Goal: Task Accomplishment & Management: Use online tool/utility

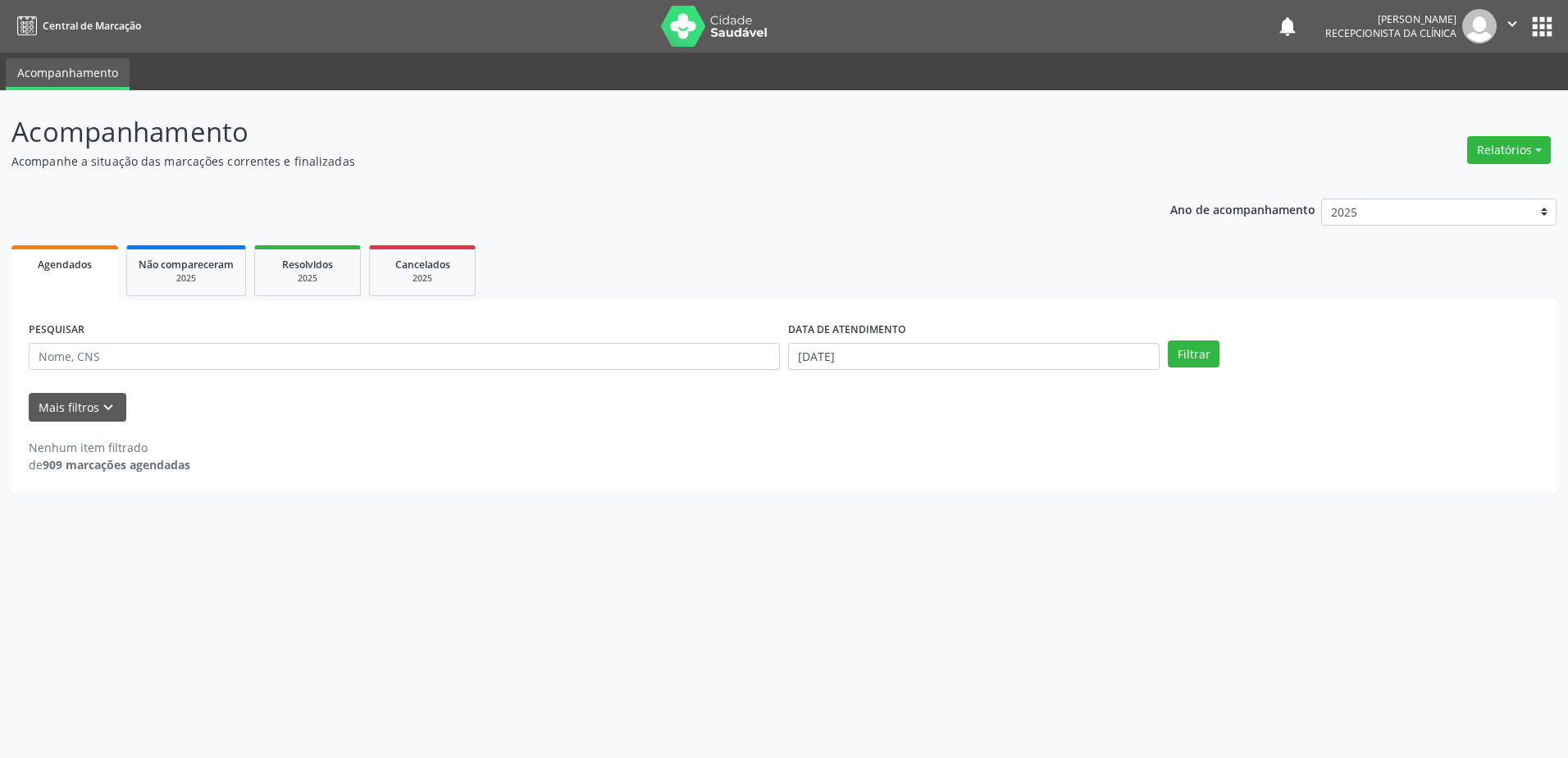
select select "8"
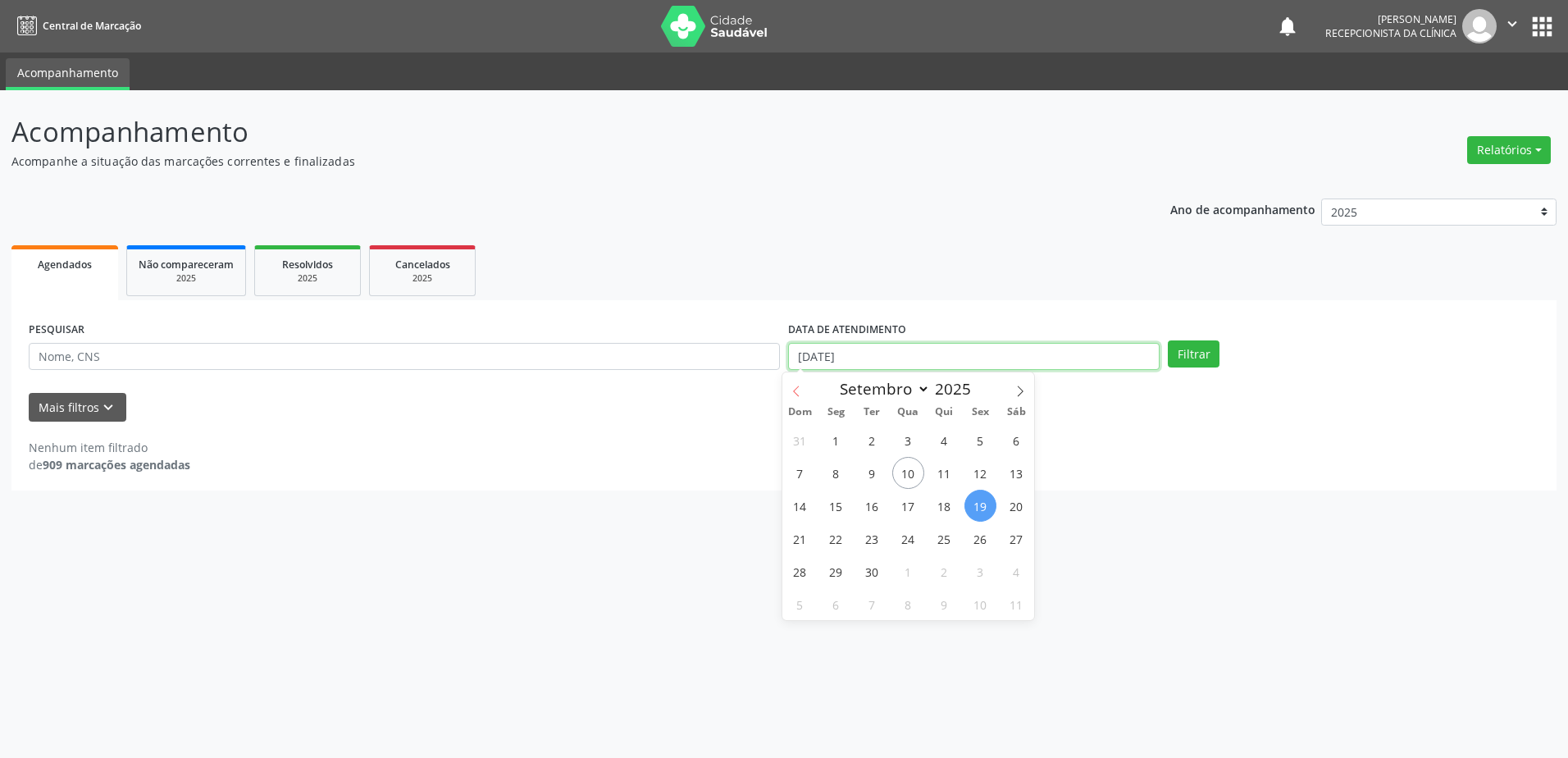
click at [809, 358] on input "[DATE]" at bounding box center [974, 357] width 371 height 28
click at [835, 542] on span "22" at bounding box center [836, 538] width 32 height 32
type input "[DATE]"
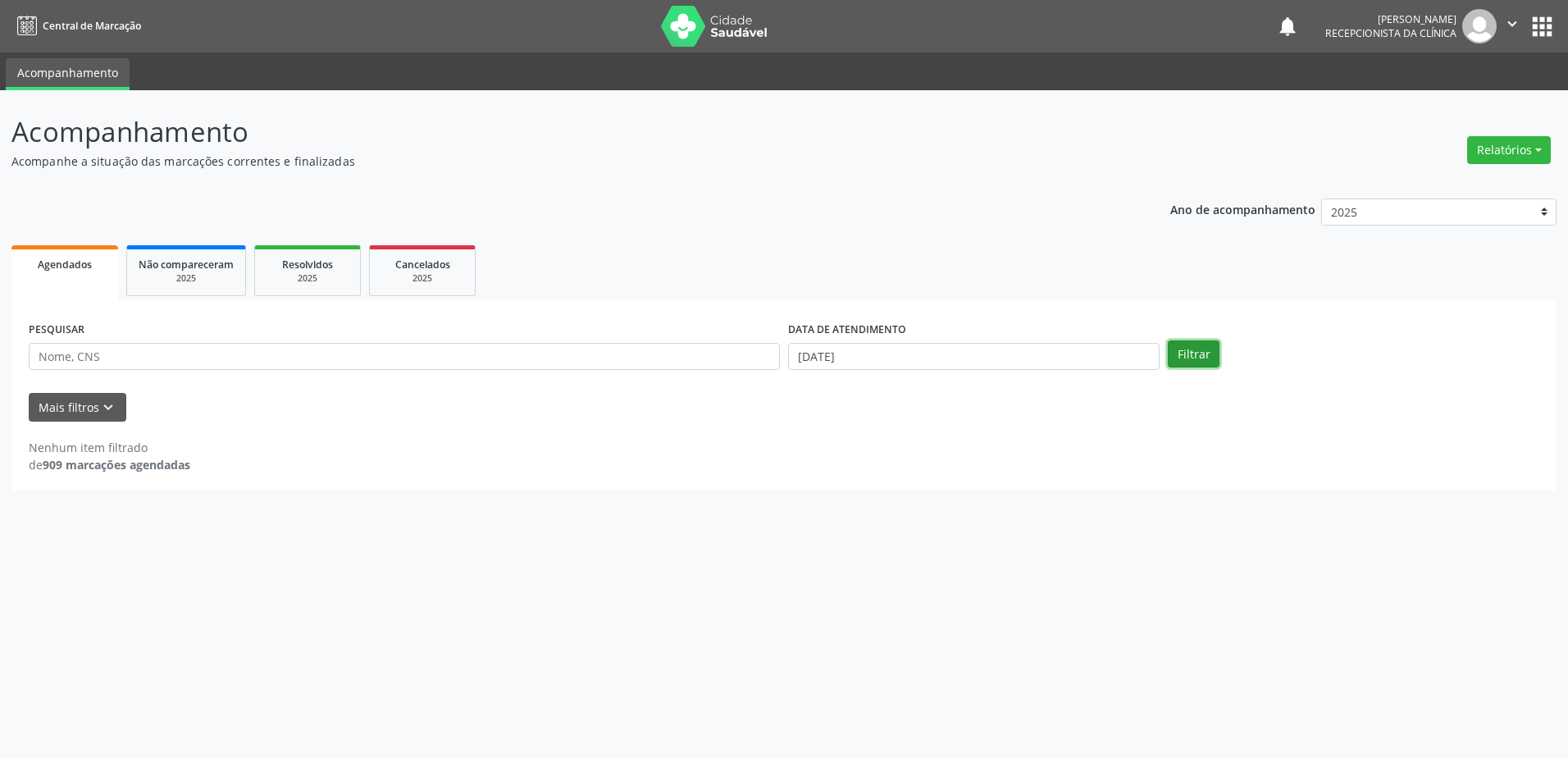
click at [1183, 355] on button "Filtrar" at bounding box center [1193, 354] width 52 height 28
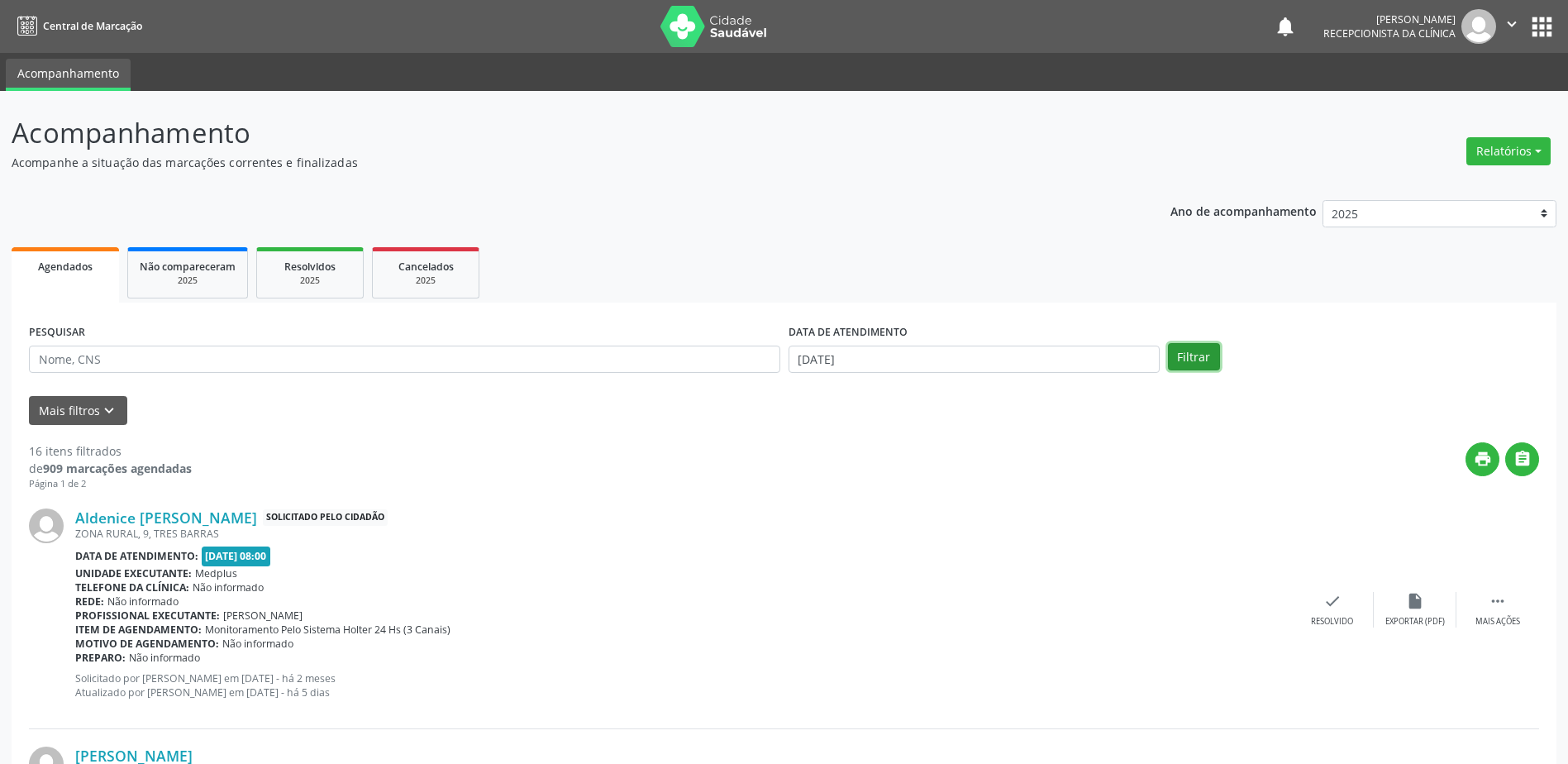
click at [1182, 353] on button "Filtrar" at bounding box center [1194, 357] width 52 height 28
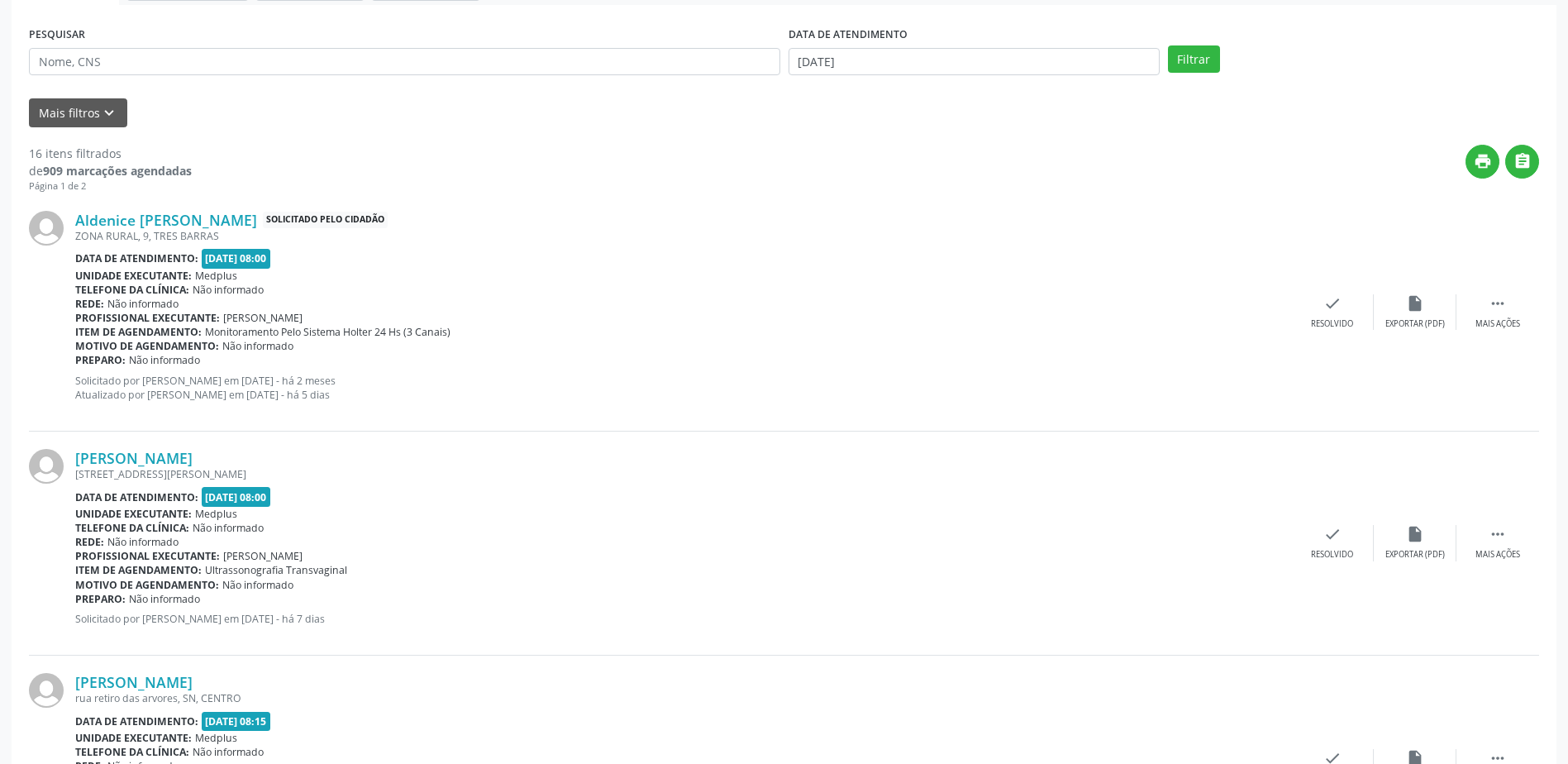
scroll to position [331, 0]
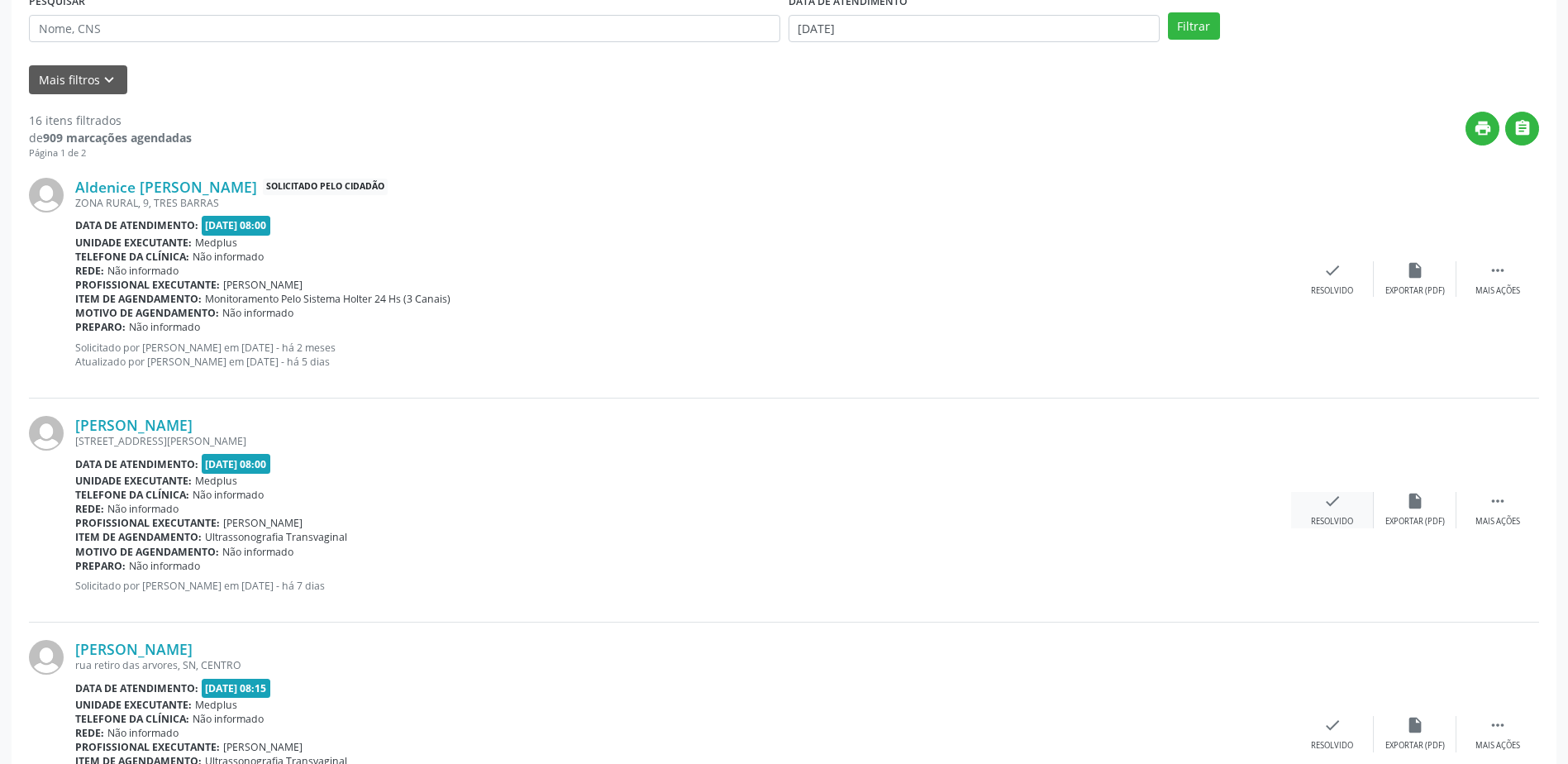
click at [1332, 511] on div "check Resolvido" at bounding box center [1332, 510] width 82 height 35
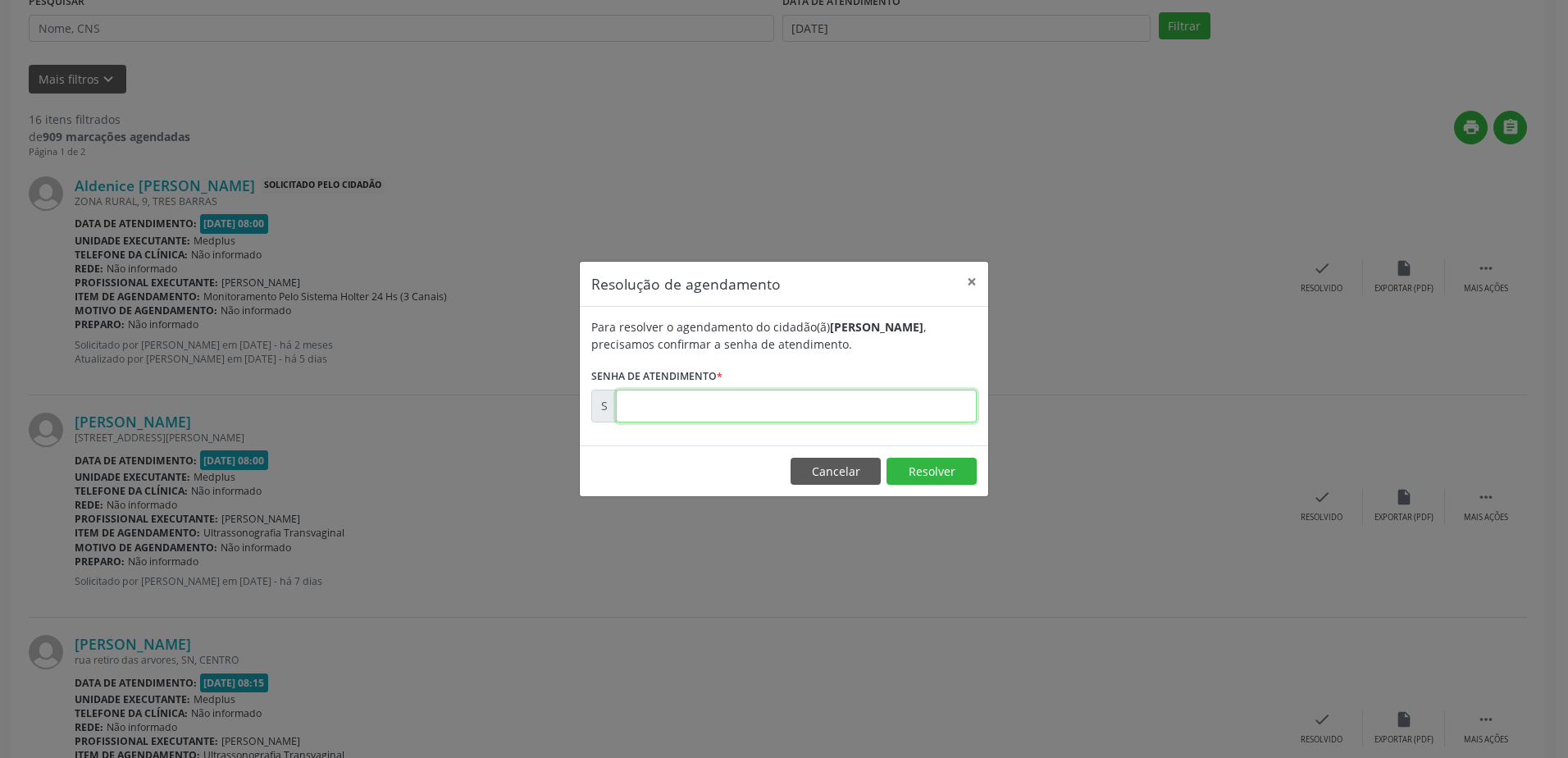
click at [624, 408] on input "text" at bounding box center [796, 405] width 361 height 33
type input "00176999"
click at [943, 470] on button "Resolver" at bounding box center [931, 471] width 91 height 28
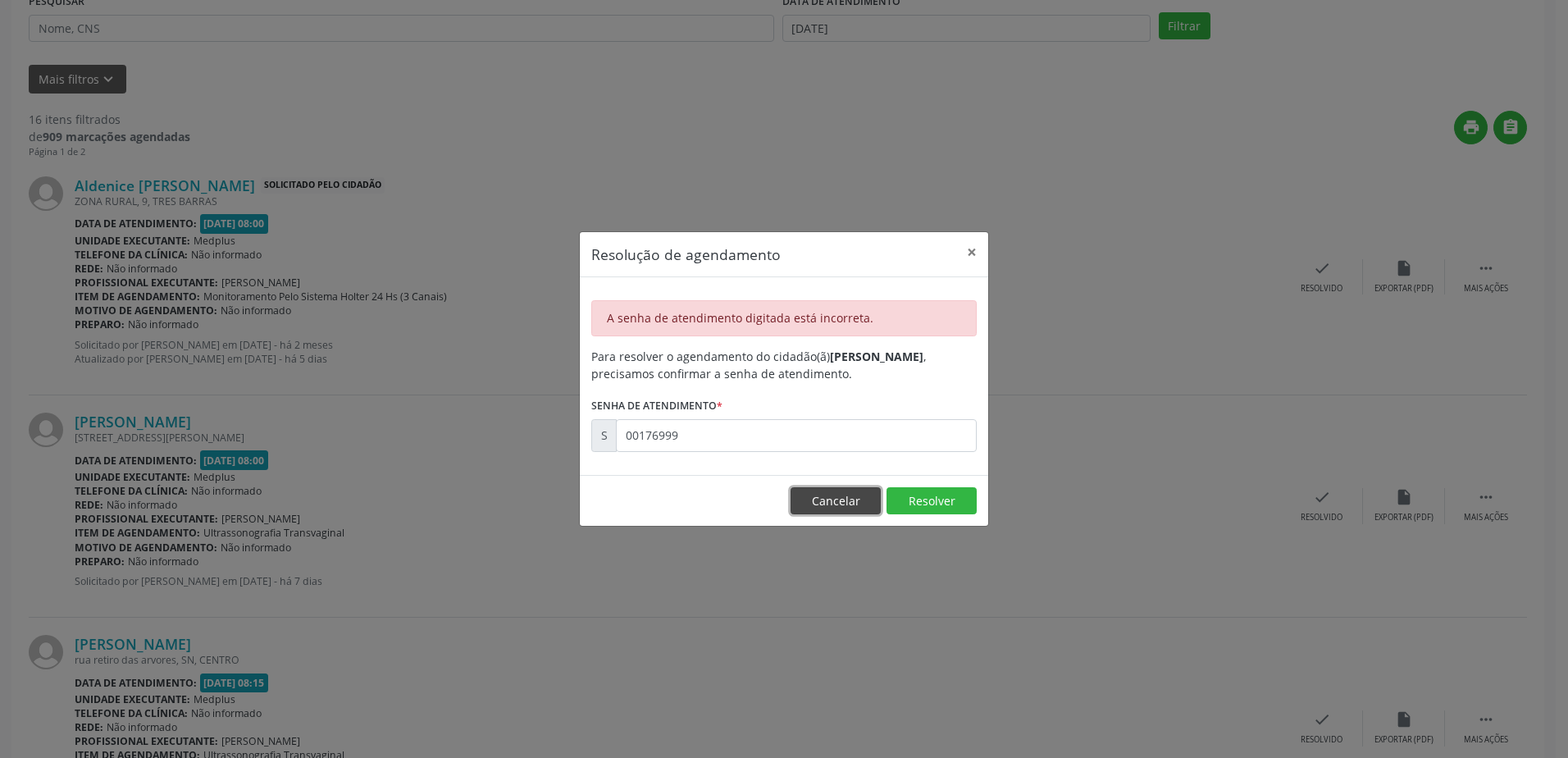
click at [813, 499] on button "Cancelar" at bounding box center [835, 501] width 91 height 28
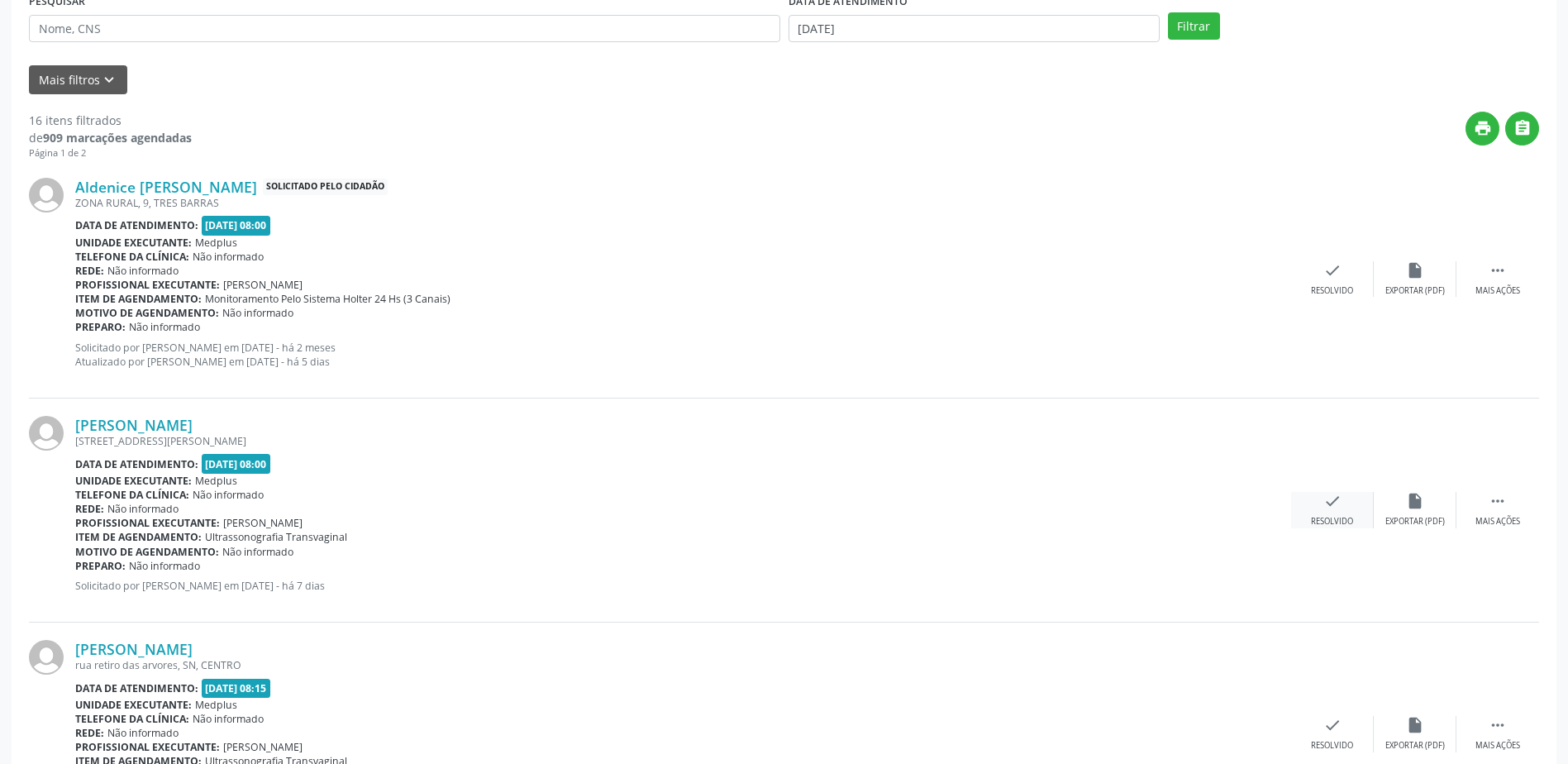
click at [1344, 514] on div "check Resolvido" at bounding box center [1332, 510] width 82 height 35
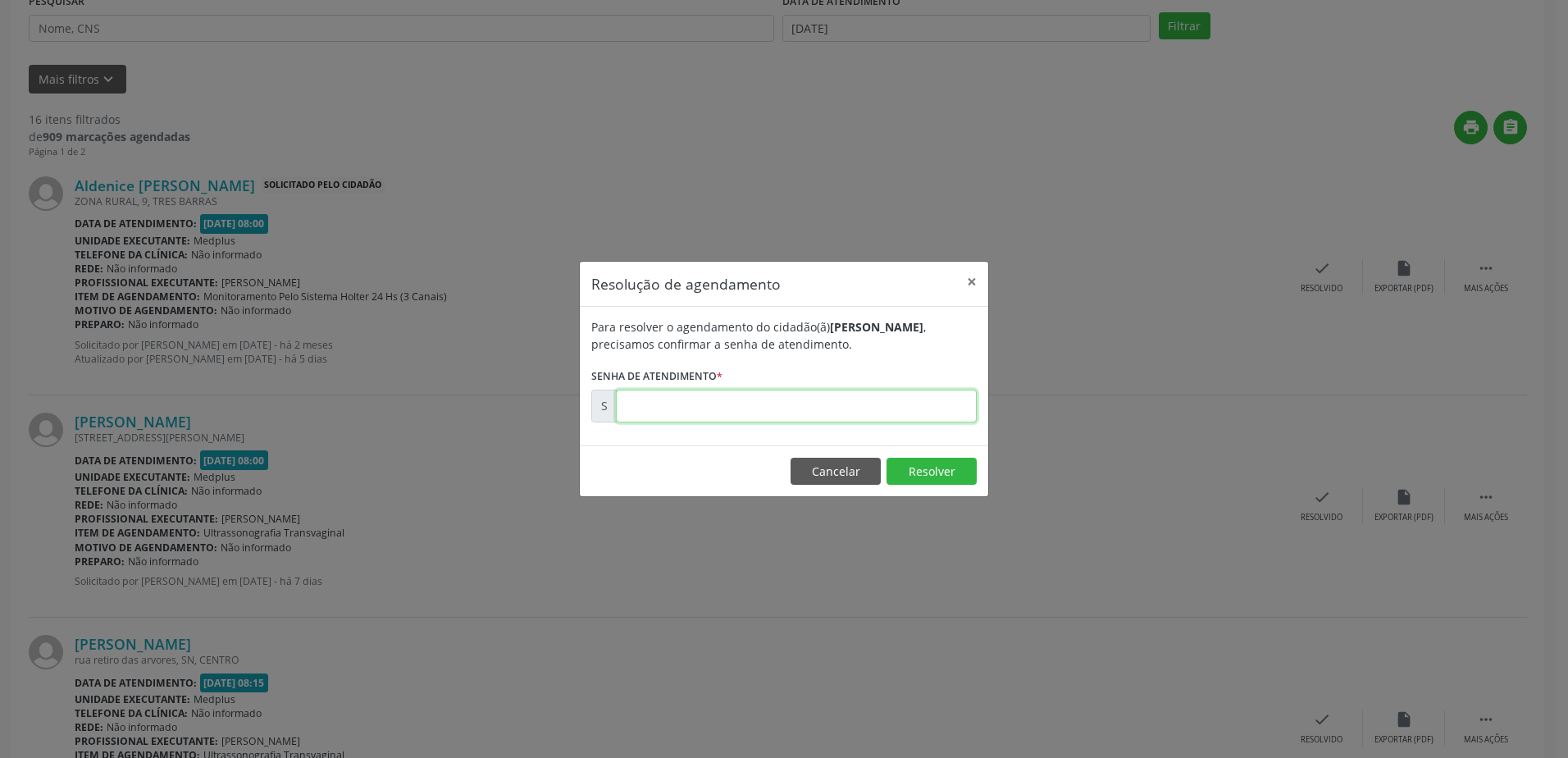
click at [637, 402] on input "text" at bounding box center [796, 405] width 361 height 33
click at [972, 280] on button "×" at bounding box center [971, 281] width 33 height 40
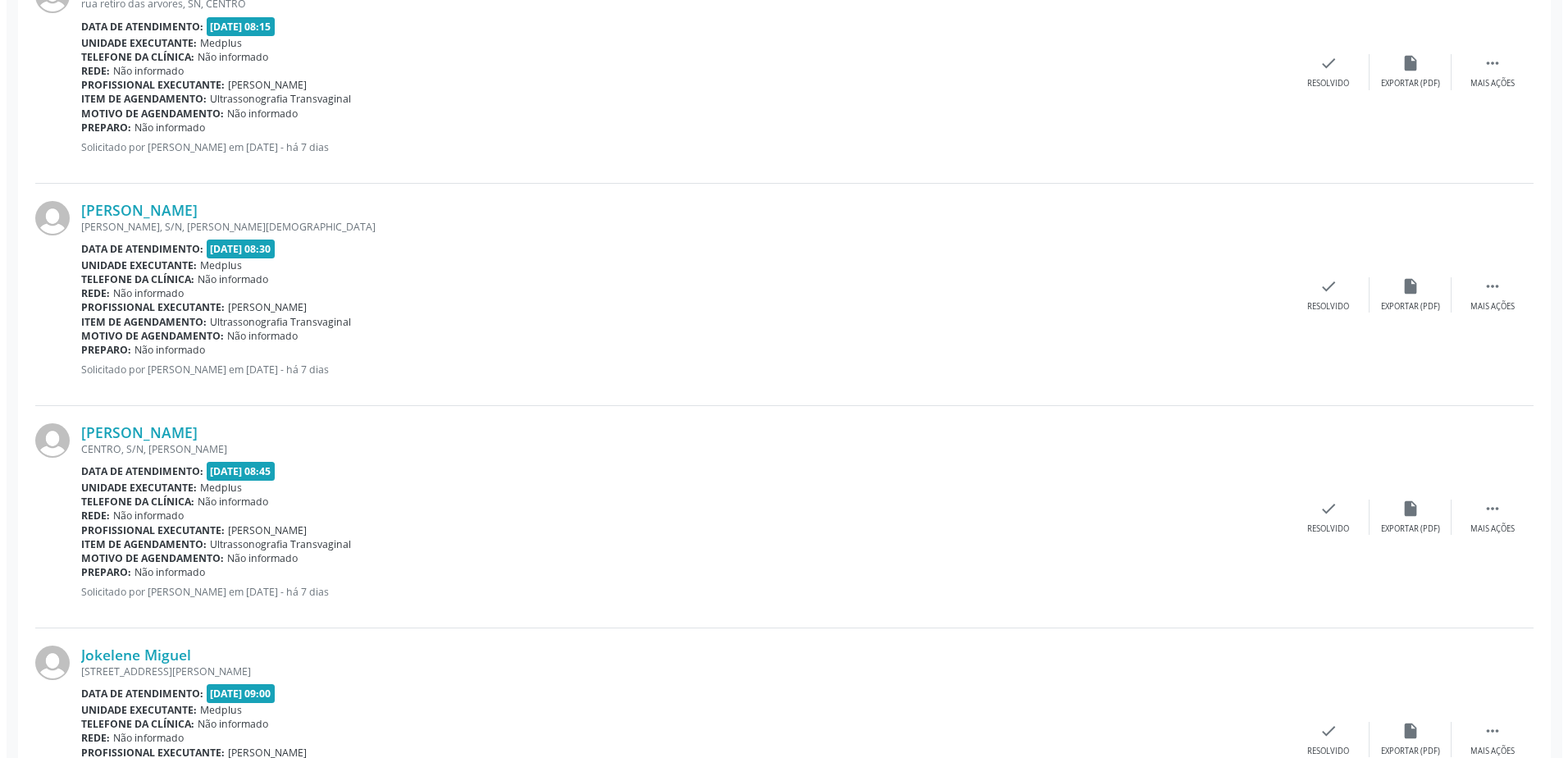
scroll to position [1066, 0]
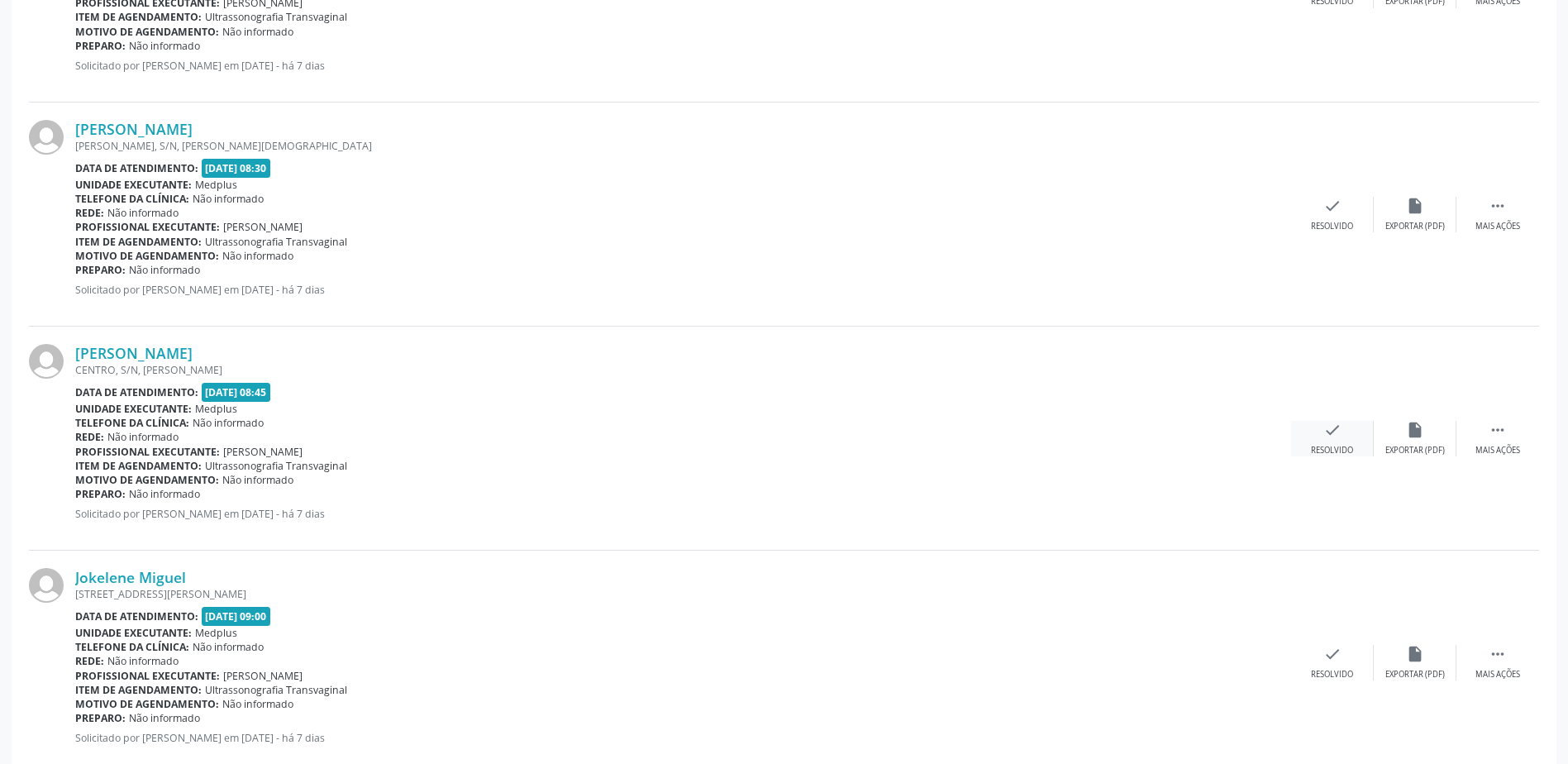
click at [1330, 440] on div "check Resolvido" at bounding box center [1332, 439] width 82 height 35
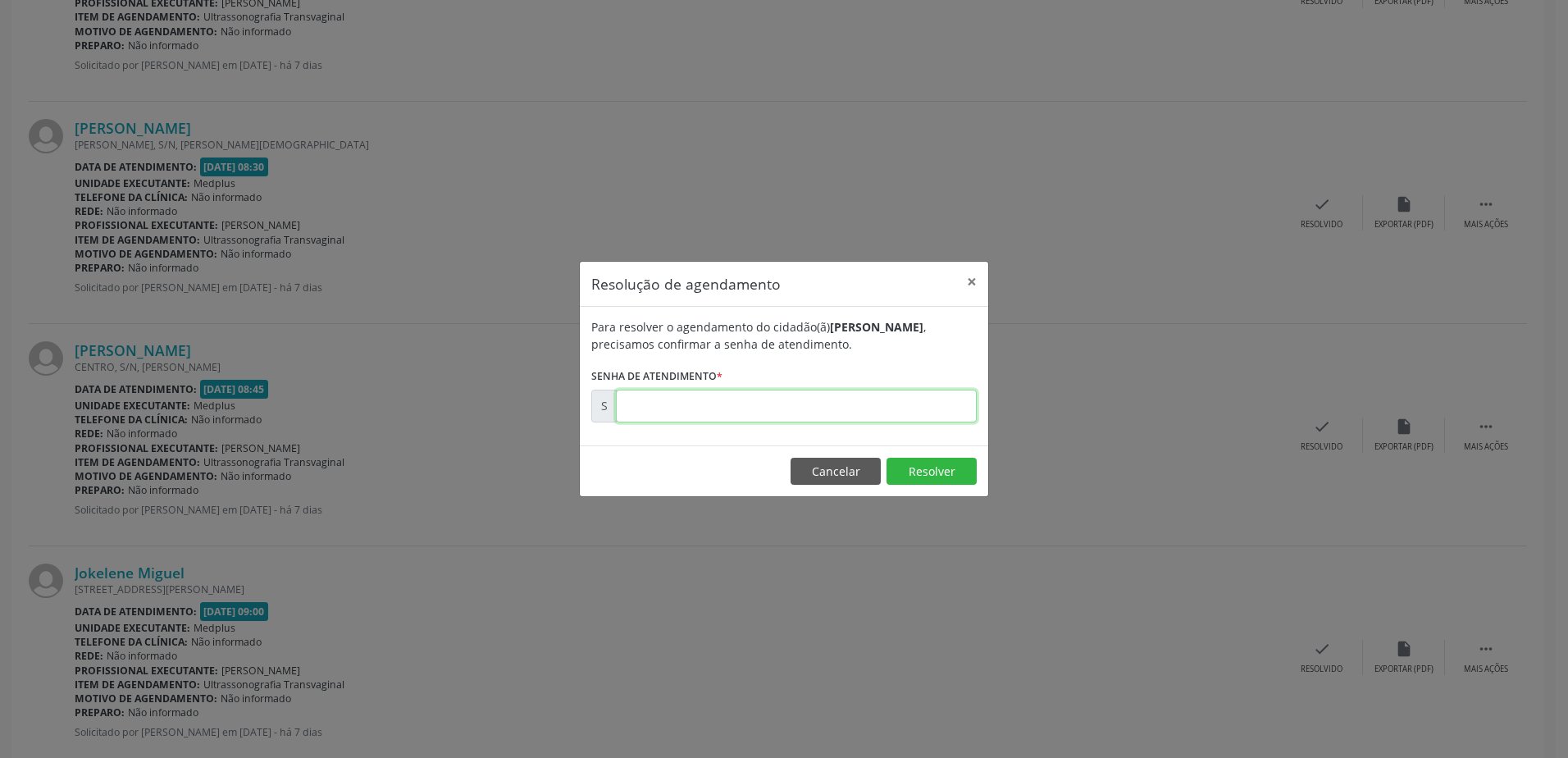
click at [663, 407] on input "text" at bounding box center [796, 405] width 361 height 33
type input "00176999"
click at [930, 468] on button "Resolver" at bounding box center [931, 471] width 91 height 28
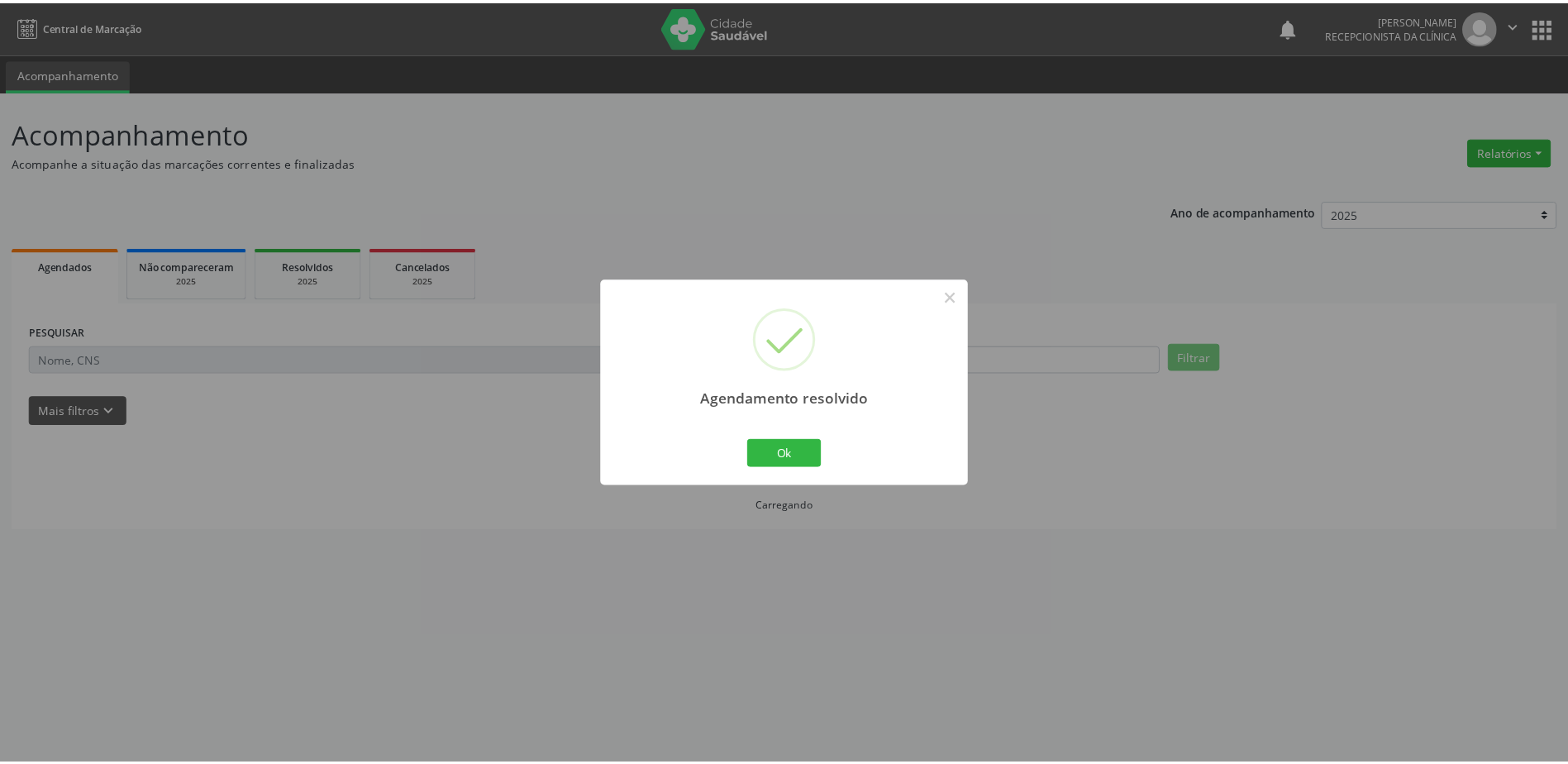
scroll to position [0, 0]
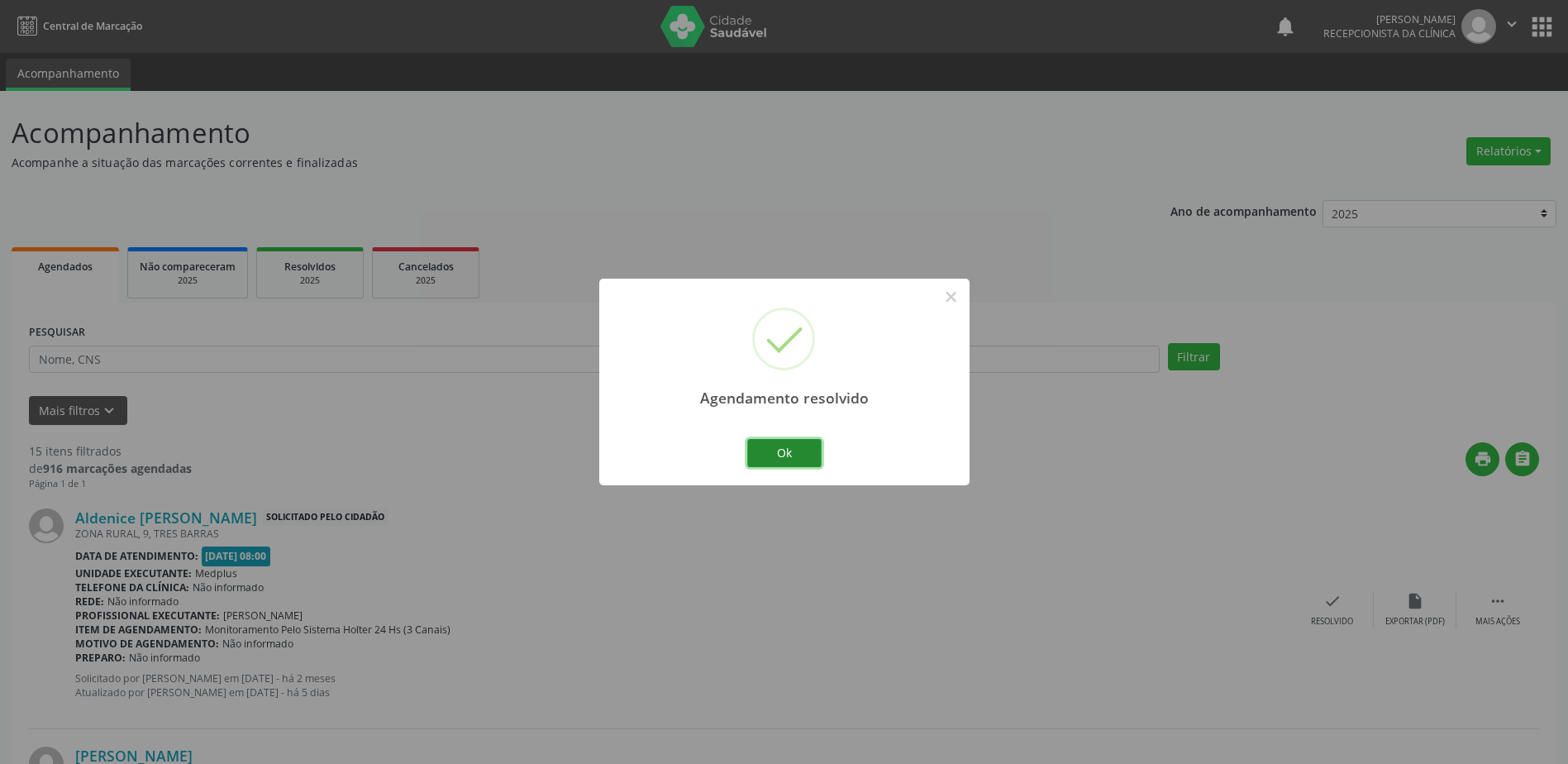
click at [792, 450] on button "Ok" at bounding box center [784, 453] width 74 height 28
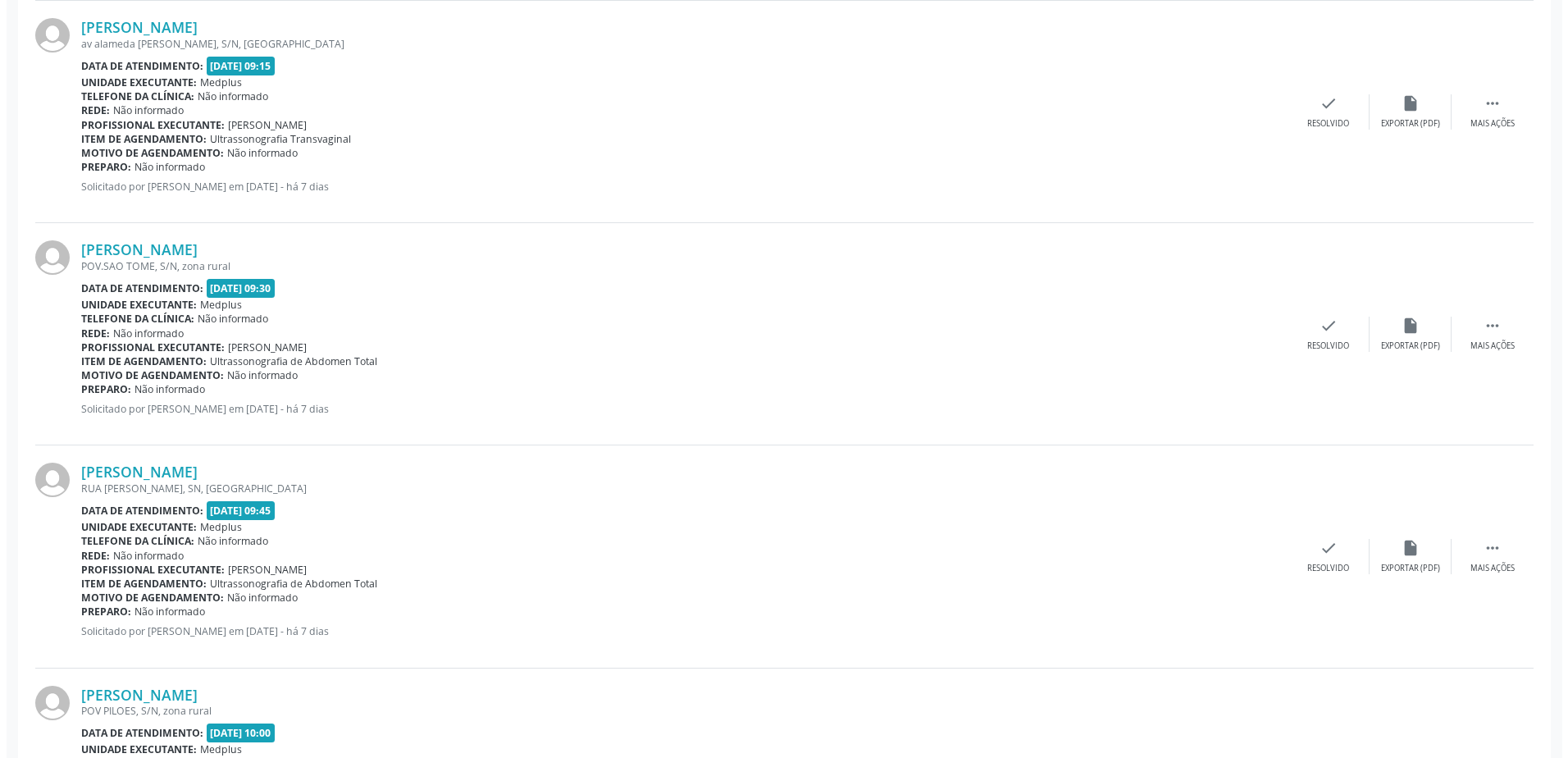
scroll to position [1640, 0]
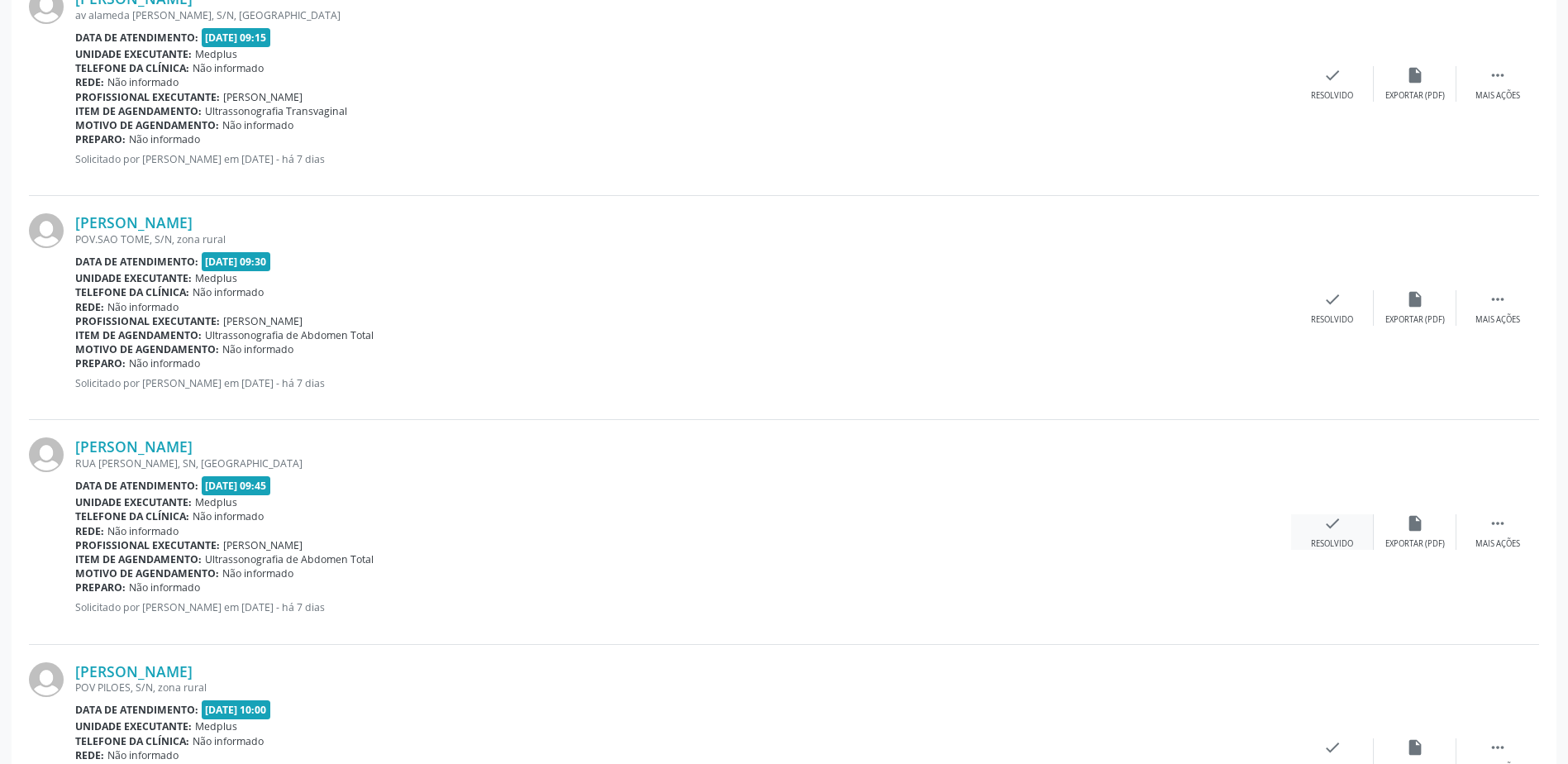
click at [1333, 530] on icon "check" at bounding box center [1332, 523] width 19 height 19
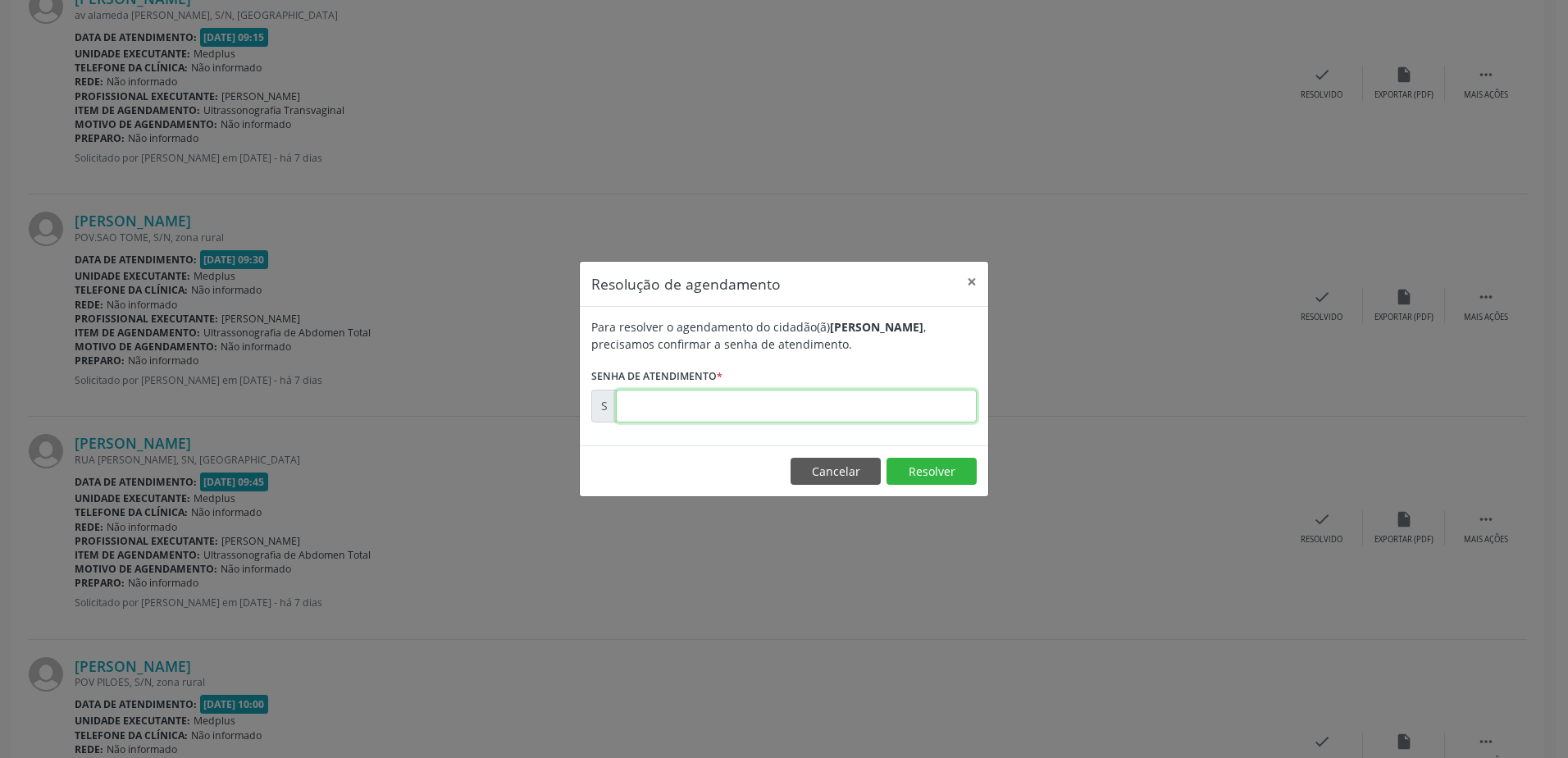
click at [640, 405] on input "text" at bounding box center [796, 405] width 361 height 33
type input "00177007"
click at [950, 468] on button "Resolver" at bounding box center [931, 471] width 91 height 28
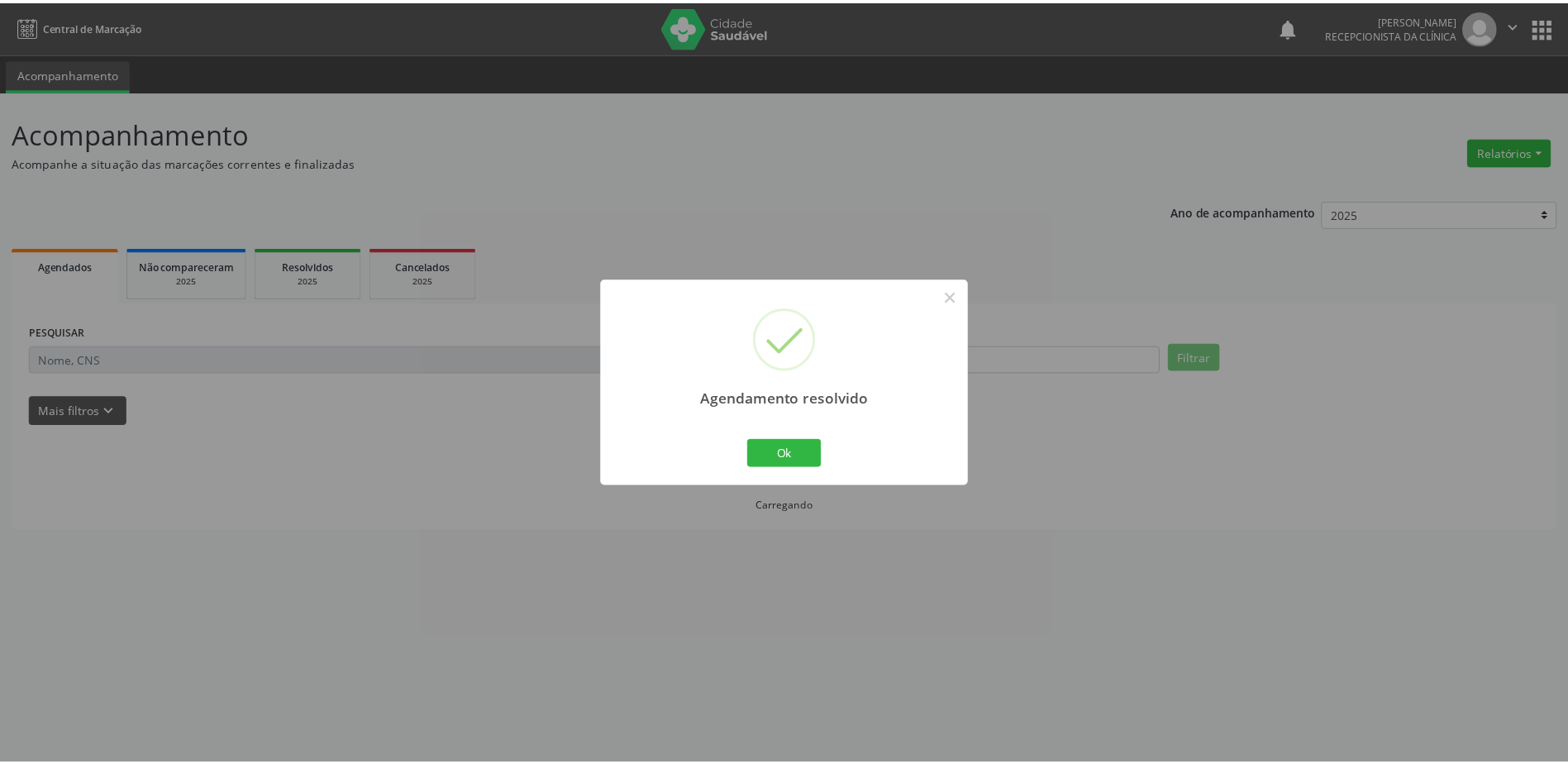
scroll to position [0, 0]
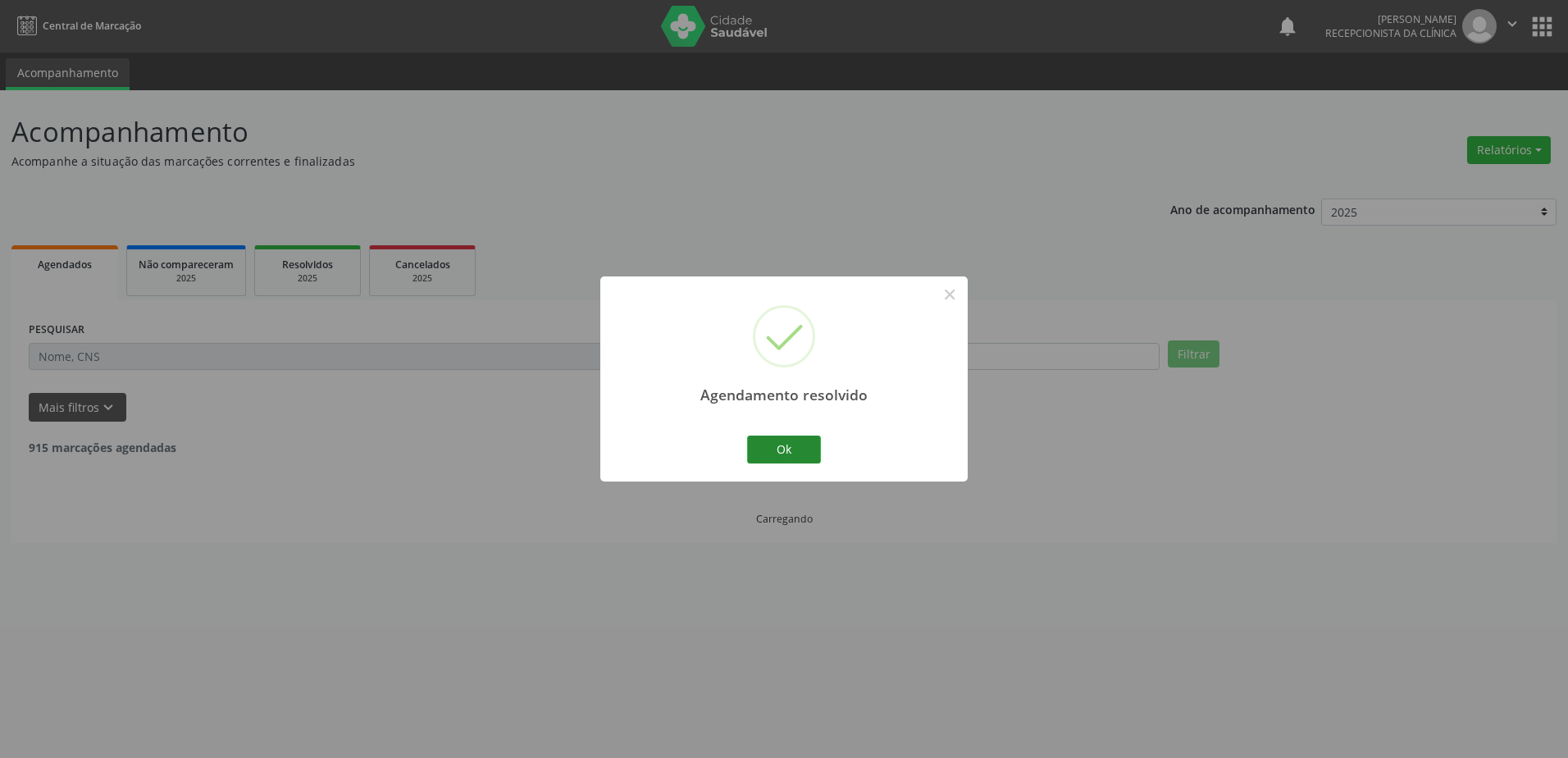
click at [803, 451] on button "Ok" at bounding box center [784, 449] width 74 height 28
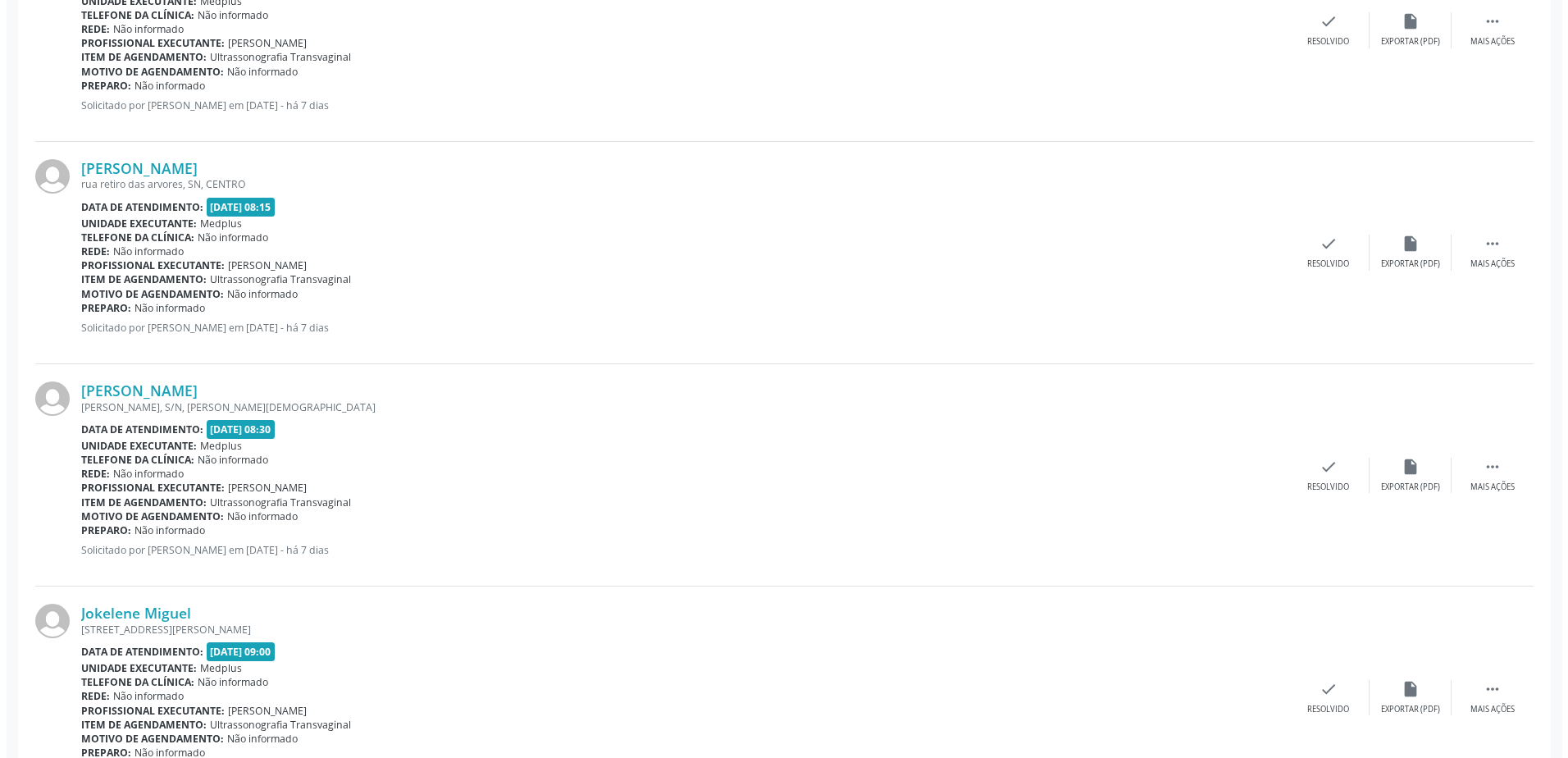
scroll to position [902, 0]
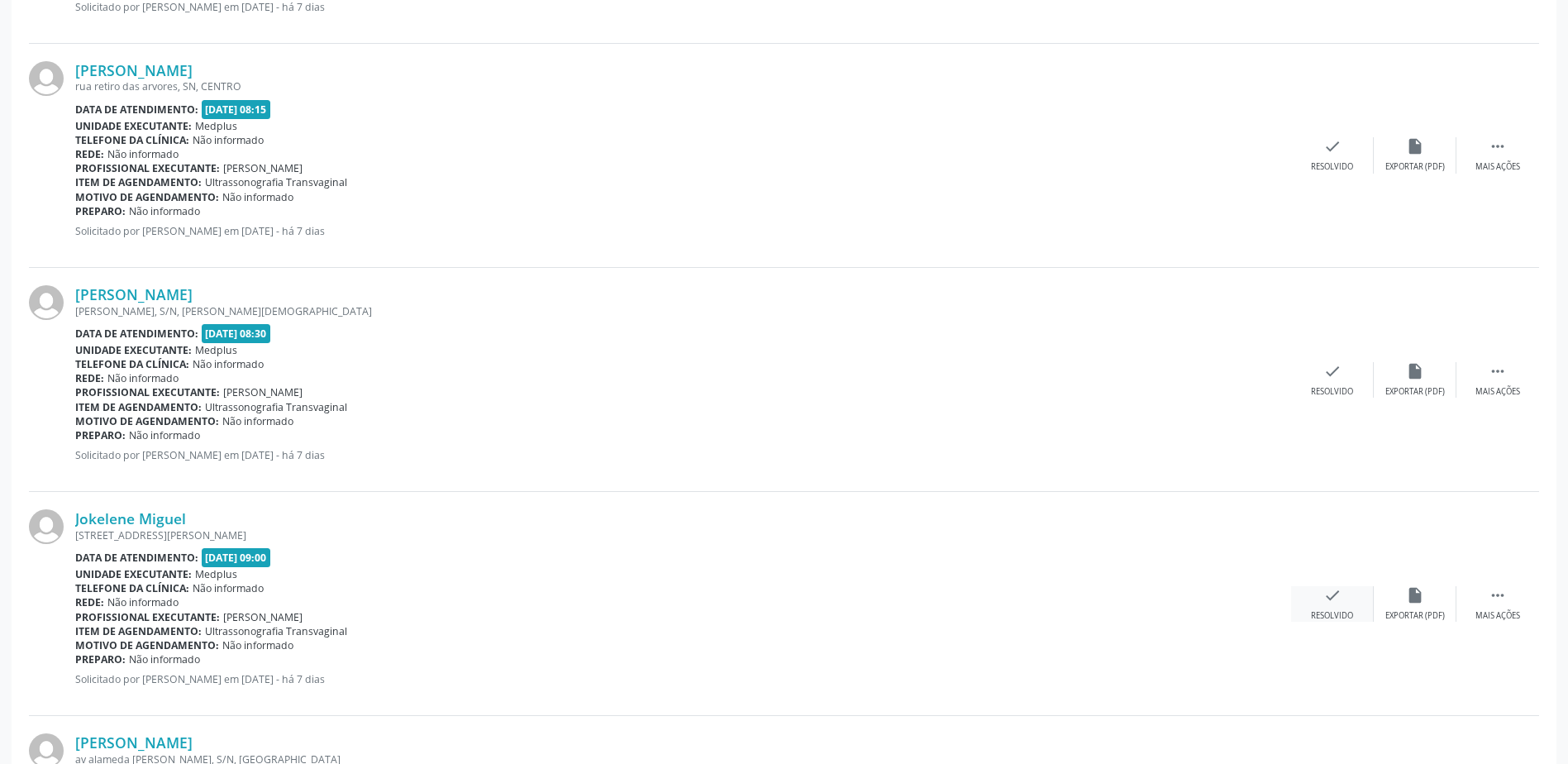
click at [1341, 601] on icon "check" at bounding box center [1332, 595] width 19 height 19
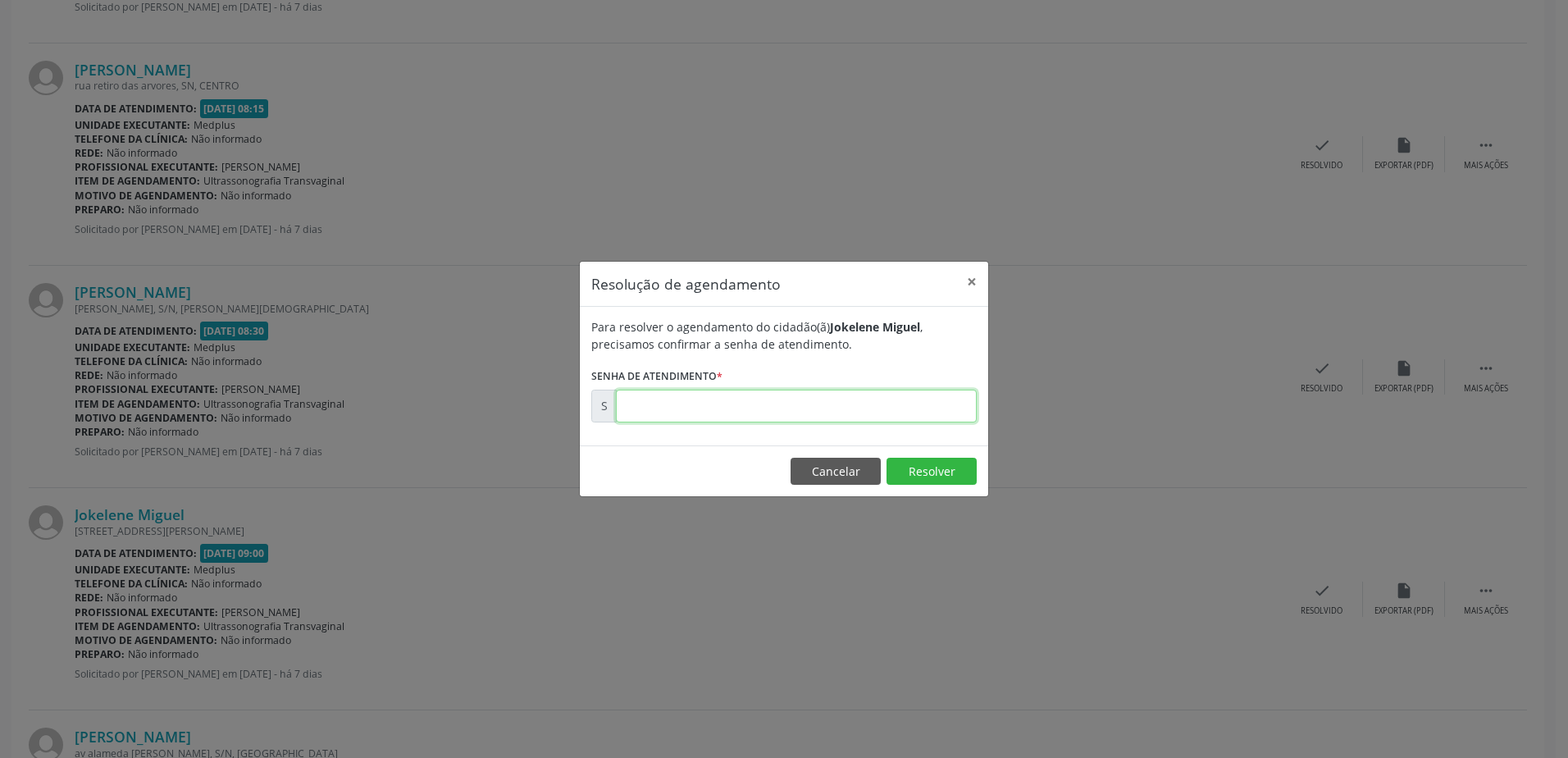
click at [636, 406] on input "text" at bounding box center [796, 405] width 361 height 33
type input "00177001"
click at [948, 470] on button "Resolver" at bounding box center [931, 471] width 91 height 28
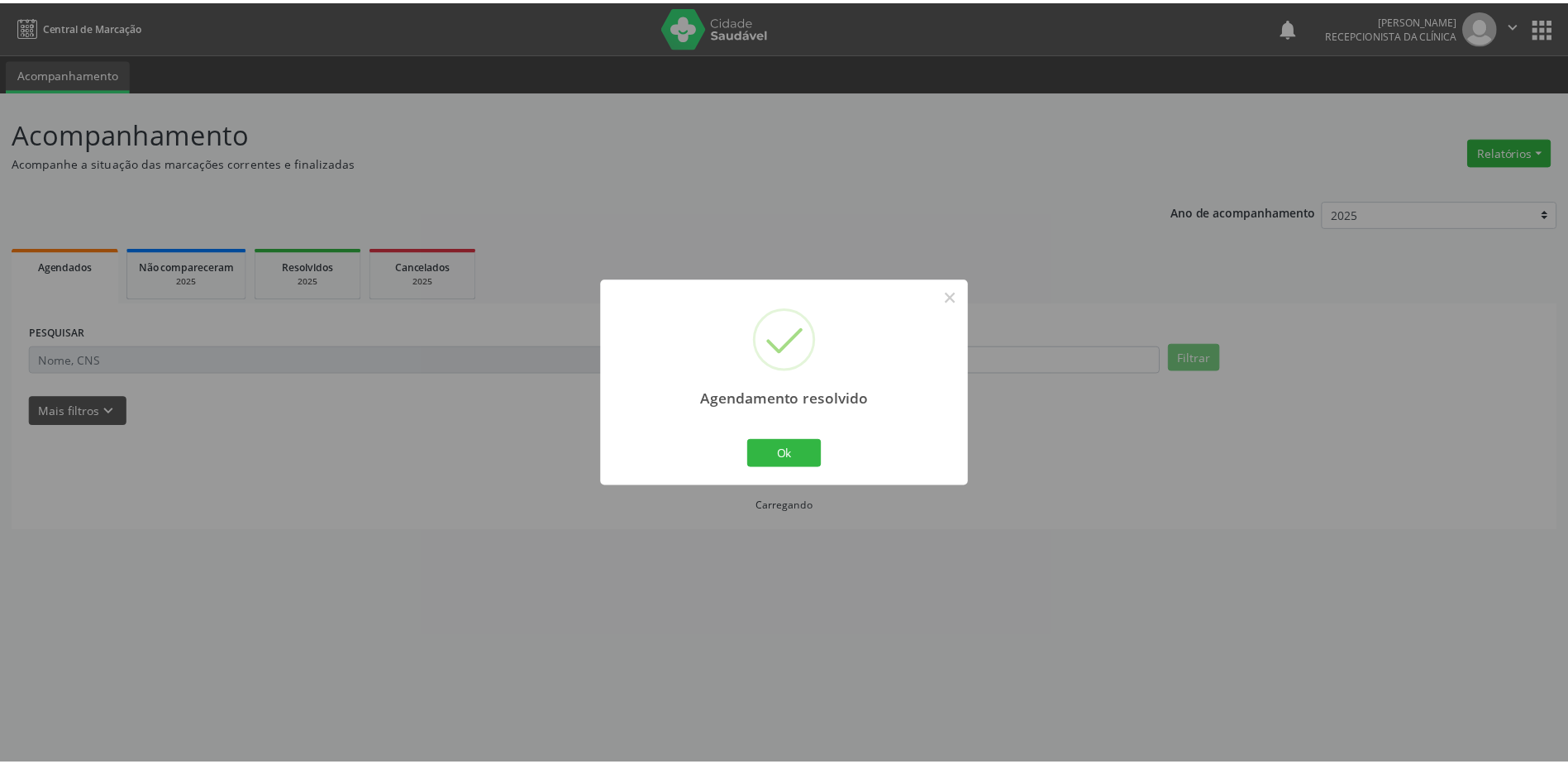
scroll to position [0, 0]
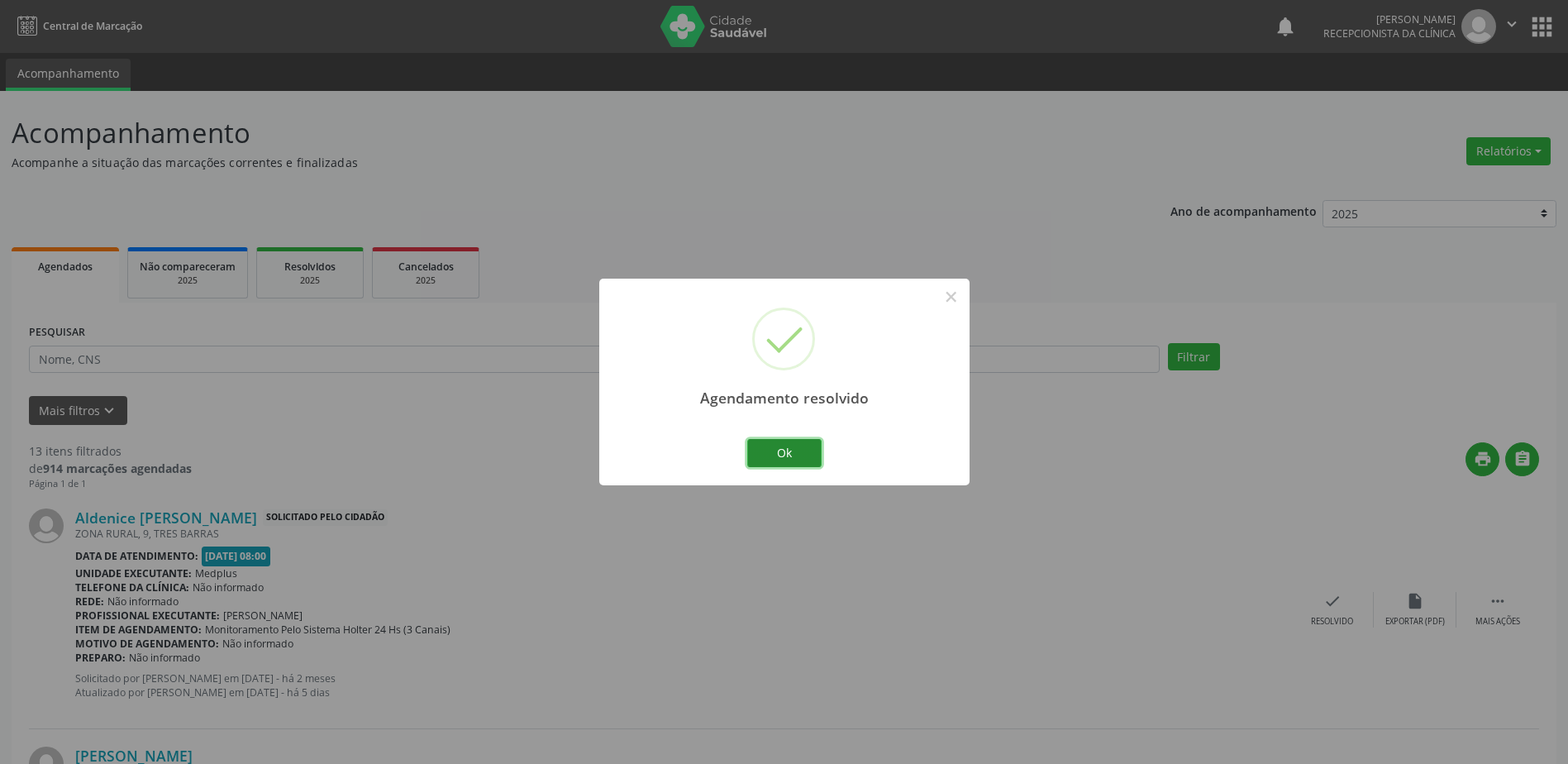
click at [775, 449] on button "Ok" at bounding box center [784, 453] width 74 height 28
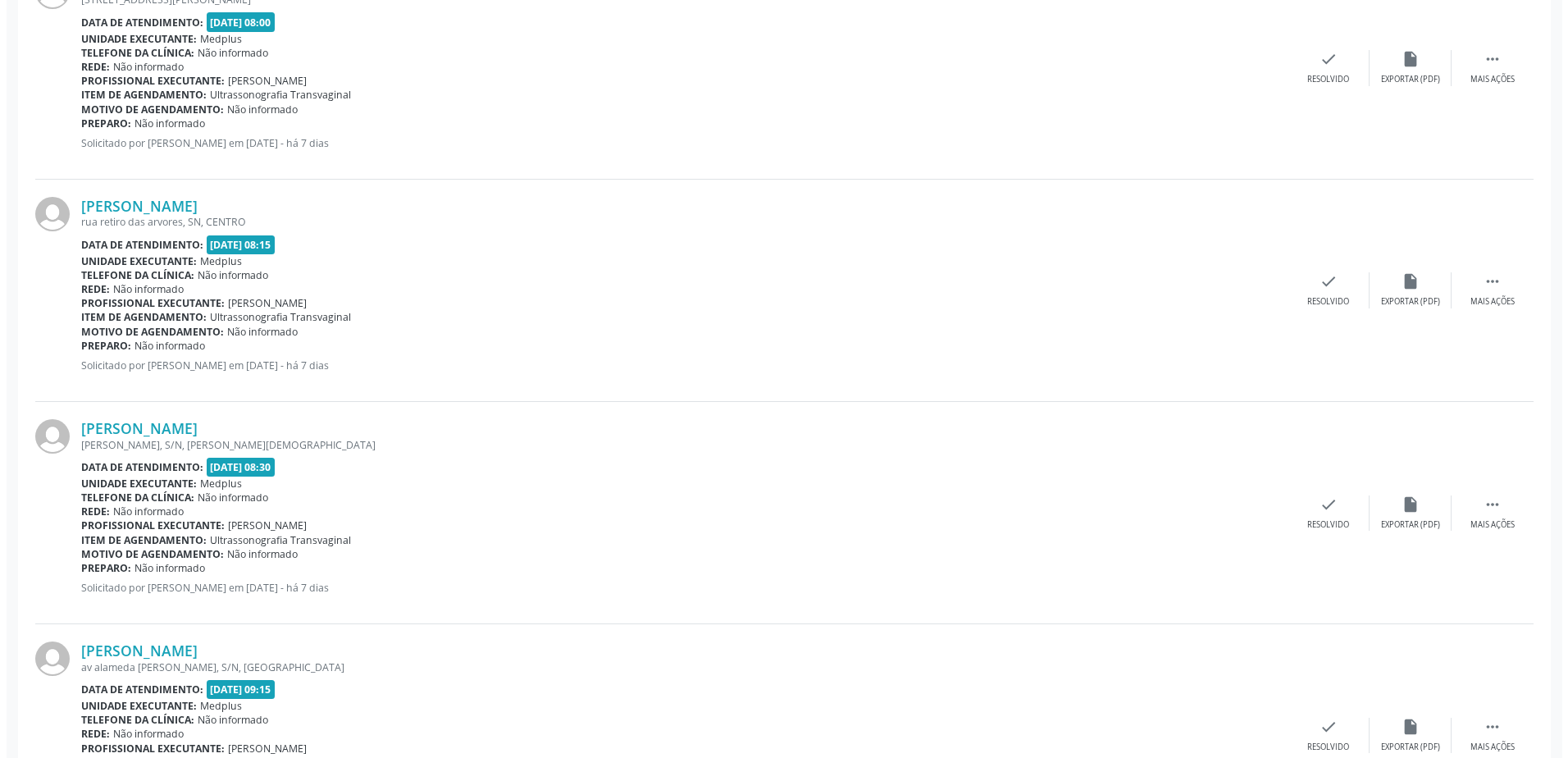
scroll to position [611, 0]
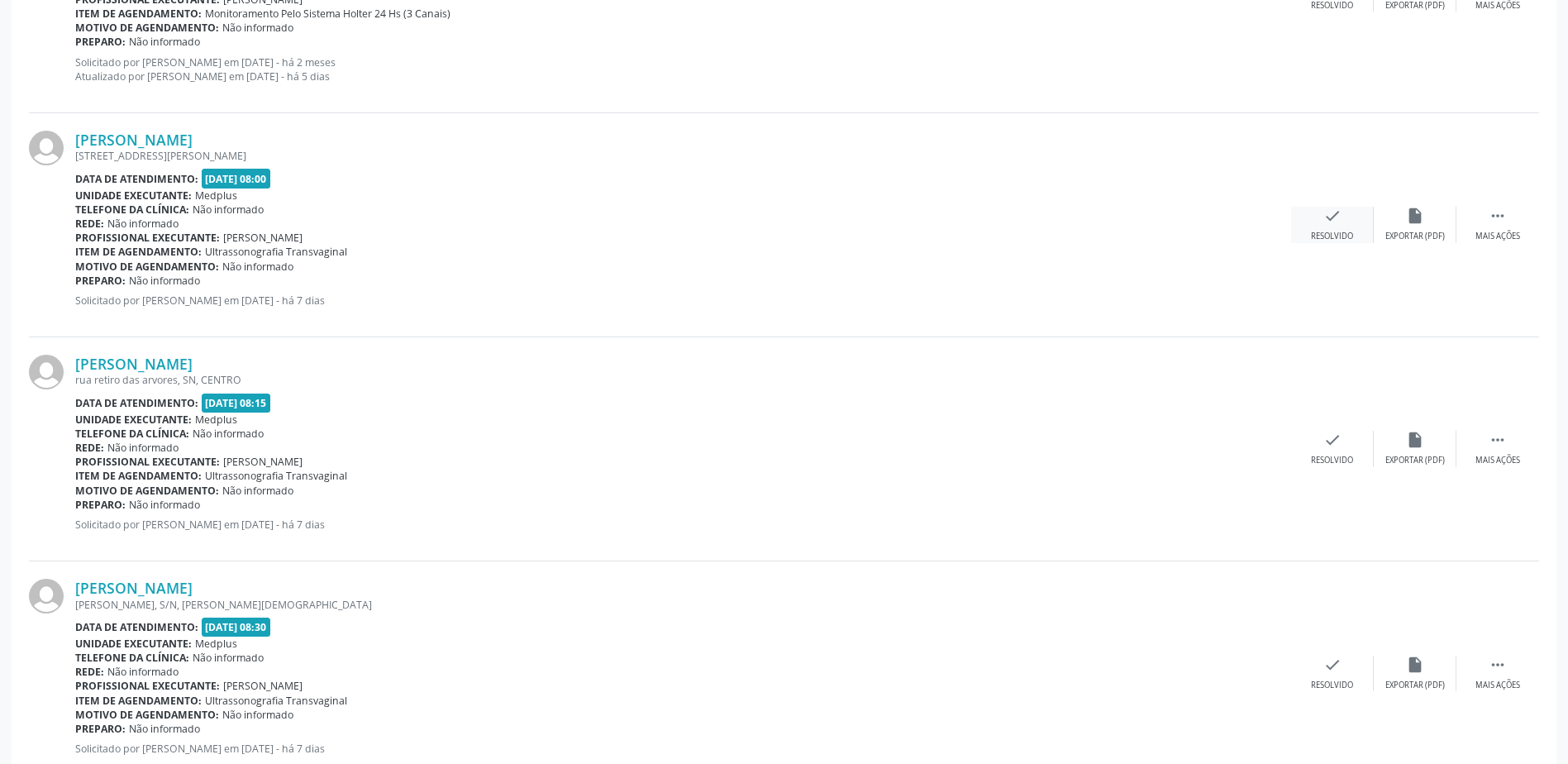
click at [1330, 230] on div "Resolvido" at bounding box center [1332, 236] width 43 height 12
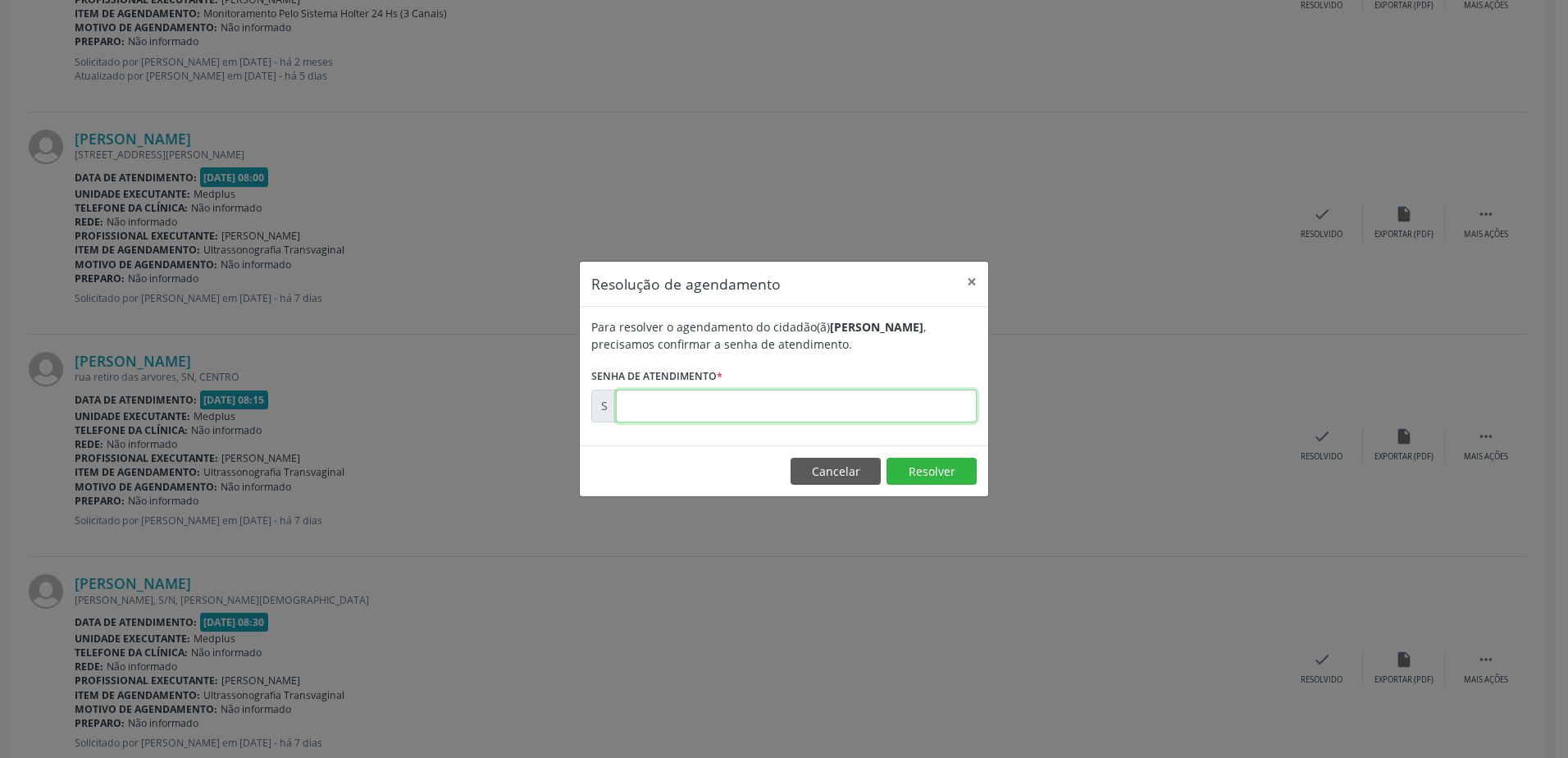
click at [637, 410] on input "text" at bounding box center [796, 405] width 361 height 33
type input "00176991"
click at [939, 478] on button "Resolver" at bounding box center [931, 471] width 91 height 28
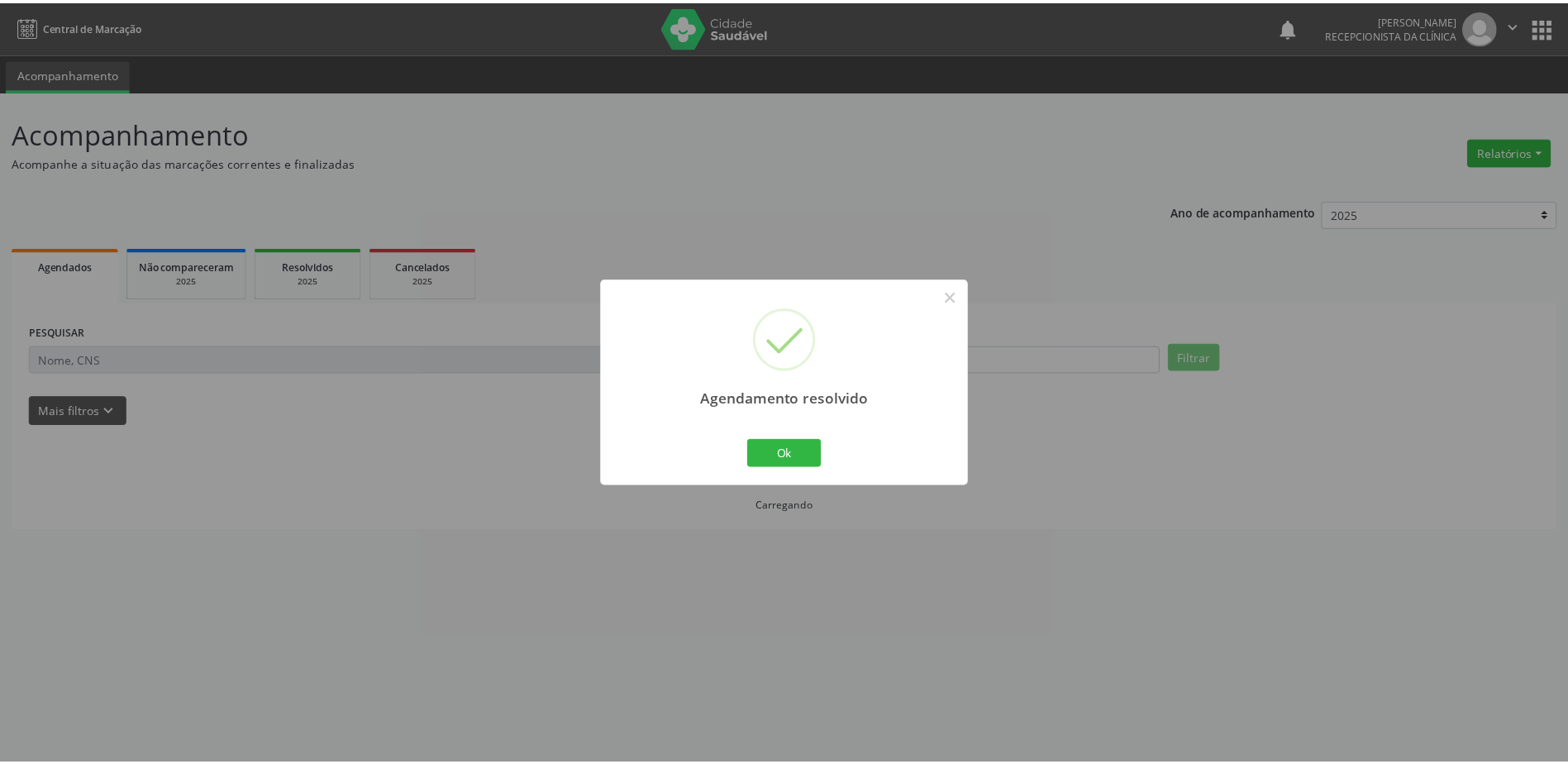
scroll to position [0, 0]
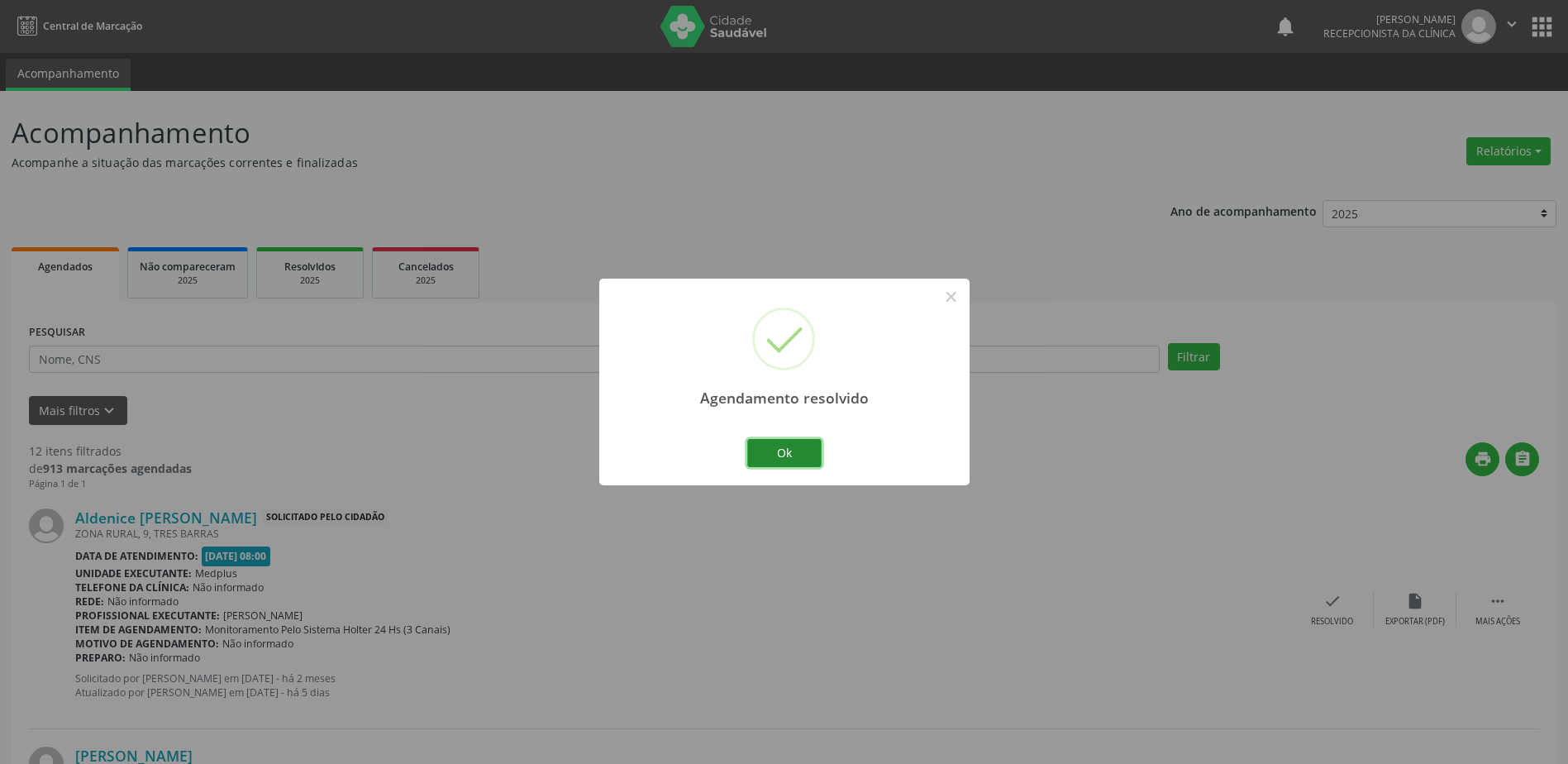
click at [785, 456] on button "Ok" at bounding box center [784, 453] width 74 height 28
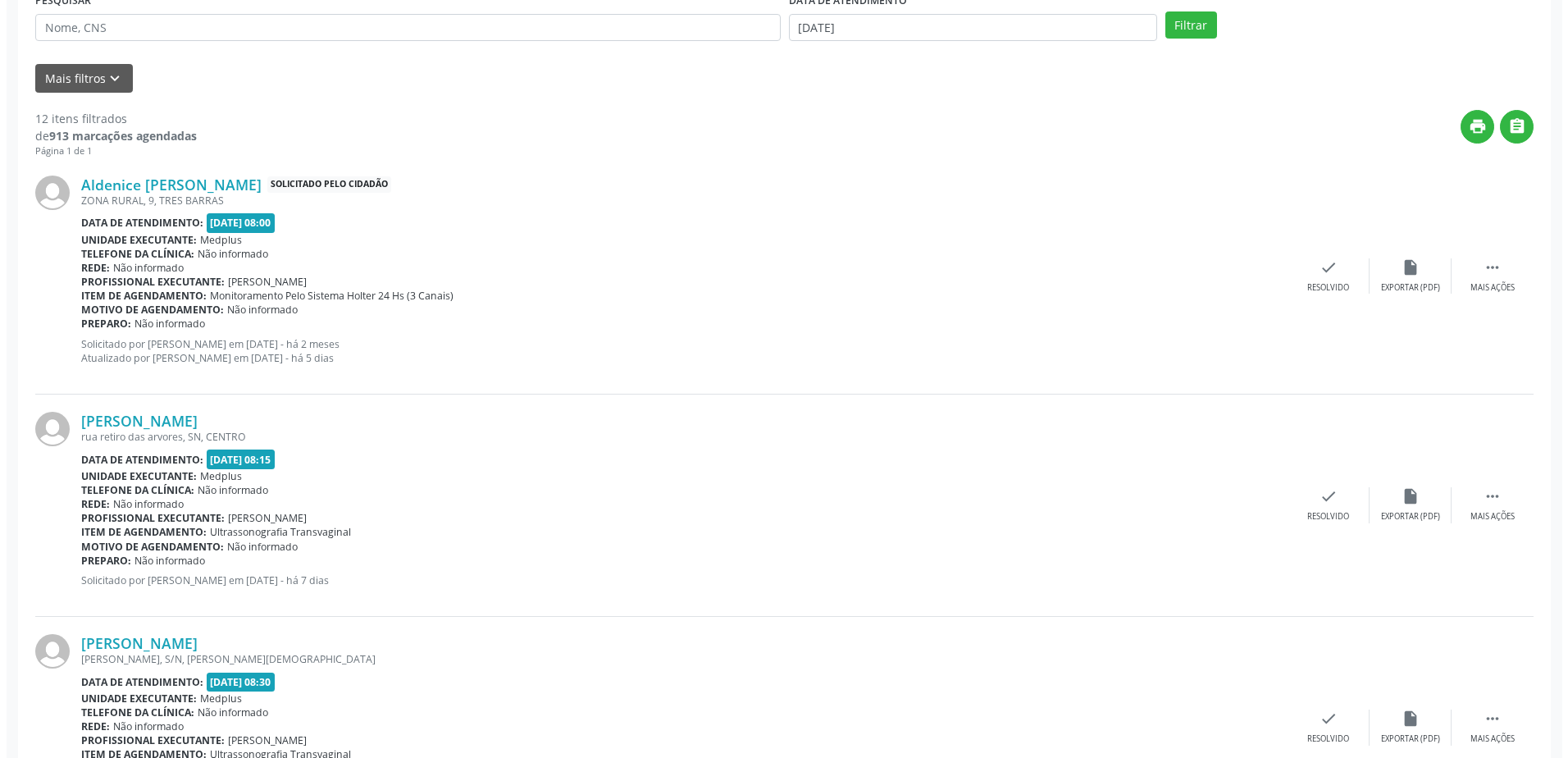
scroll to position [492, 0]
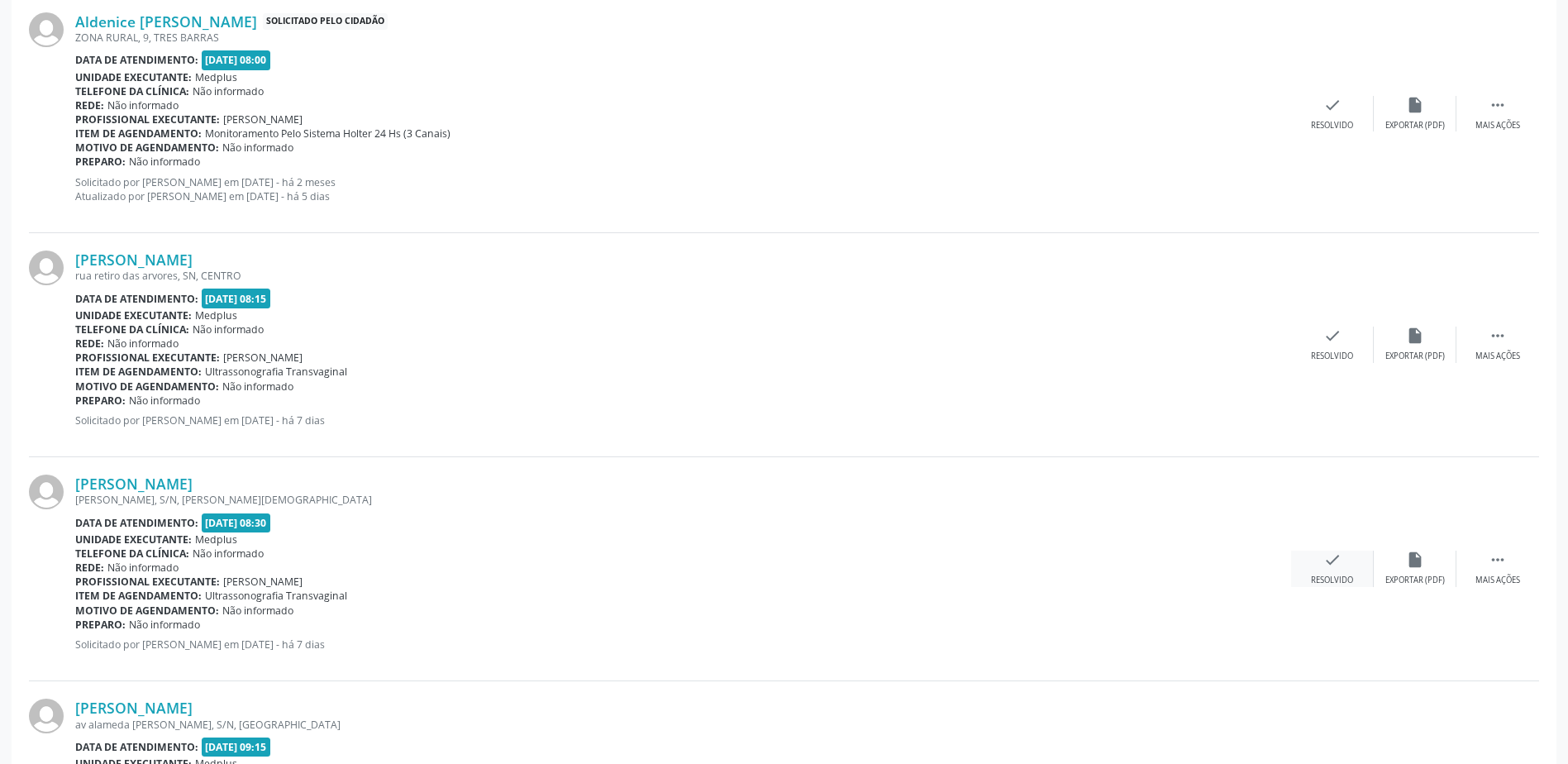
click at [1344, 570] on div "check Resolvido" at bounding box center [1332, 568] width 82 height 35
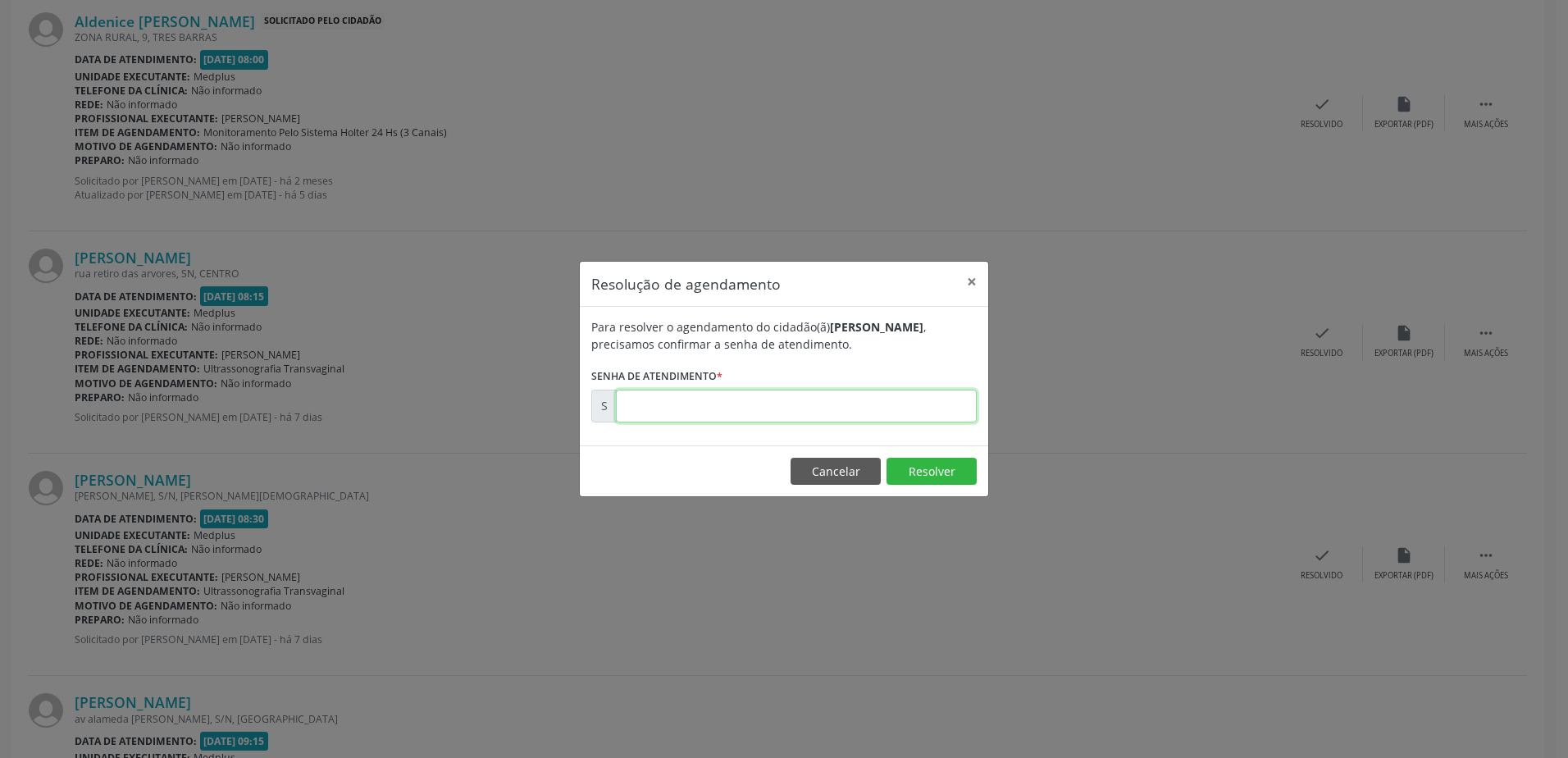
click at [649, 405] on input "text" at bounding box center [796, 405] width 361 height 33
type input "00176994"
click at [930, 469] on button "Resolver" at bounding box center [931, 471] width 91 height 28
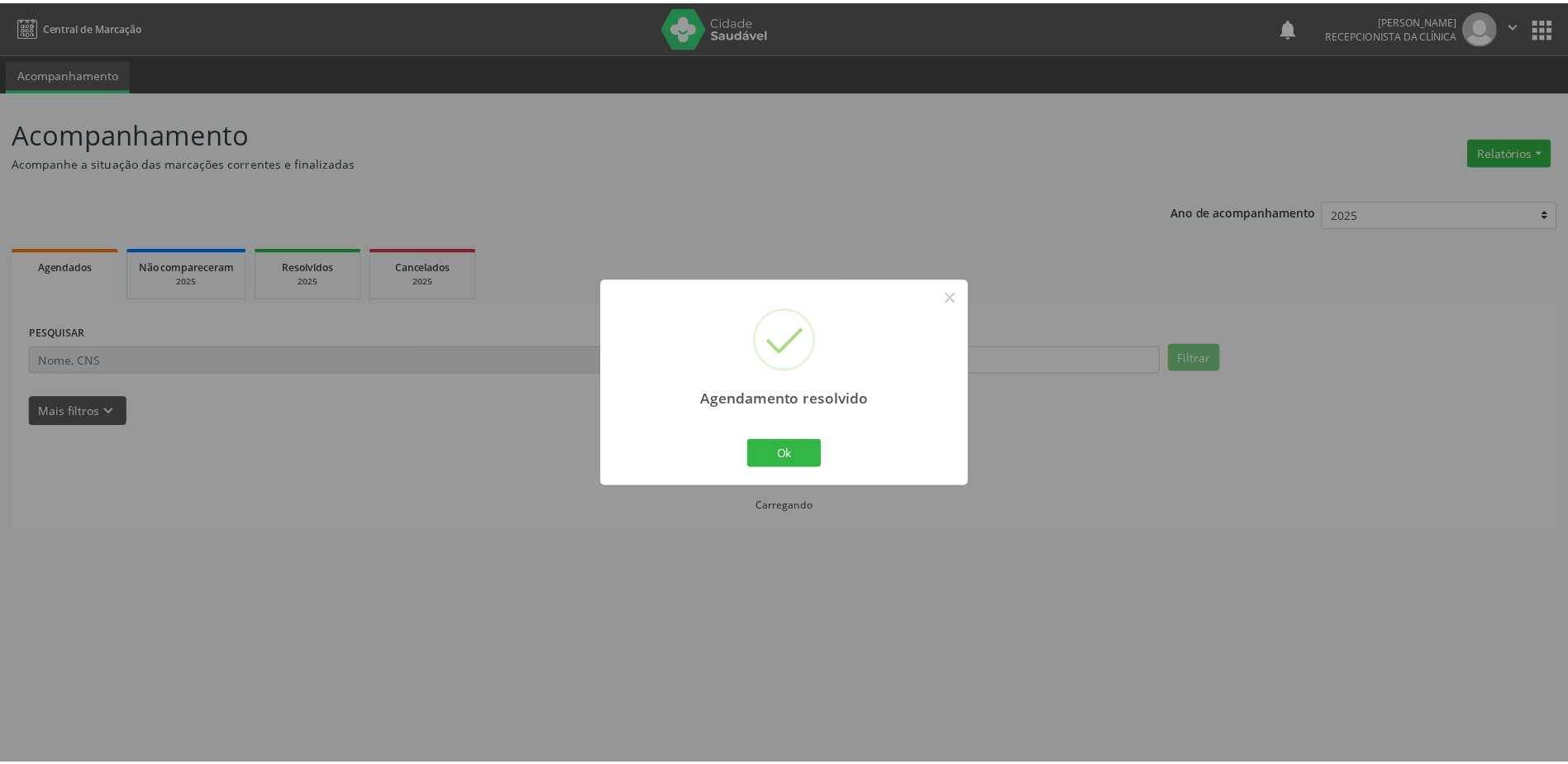
scroll to position [0, 0]
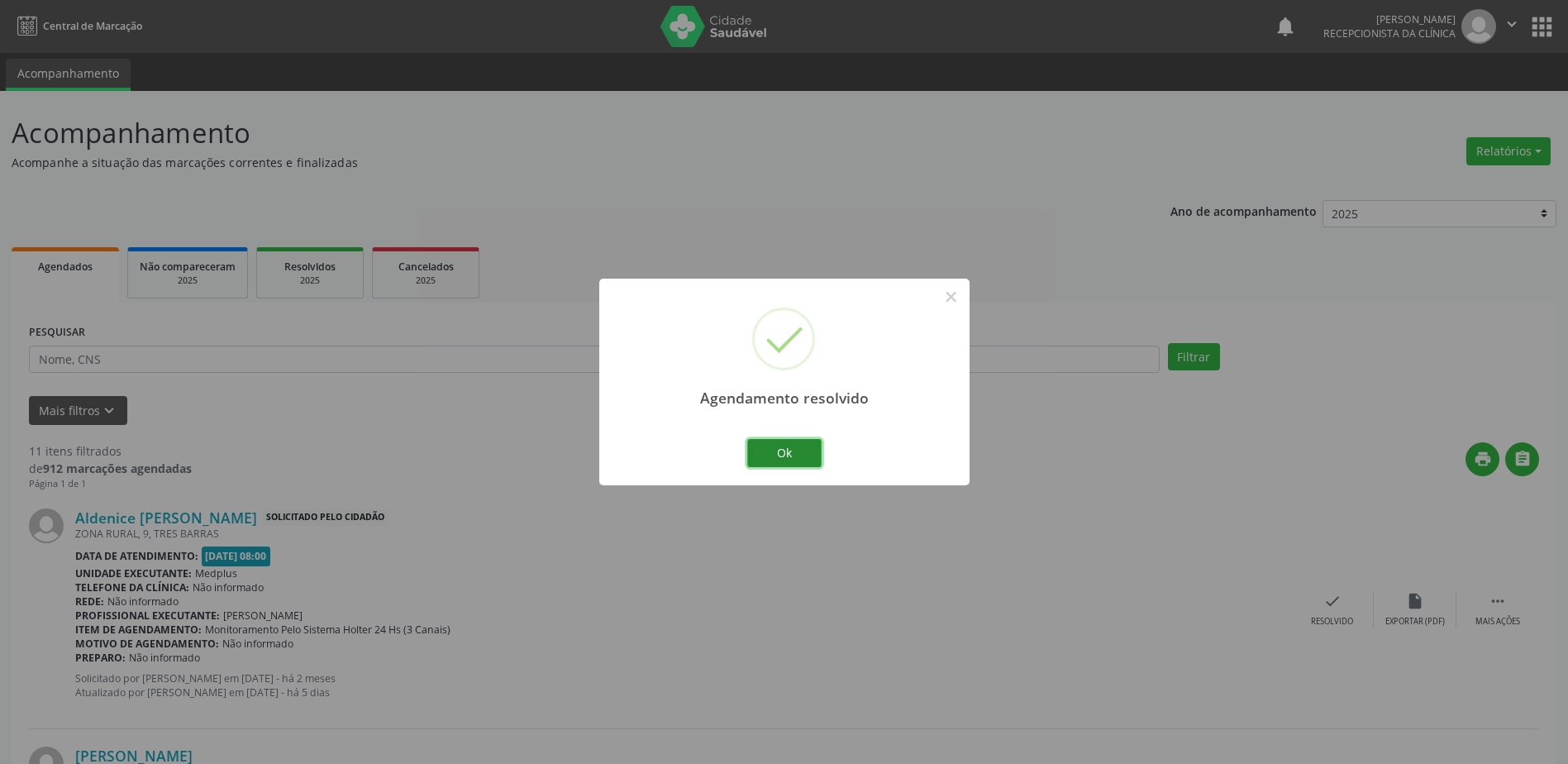
click at [803, 454] on button "Ok" at bounding box center [784, 453] width 74 height 28
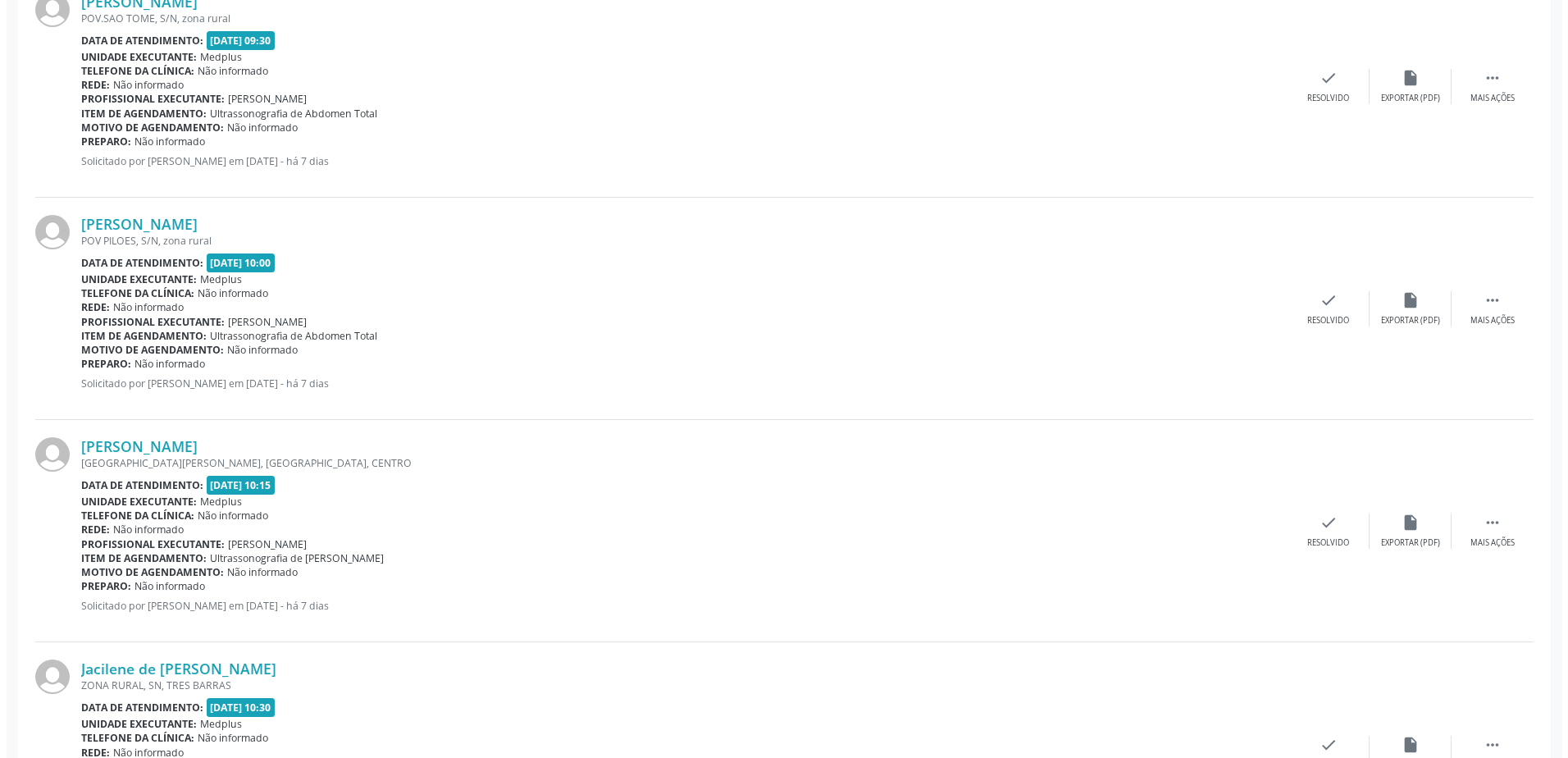
scroll to position [1230, 0]
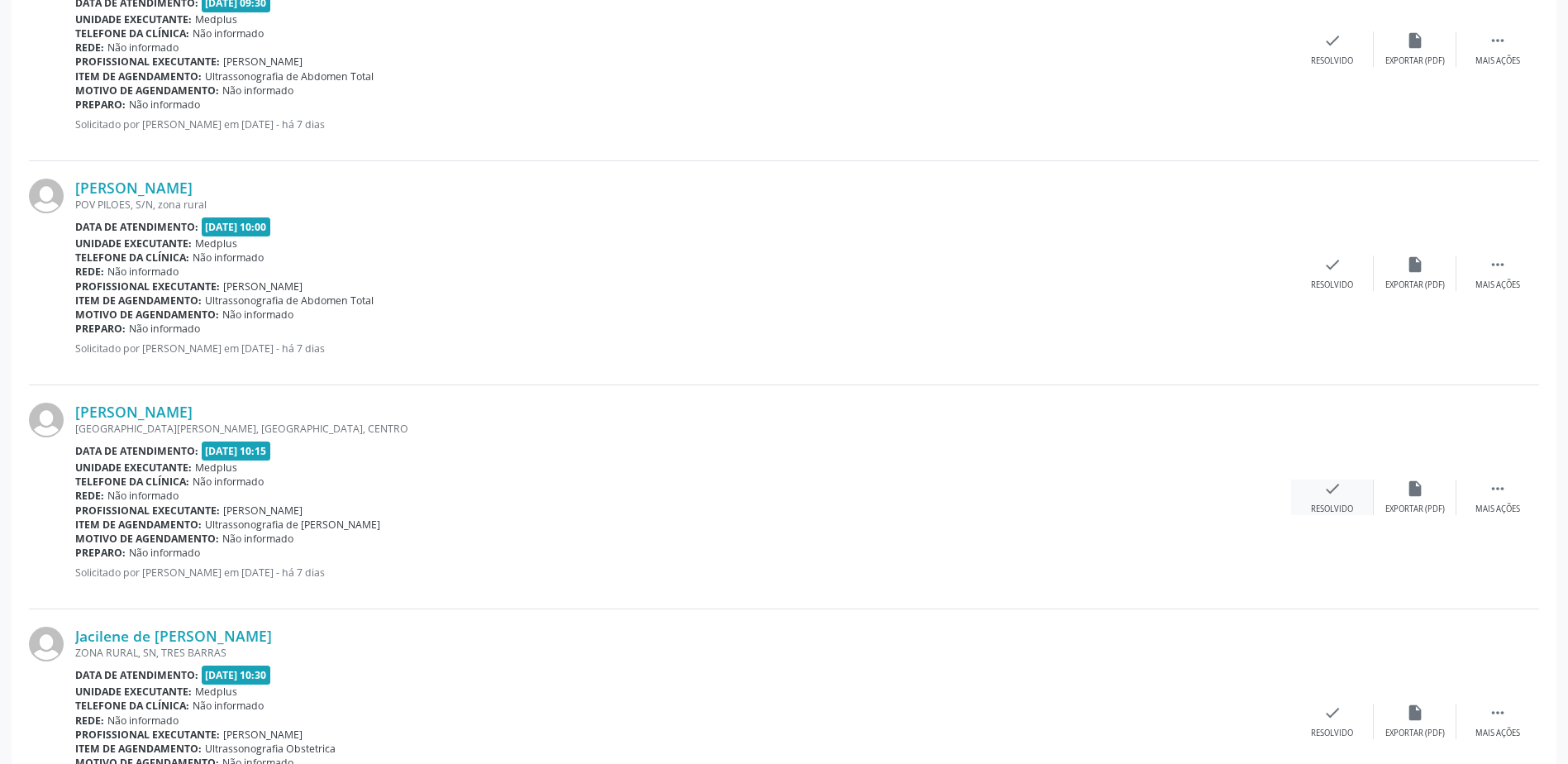
click at [1346, 496] on div "check Resolvido" at bounding box center [1332, 497] width 82 height 35
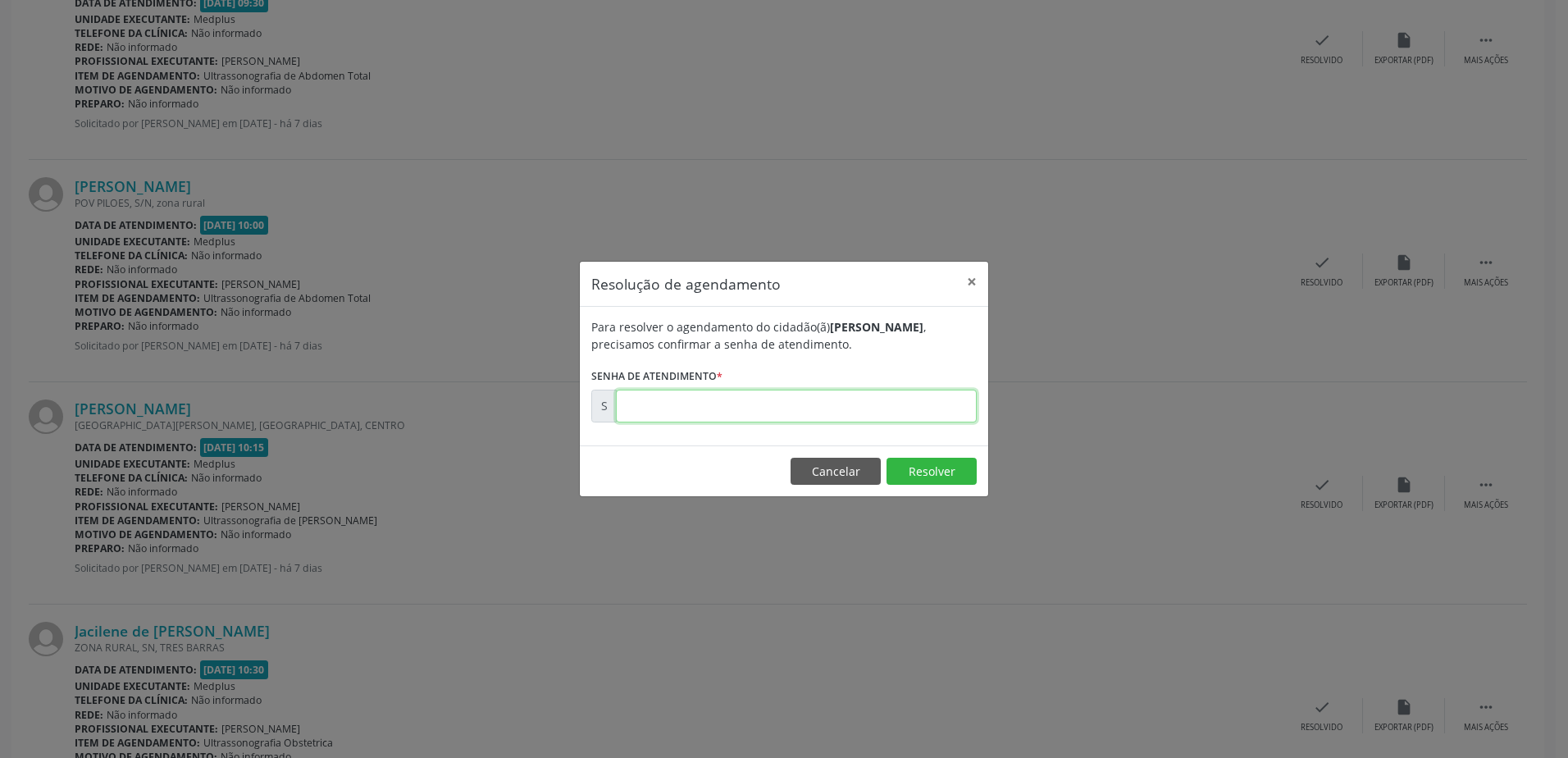
click at [635, 406] on input "text" at bounding box center [796, 405] width 361 height 33
type input "00177010"
click at [936, 473] on button "Resolver" at bounding box center [931, 471] width 91 height 28
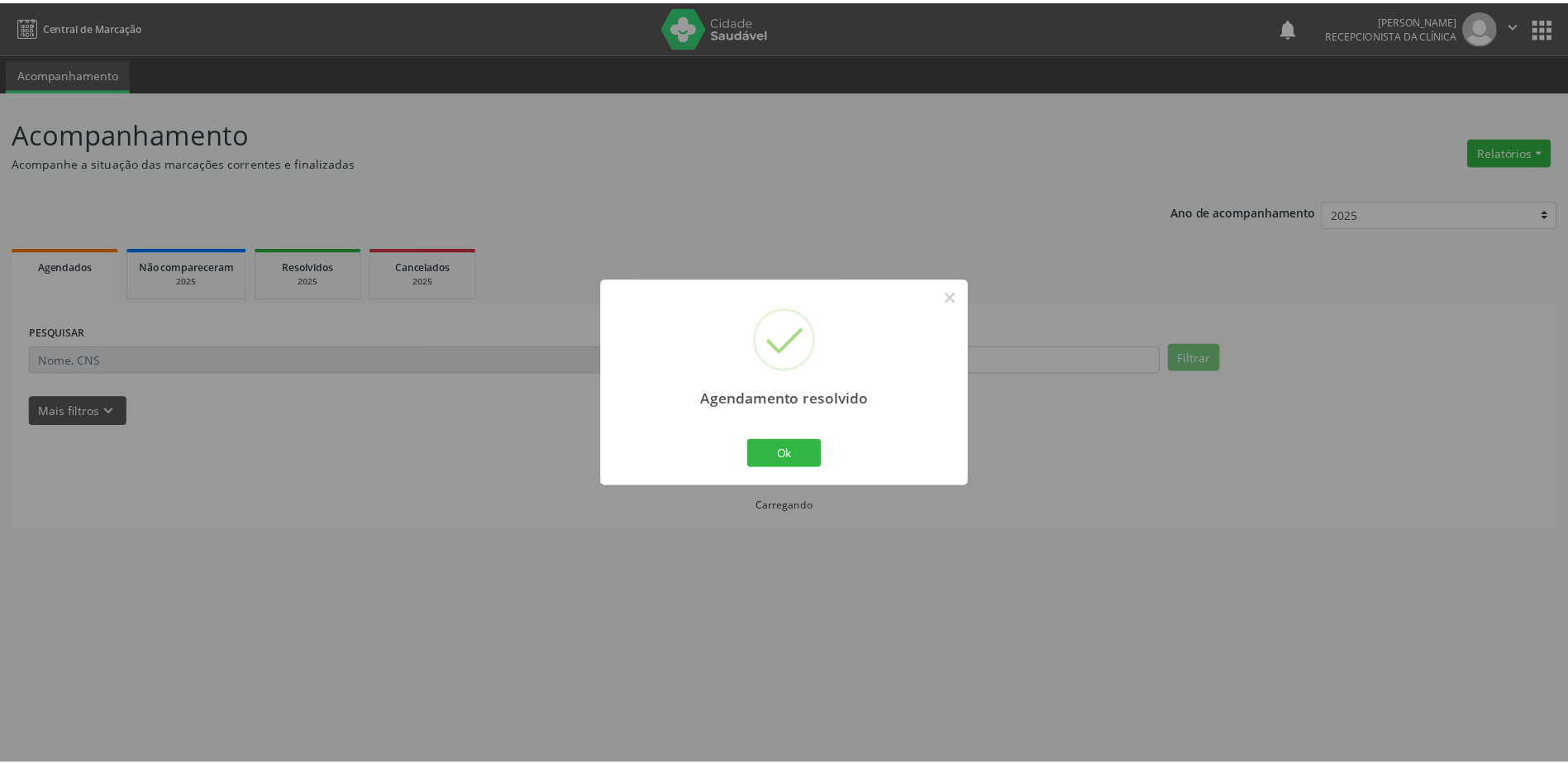
scroll to position [0, 0]
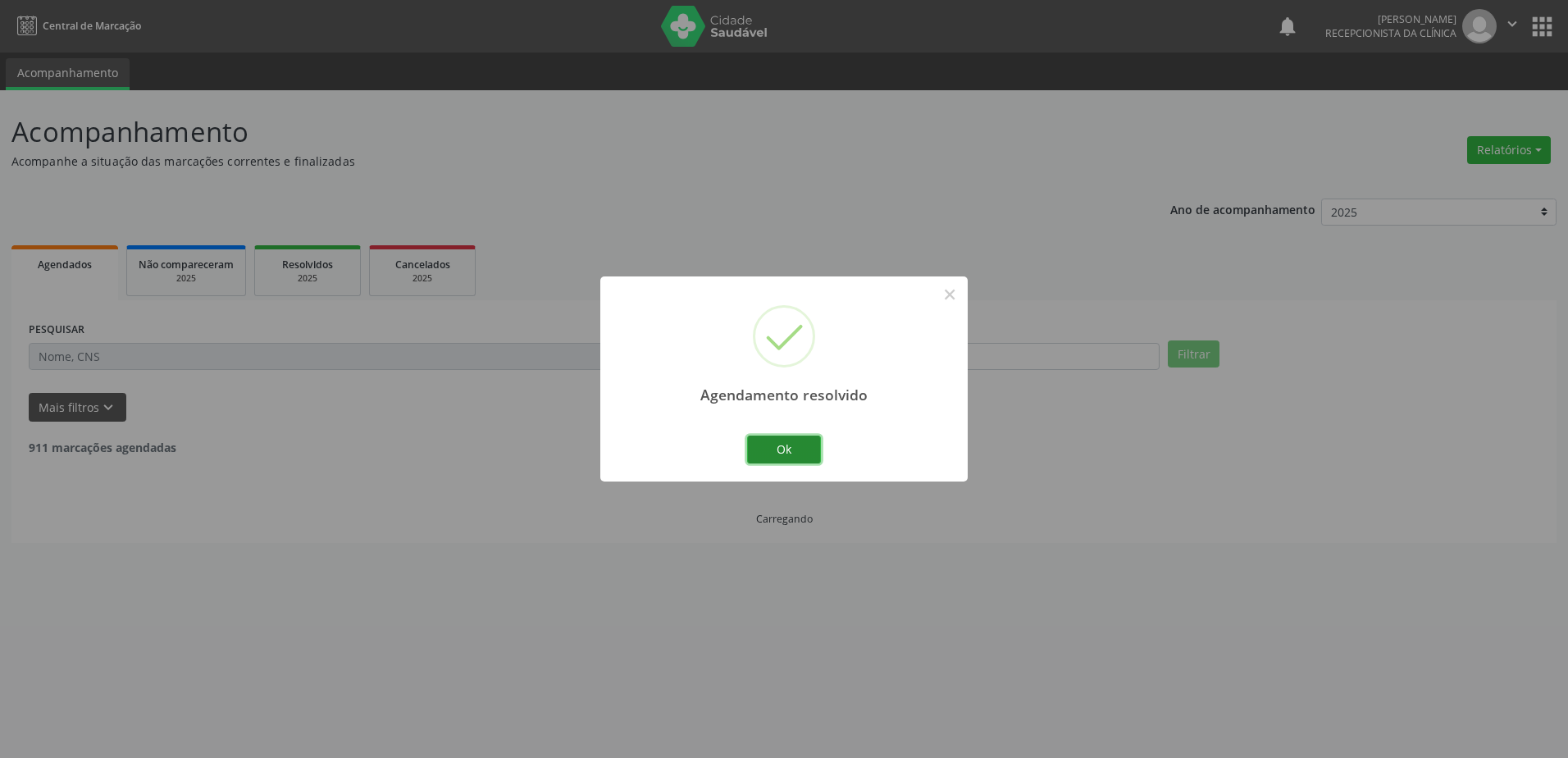
click at [793, 456] on button "Ok" at bounding box center [784, 449] width 74 height 28
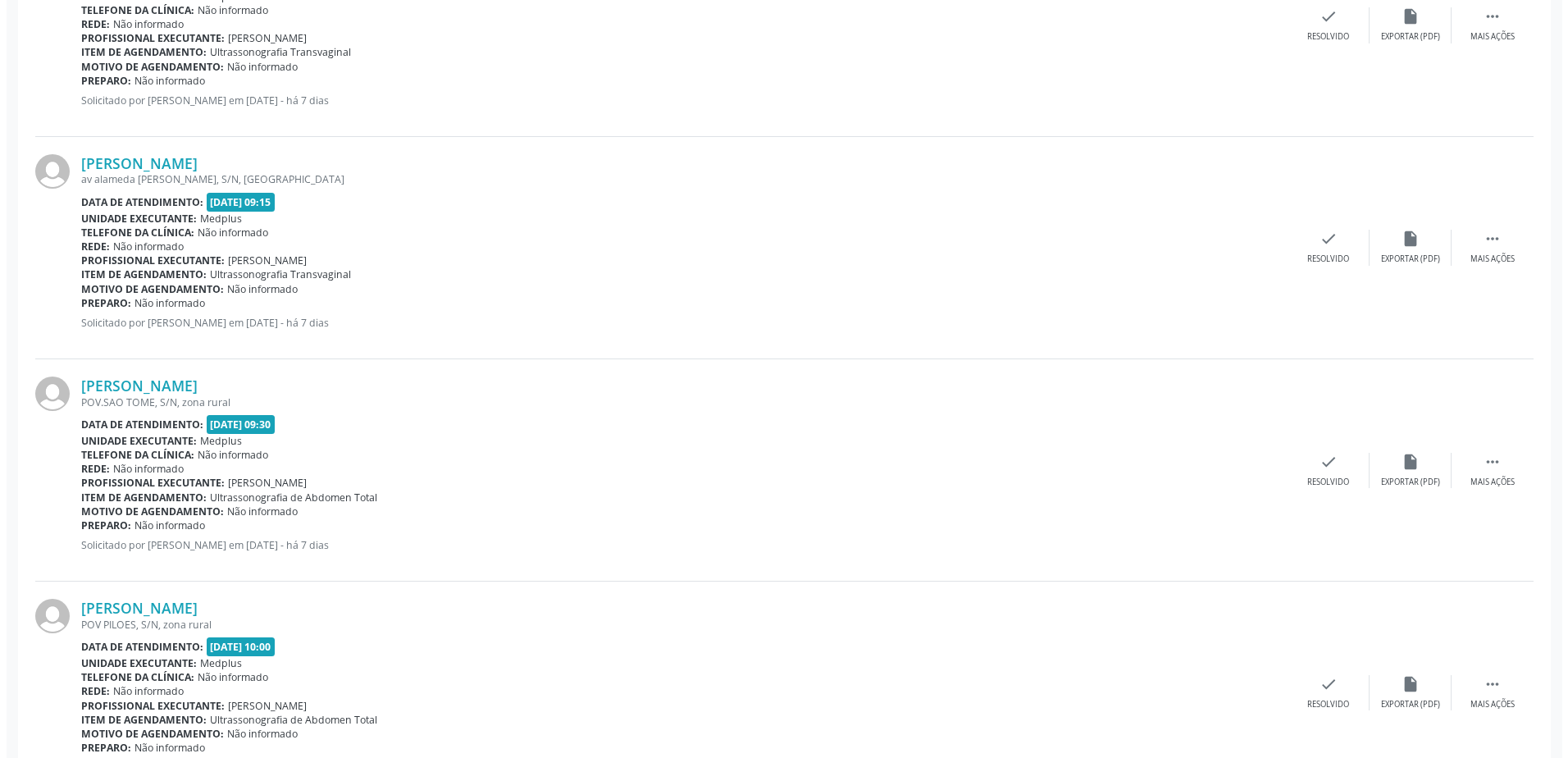
scroll to position [820, 0]
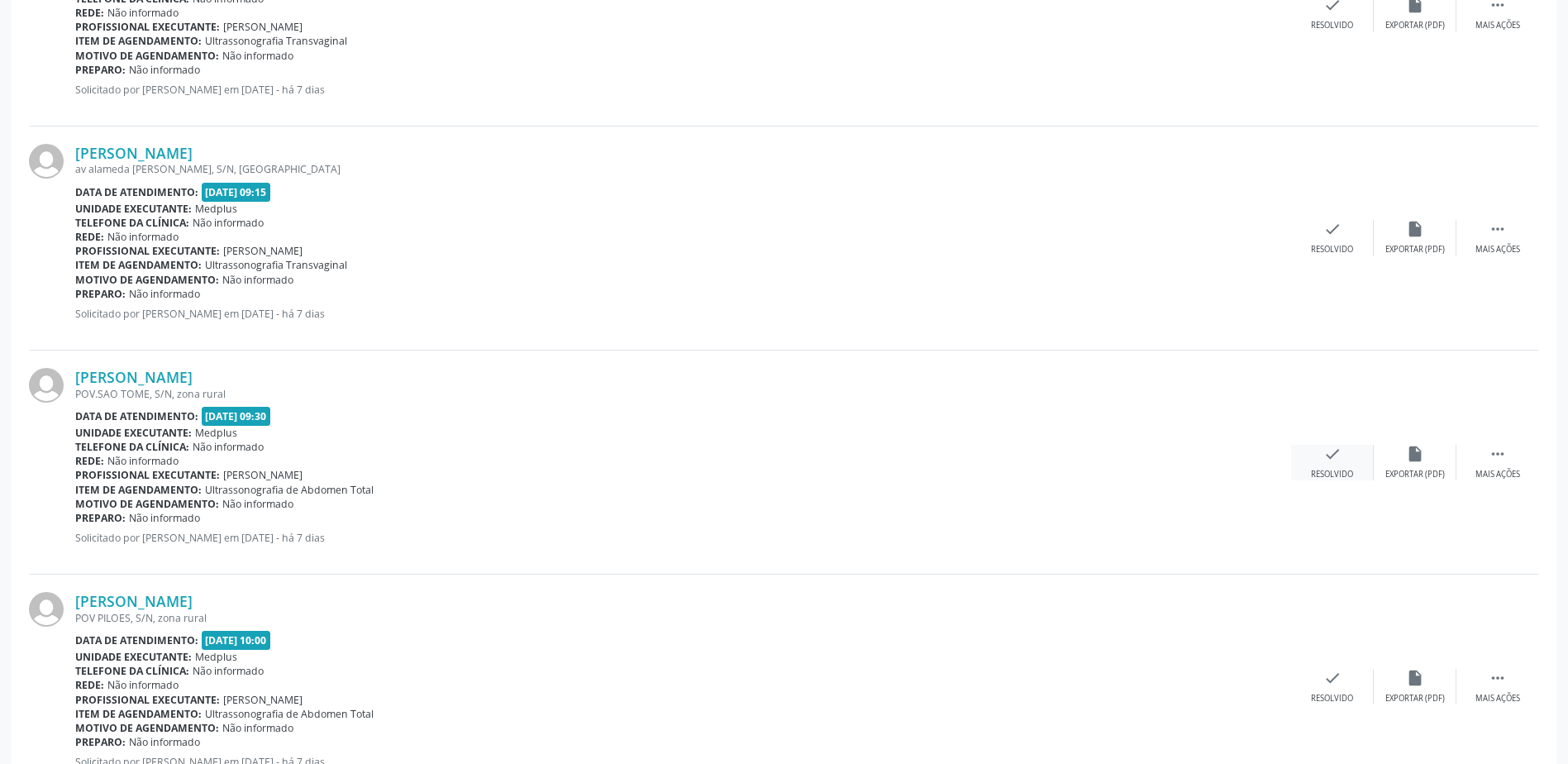
click at [1348, 469] on div "Resolvido" at bounding box center [1332, 474] width 43 height 12
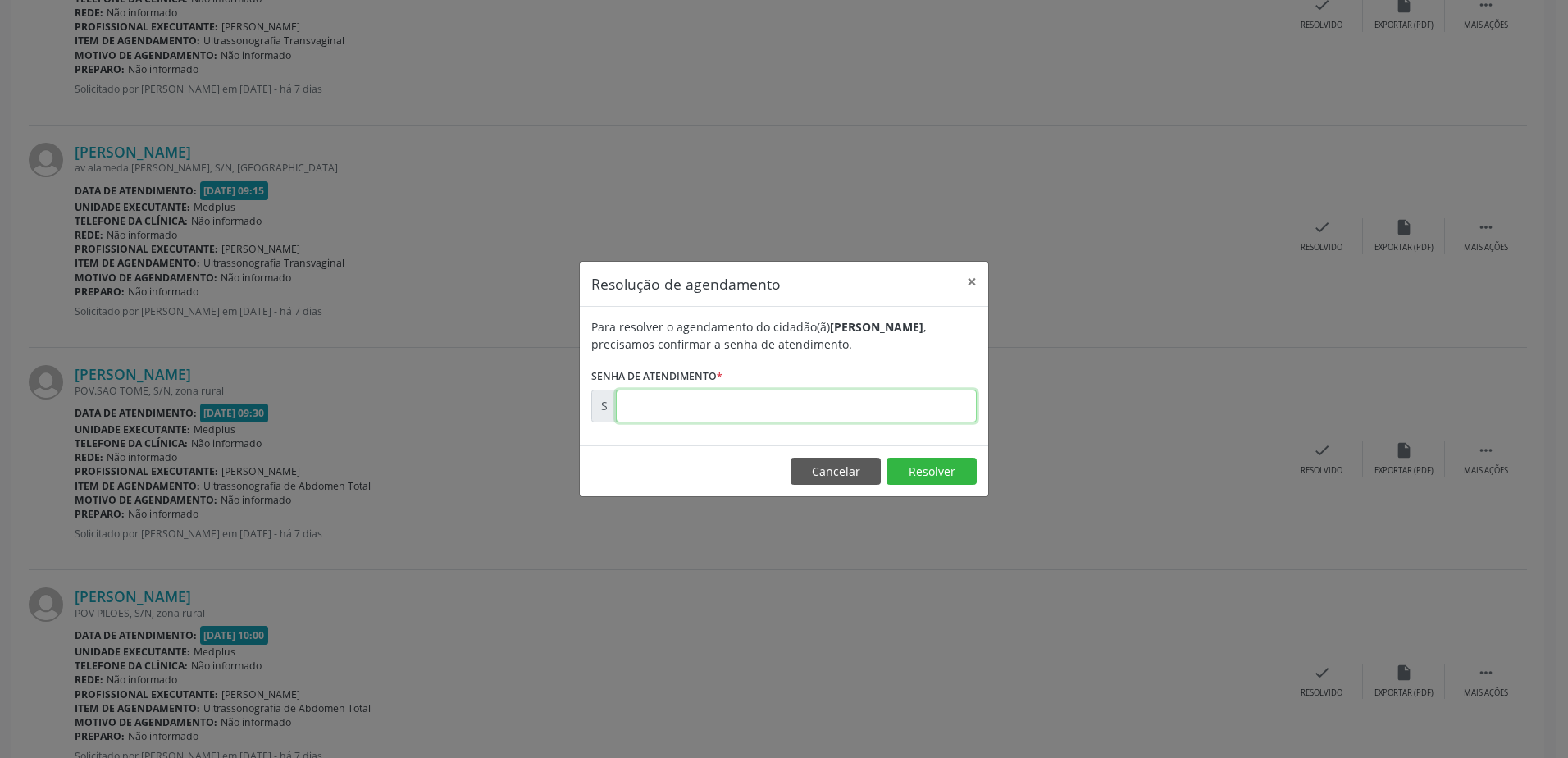
click at [651, 410] on input "text" at bounding box center [796, 405] width 361 height 33
type input "00177004"
click at [914, 472] on button "Resolver" at bounding box center [931, 471] width 91 height 28
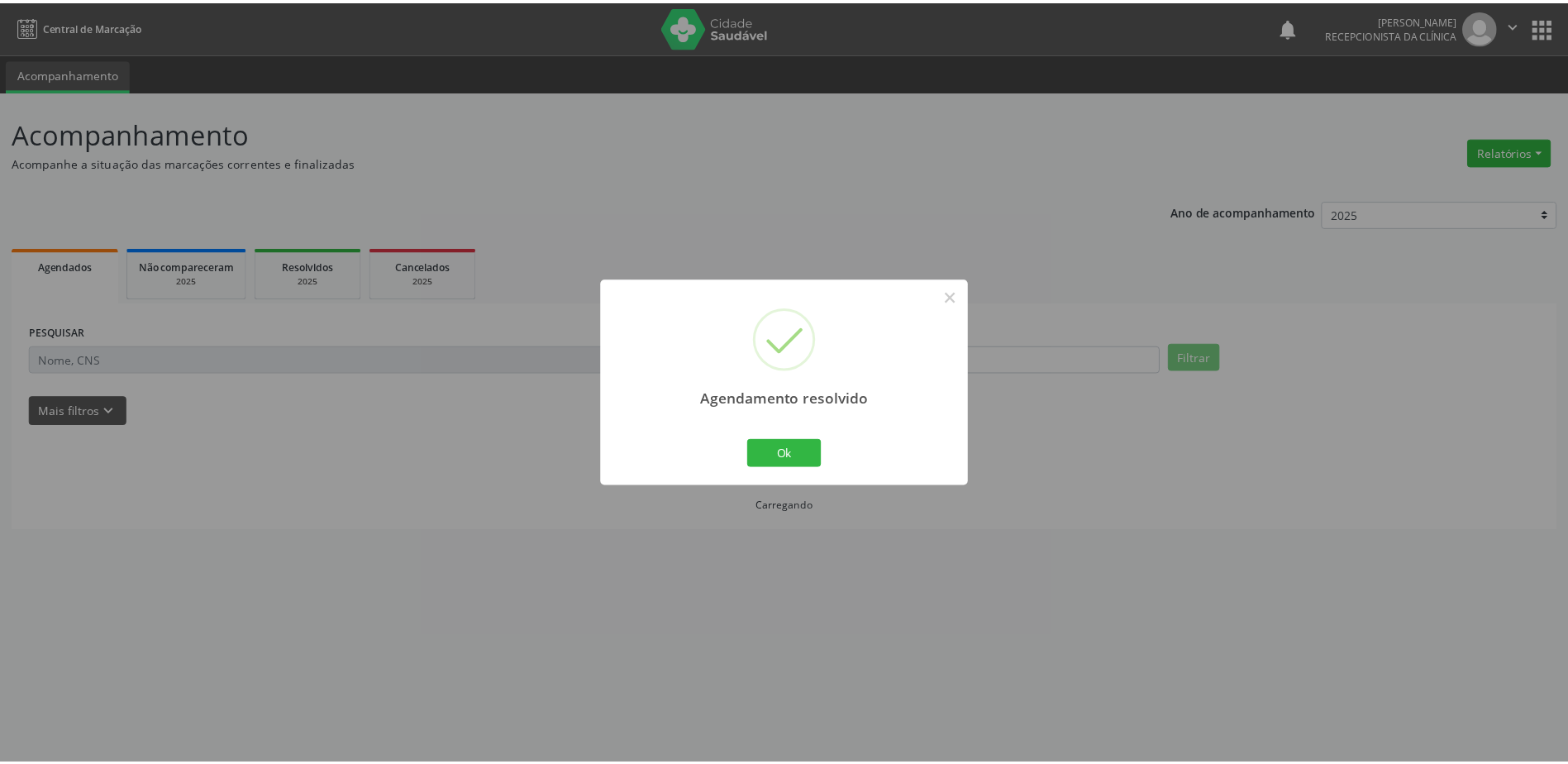
scroll to position [0, 0]
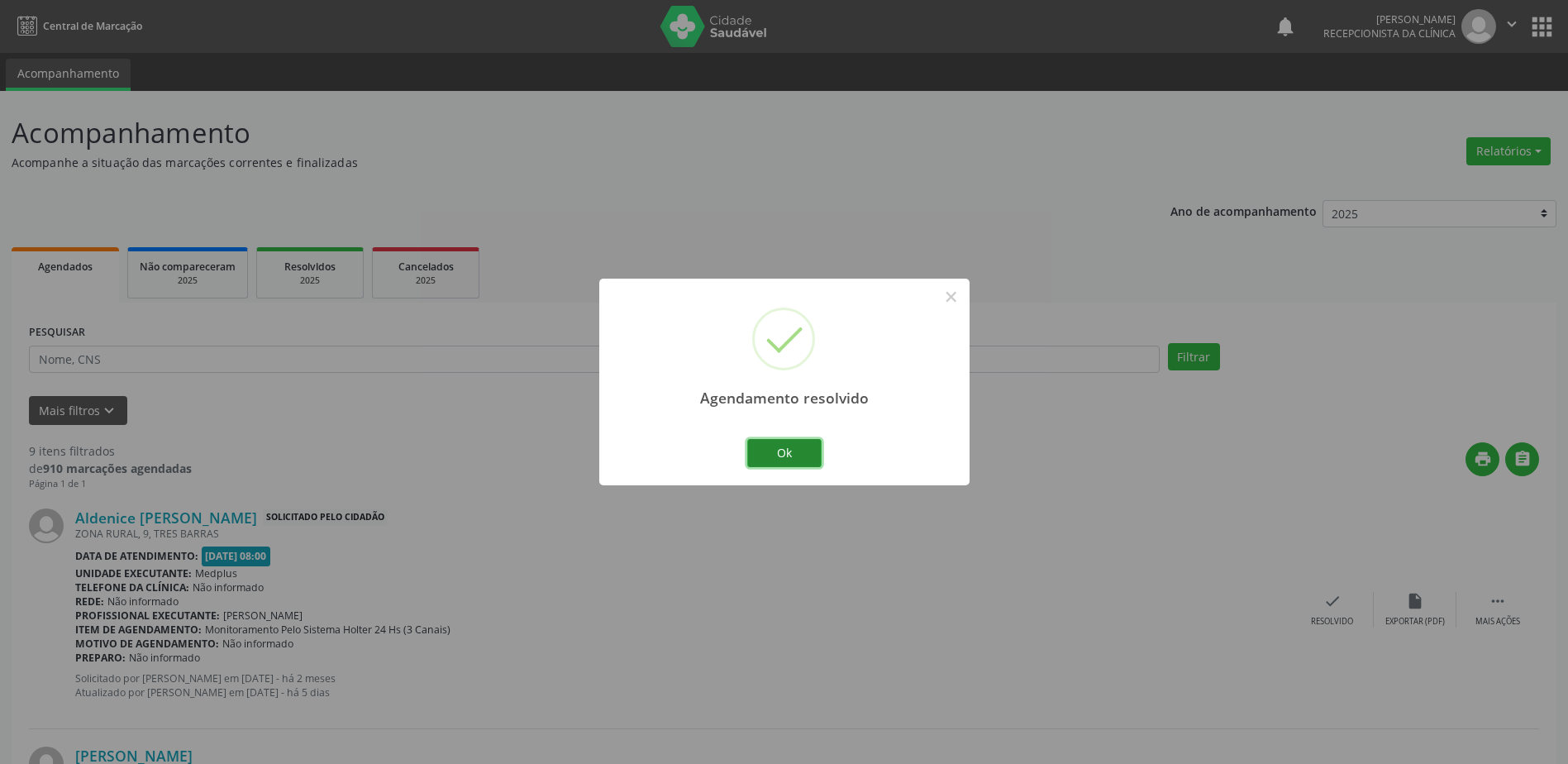
click at [776, 452] on button "Ok" at bounding box center [784, 453] width 74 height 28
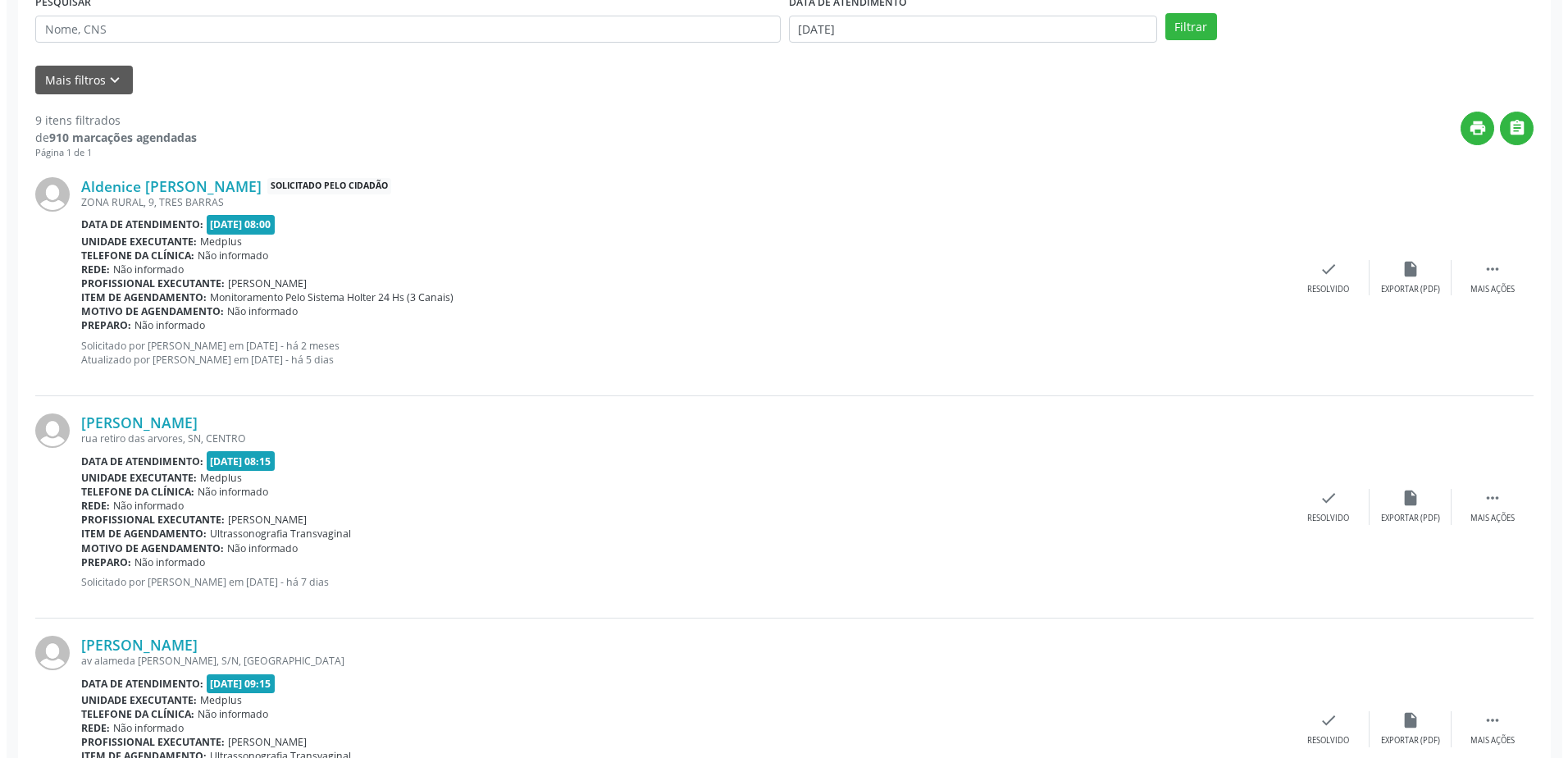
scroll to position [328, 0]
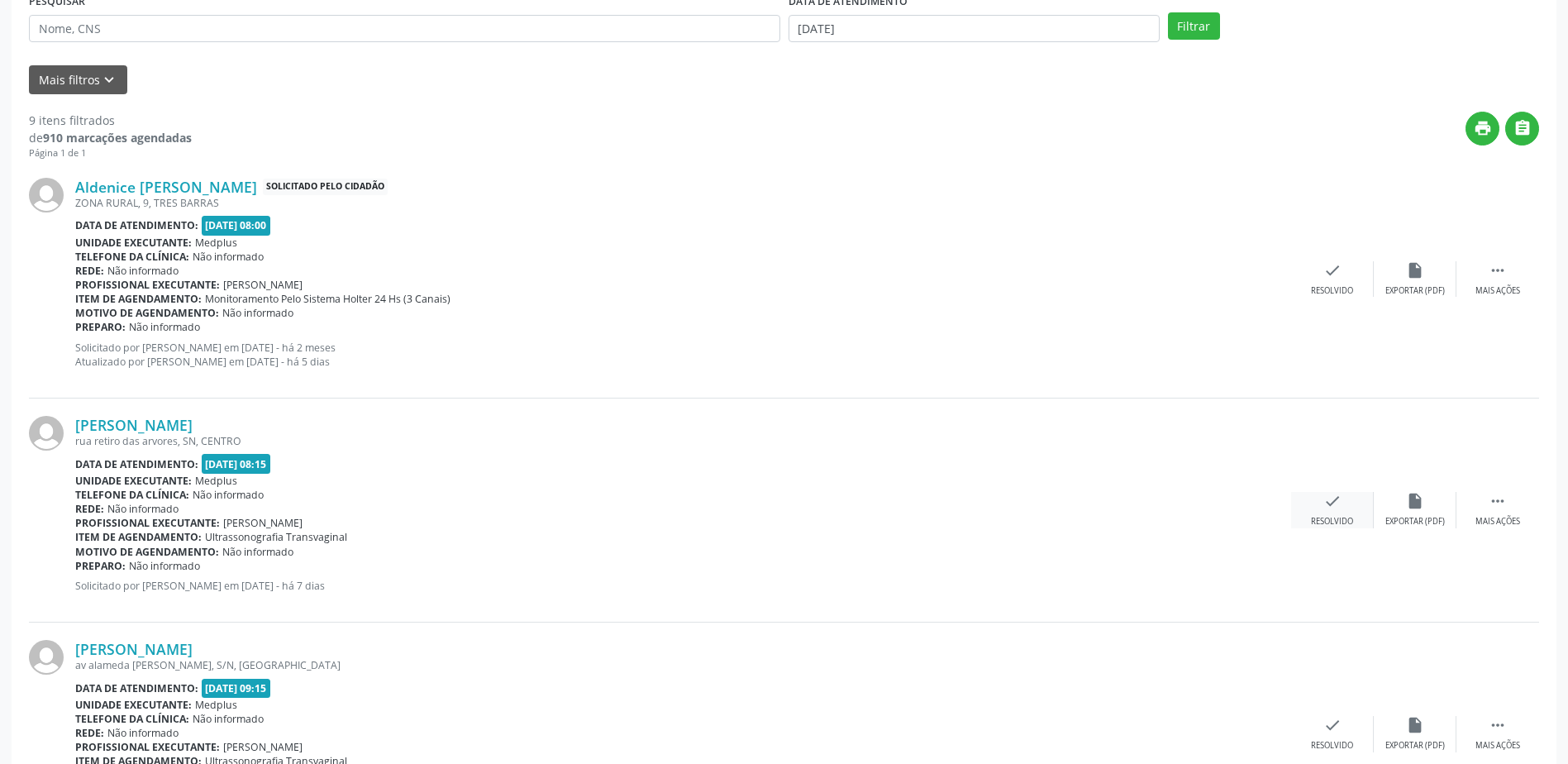
click at [1339, 524] on div "Resolvido" at bounding box center [1332, 521] width 43 height 12
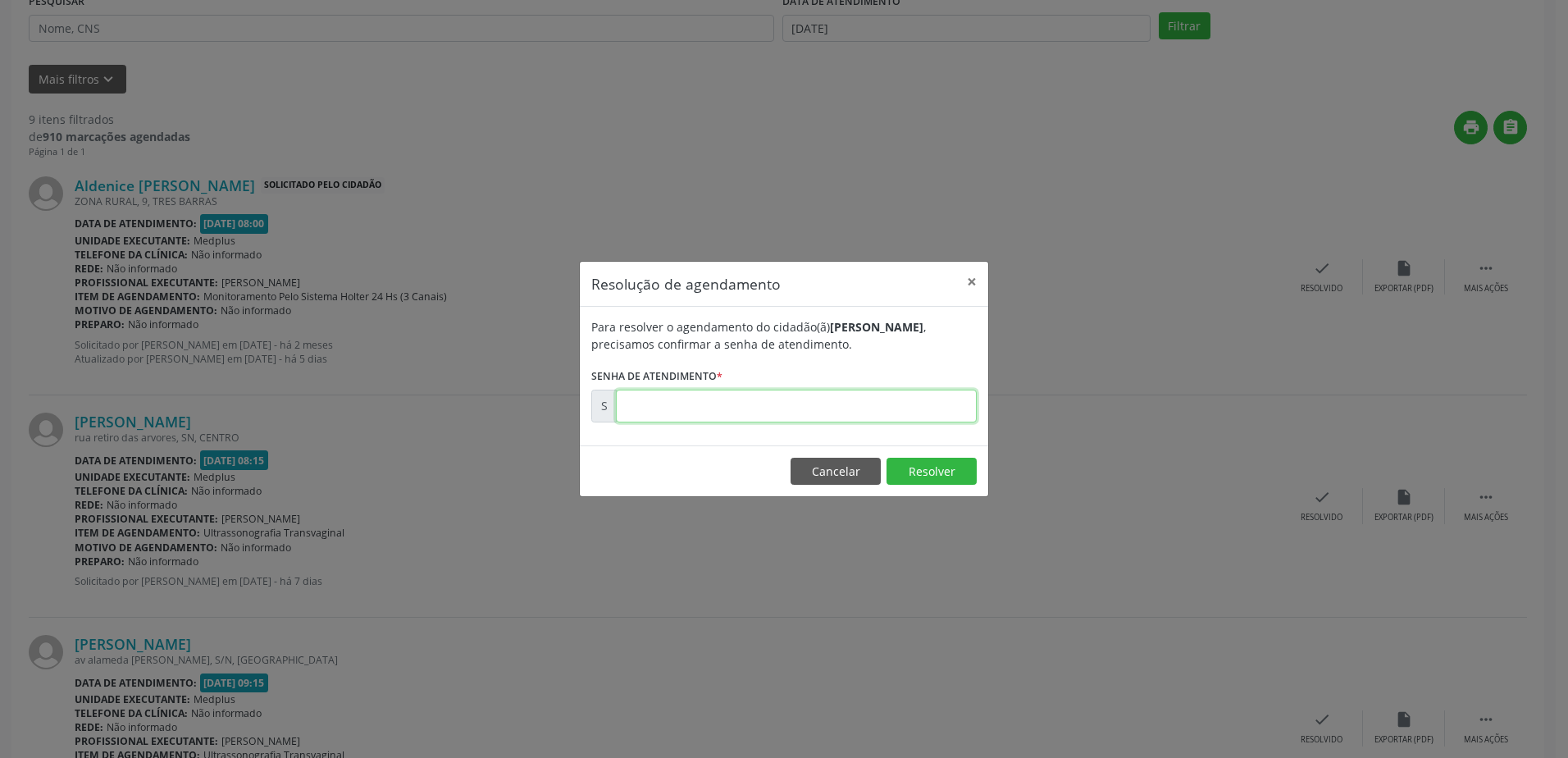
click at [880, 406] on input "text" at bounding box center [796, 405] width 361 height 33
type input "00176993"
click at [932, 470] on button "Resolver" at bounding box center [931, 471] width 91 height 28
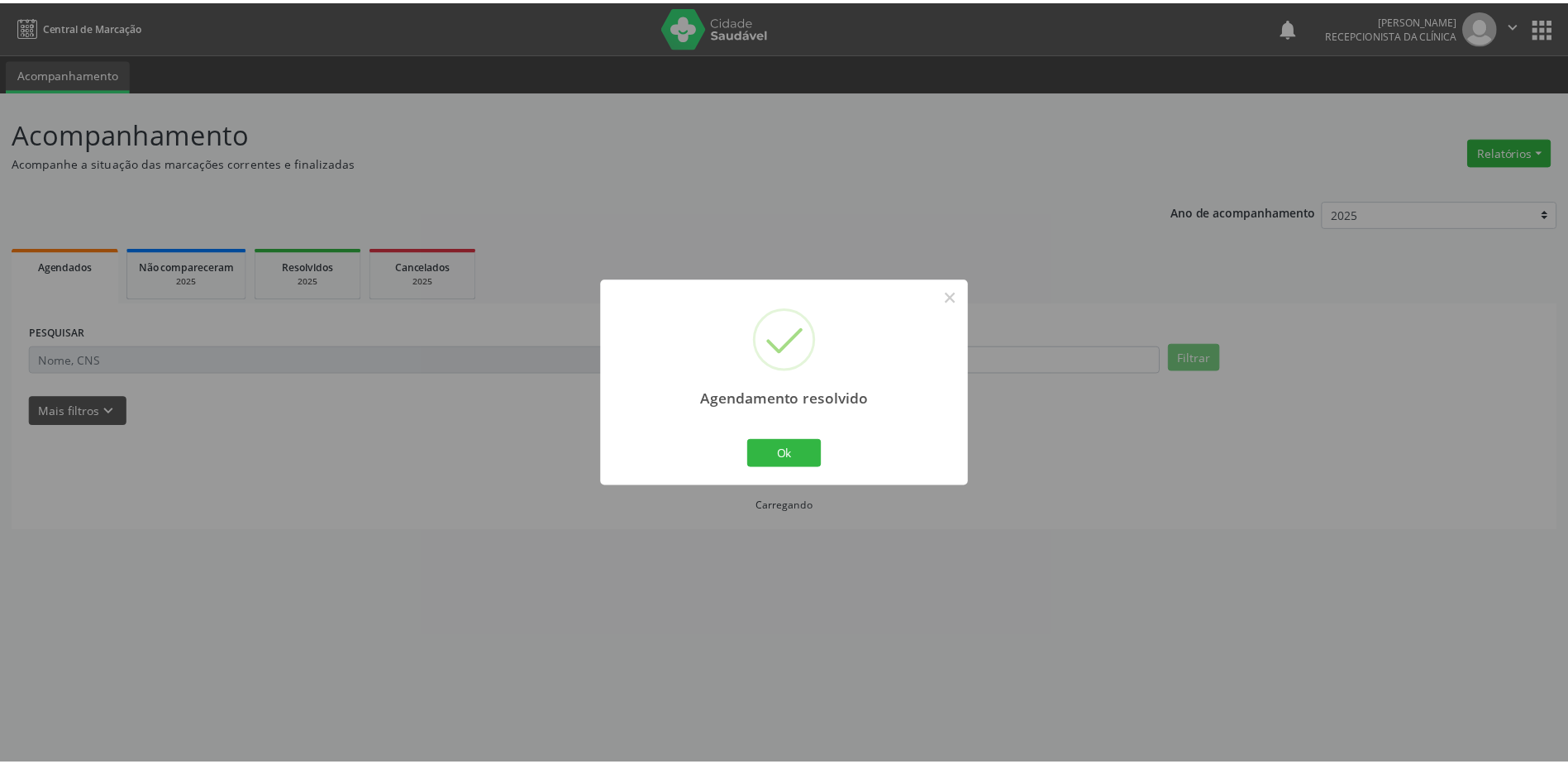
scroll to position [0, 0]
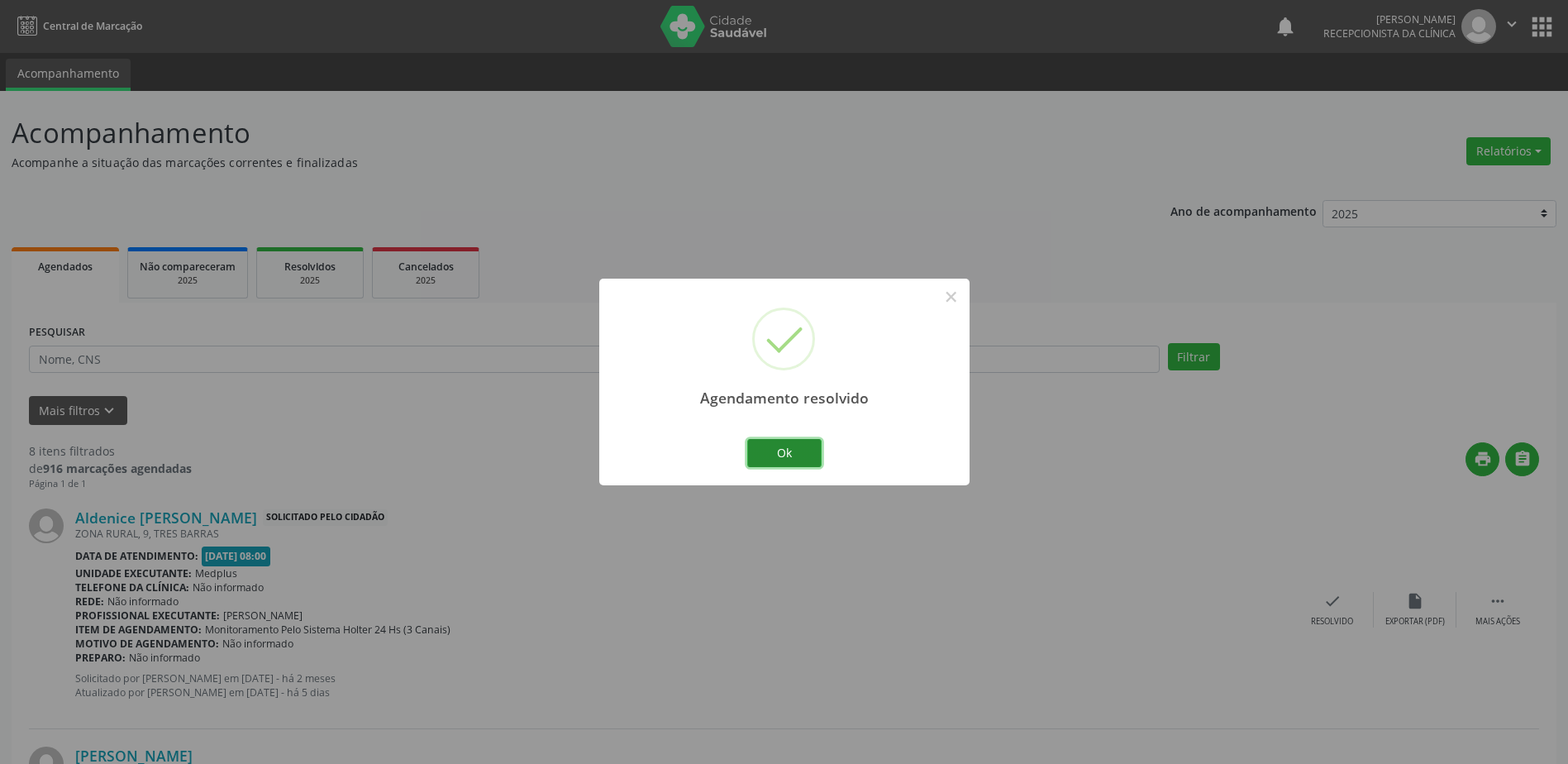
click at [797, 449] on button "Ok" at bounding box center [784, 453] width 74 height 28
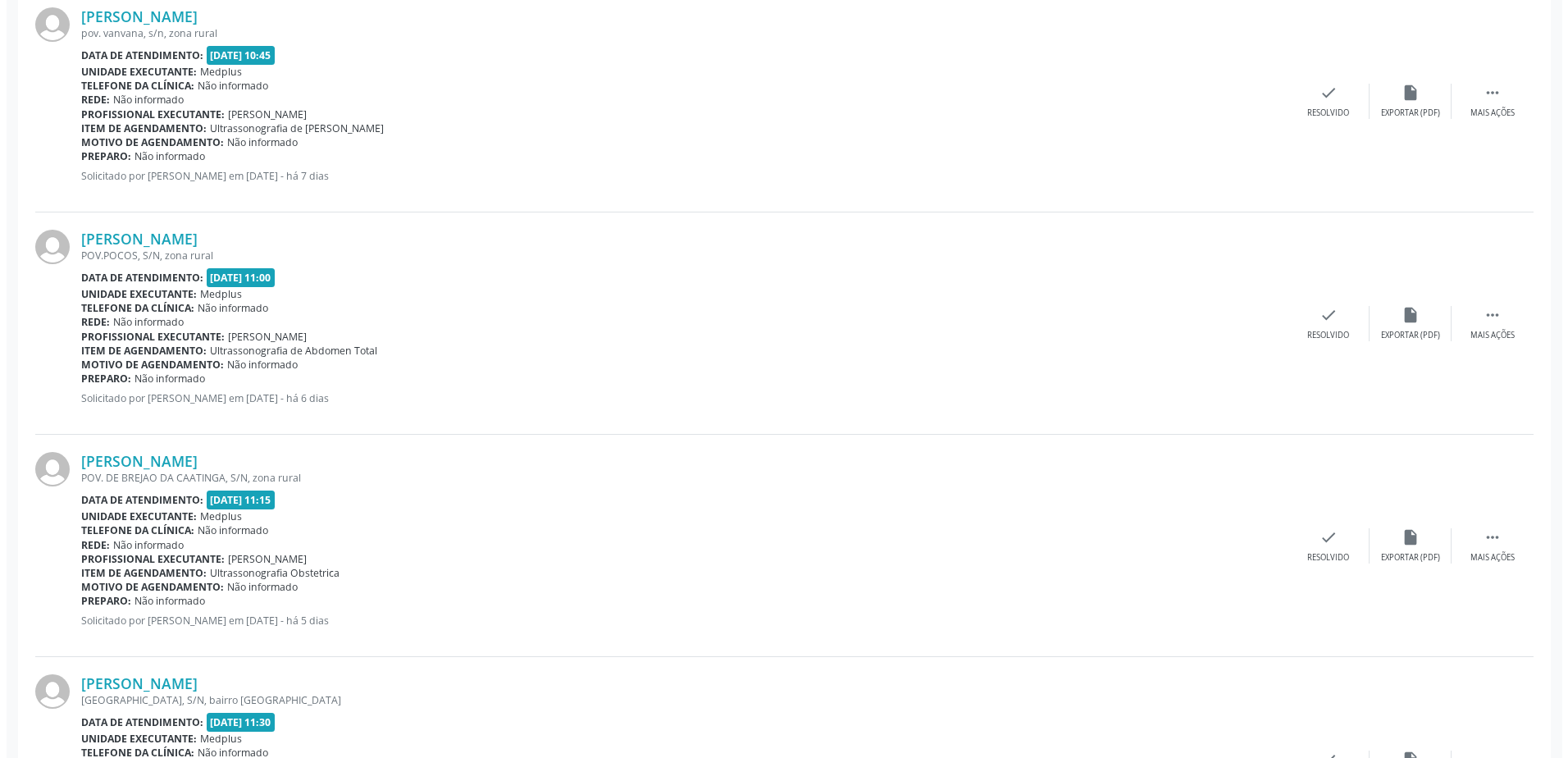
scroll to position [1386, 0]
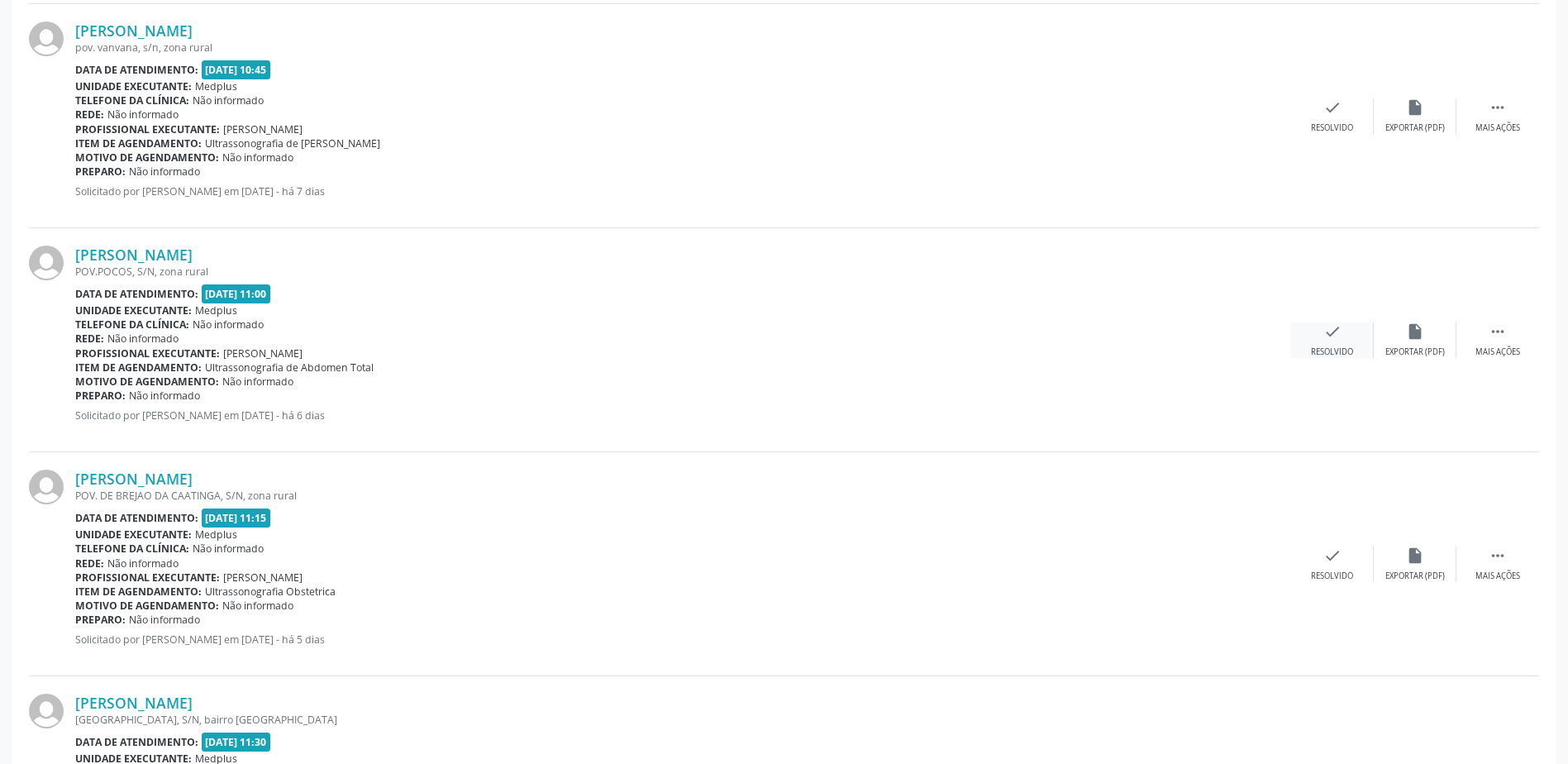
click at [1323, 339] on icon "check" at bounding box center [1332, 331] width 19 height 19
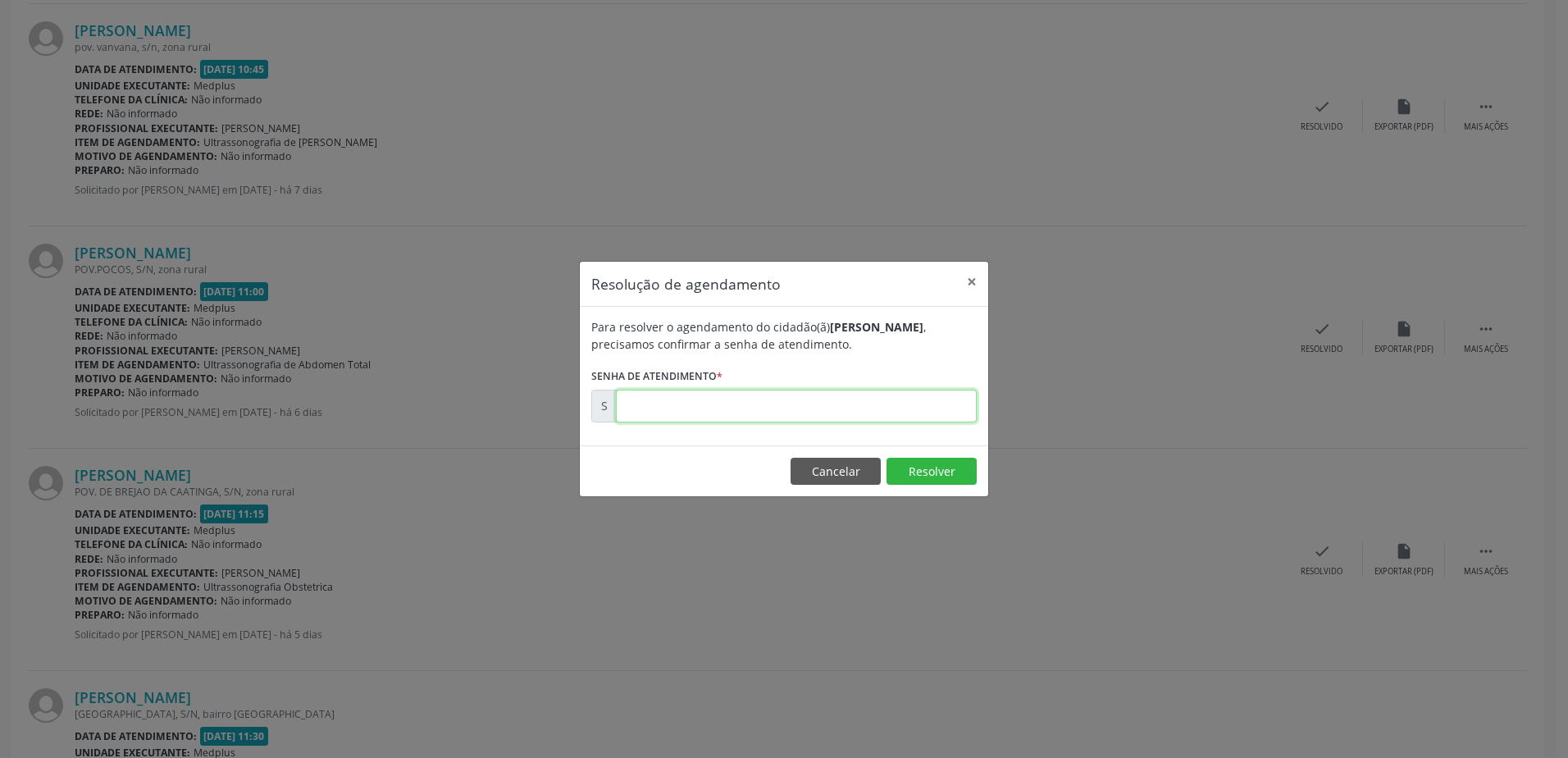
click at [626, 407] on input "text" at bounding box center [796, 405] width 361 height 33
type input "00177110"
click at [944, 476] on button "Resolver" at bounding box center [931, 471] width 91 height 28
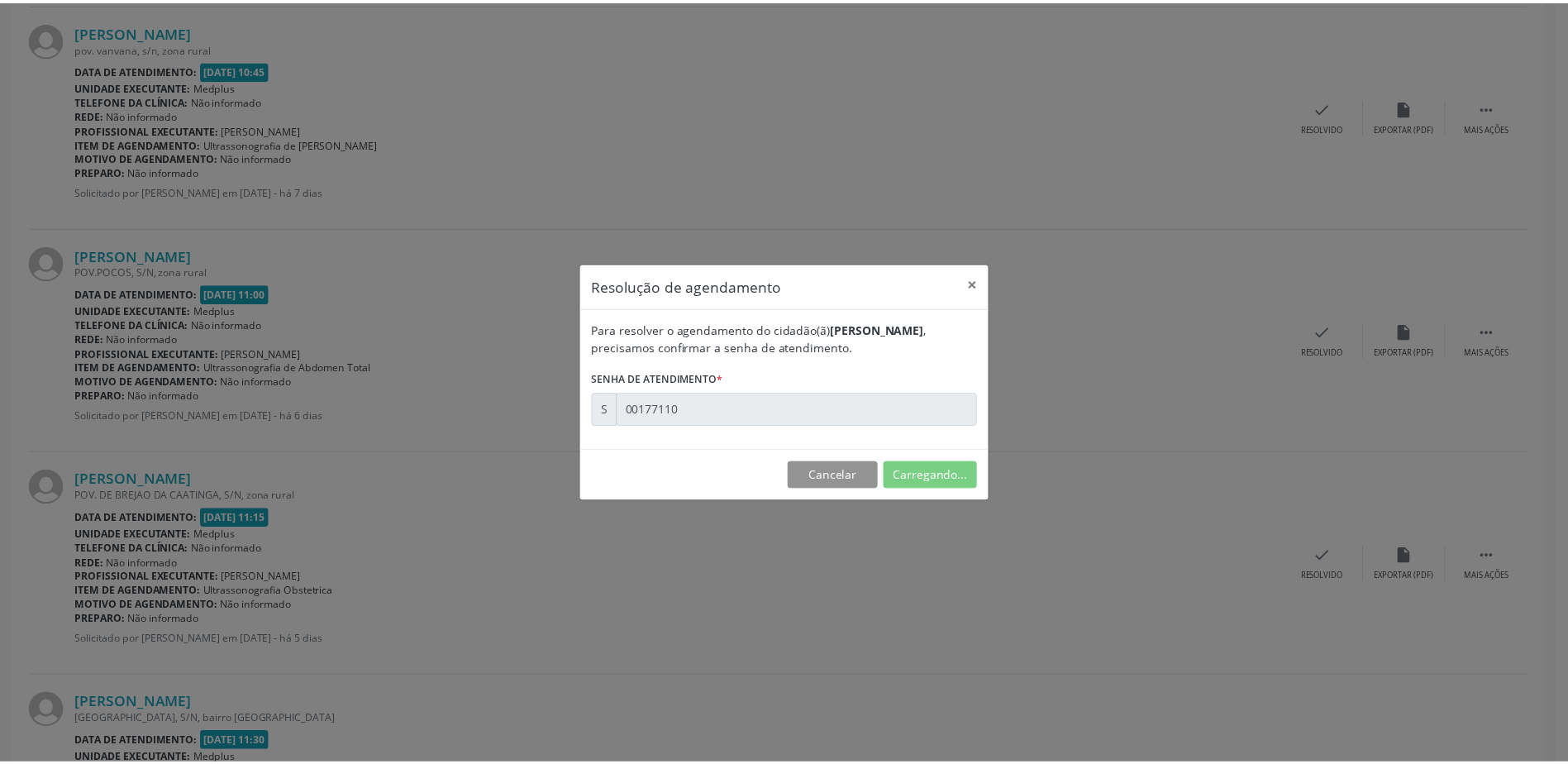
scroll to position [0, 0]
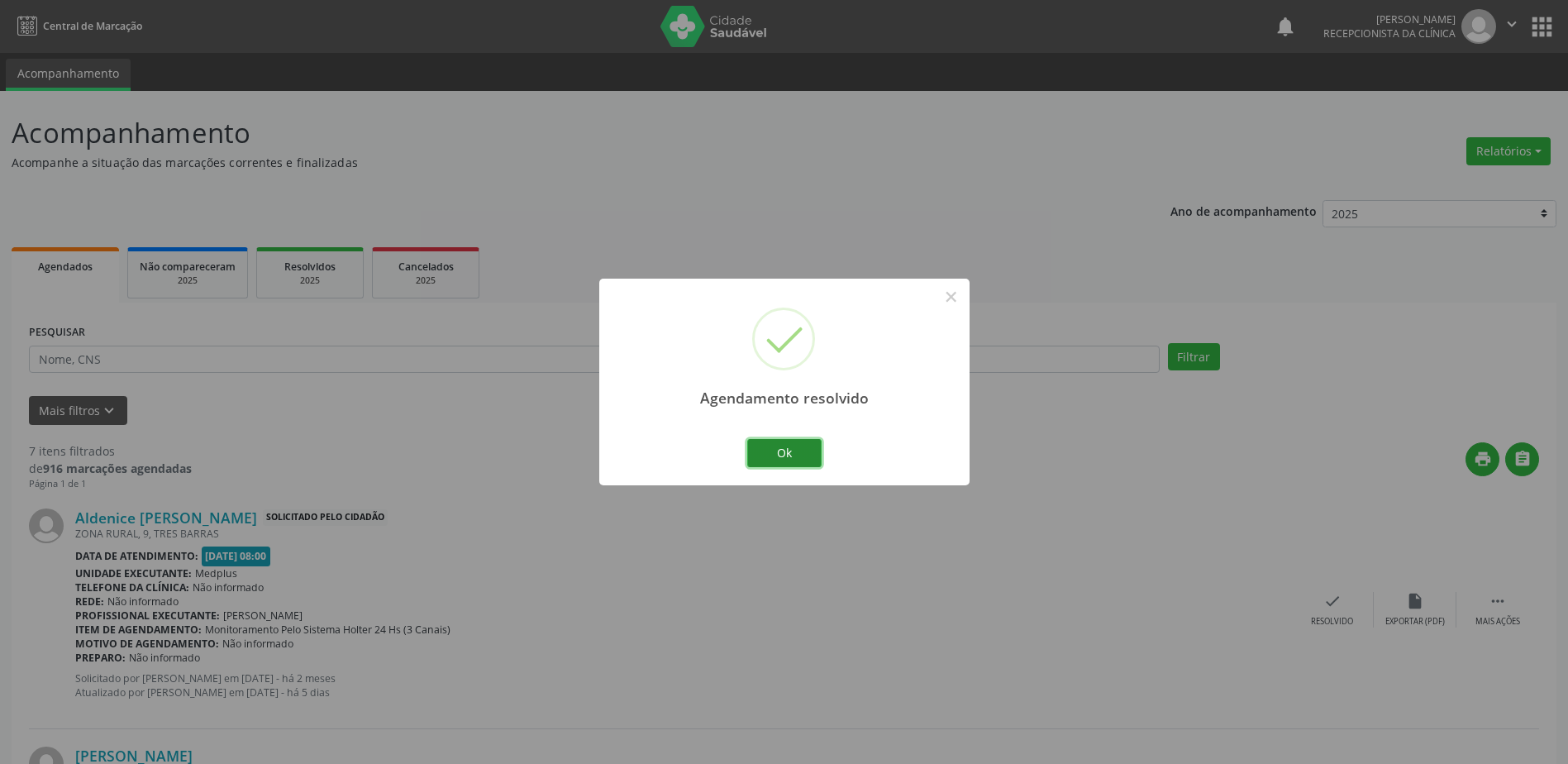
click at [793, 450] on button "Ok" at bounding box center [784, 453] width 74 height 28
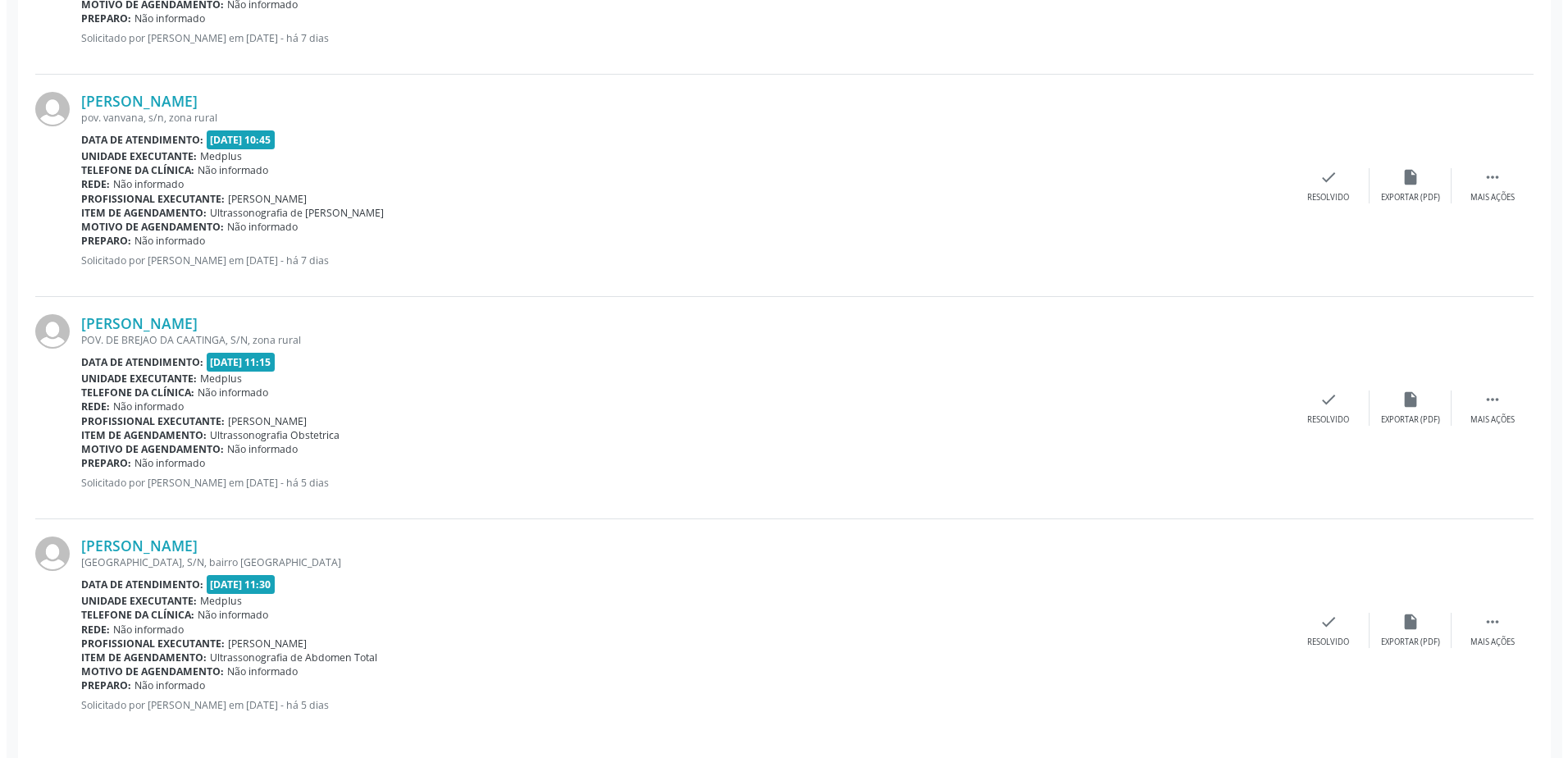
scroll to position [1327, 0]
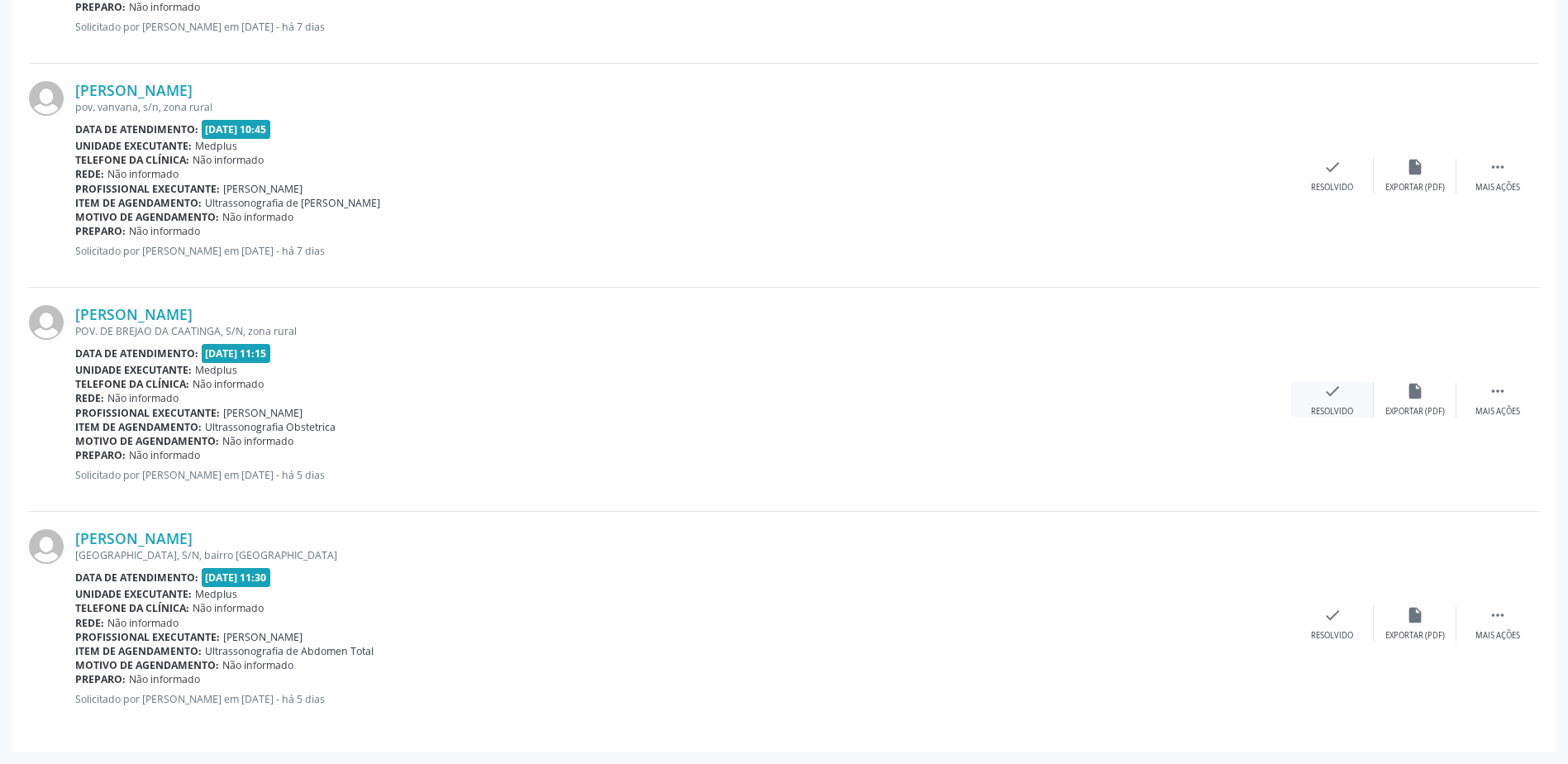
click at [1324, 401] on div "check Resolvido" at bounding box center [1332, 400] width 82 height 35
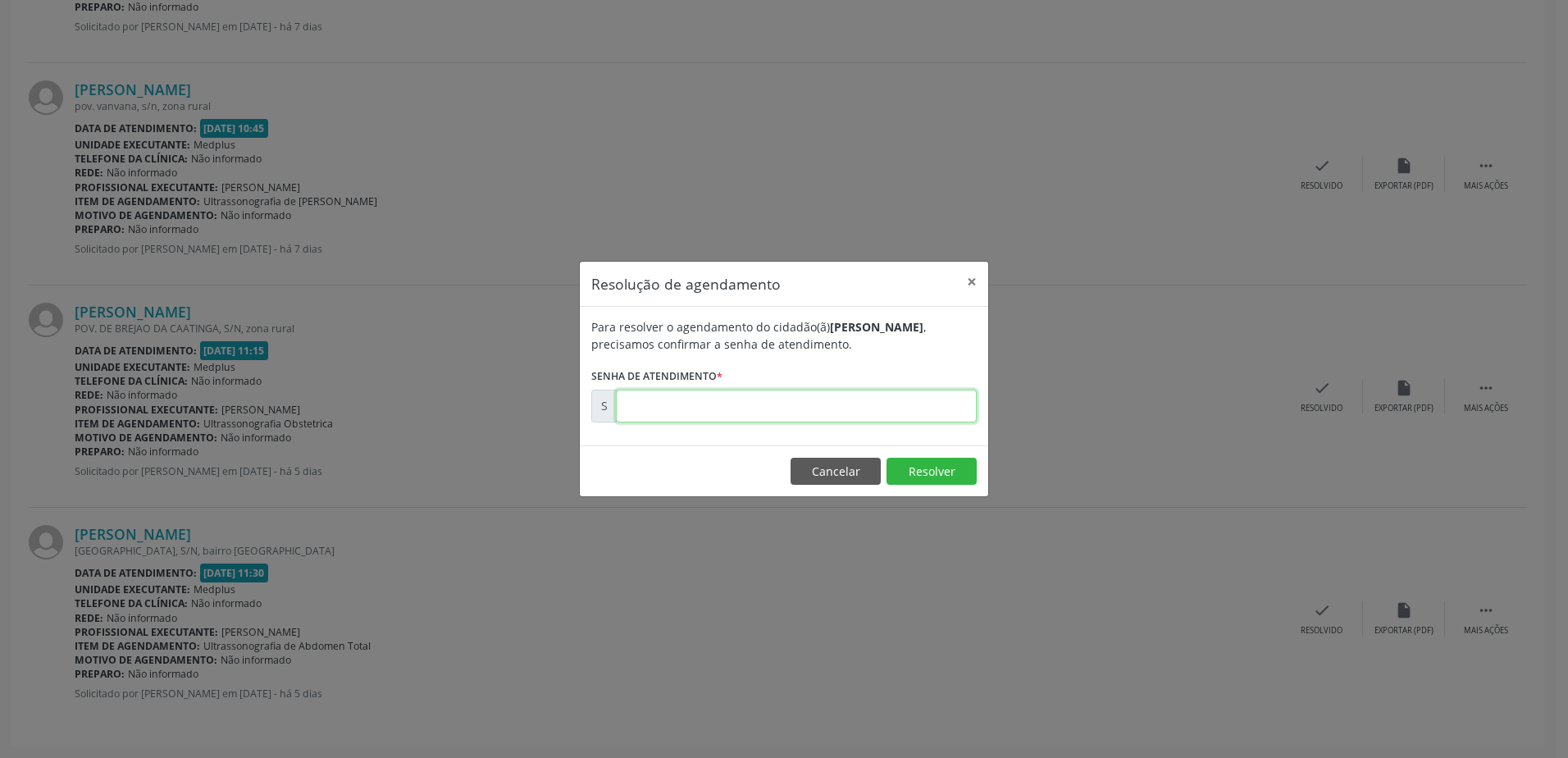
click at [638, 405] on input "text" at bounding box center [796, 405] width 361 height 33
type input "00177338"
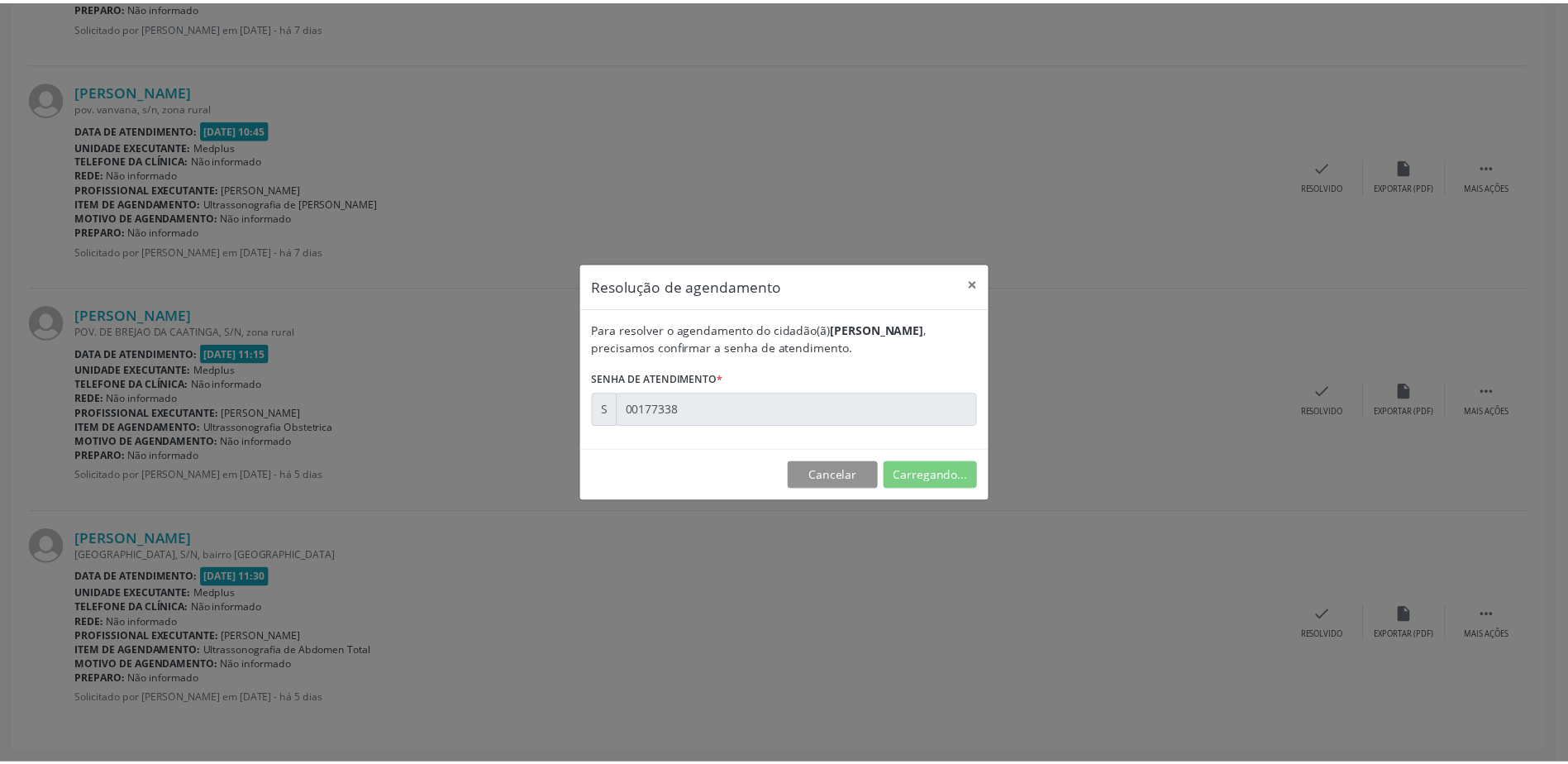
scroll to position [0, 0]
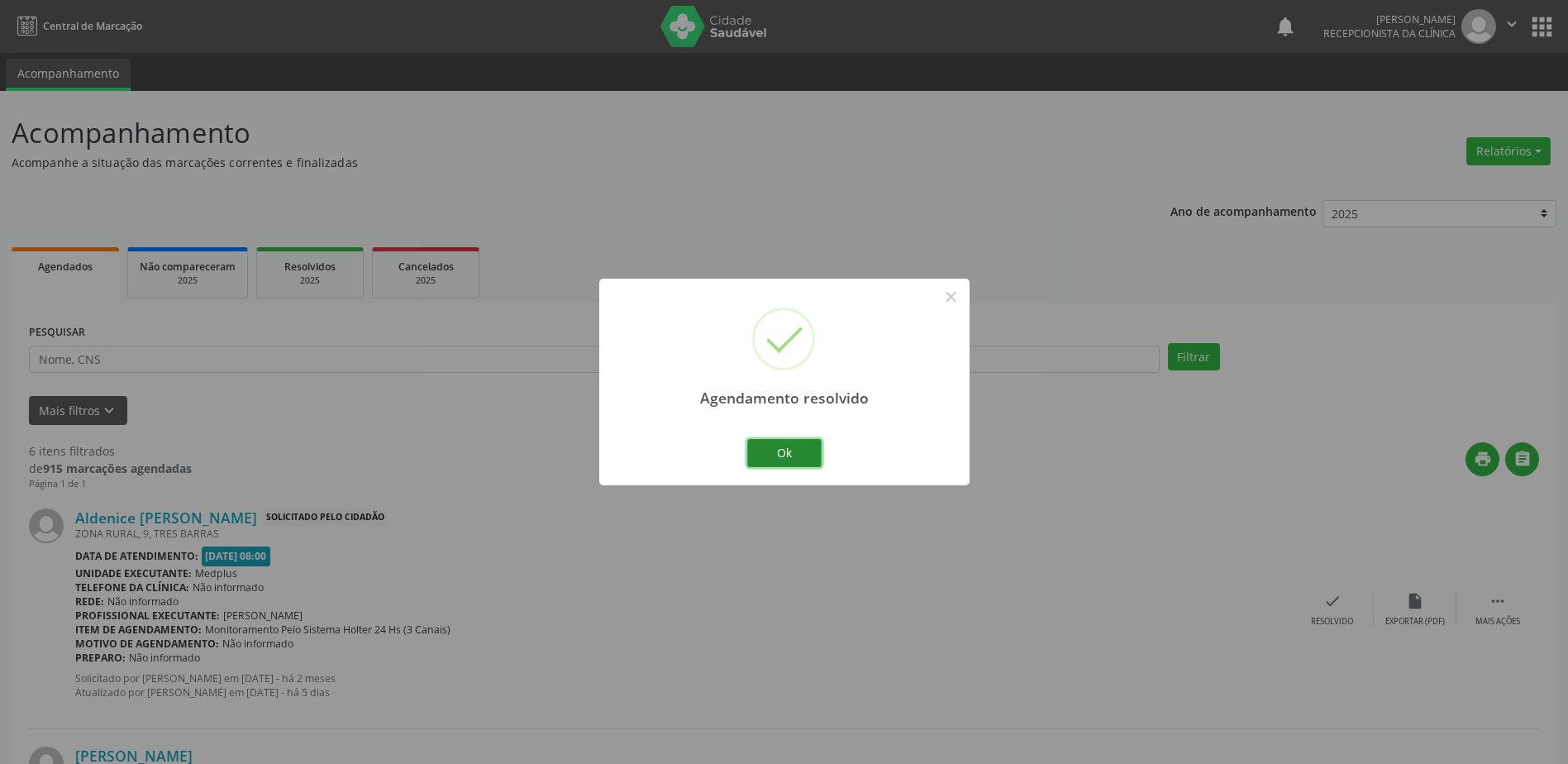
click at [774, 456] on button "Ok" at bounding box center [784, 453] width 74 height 28
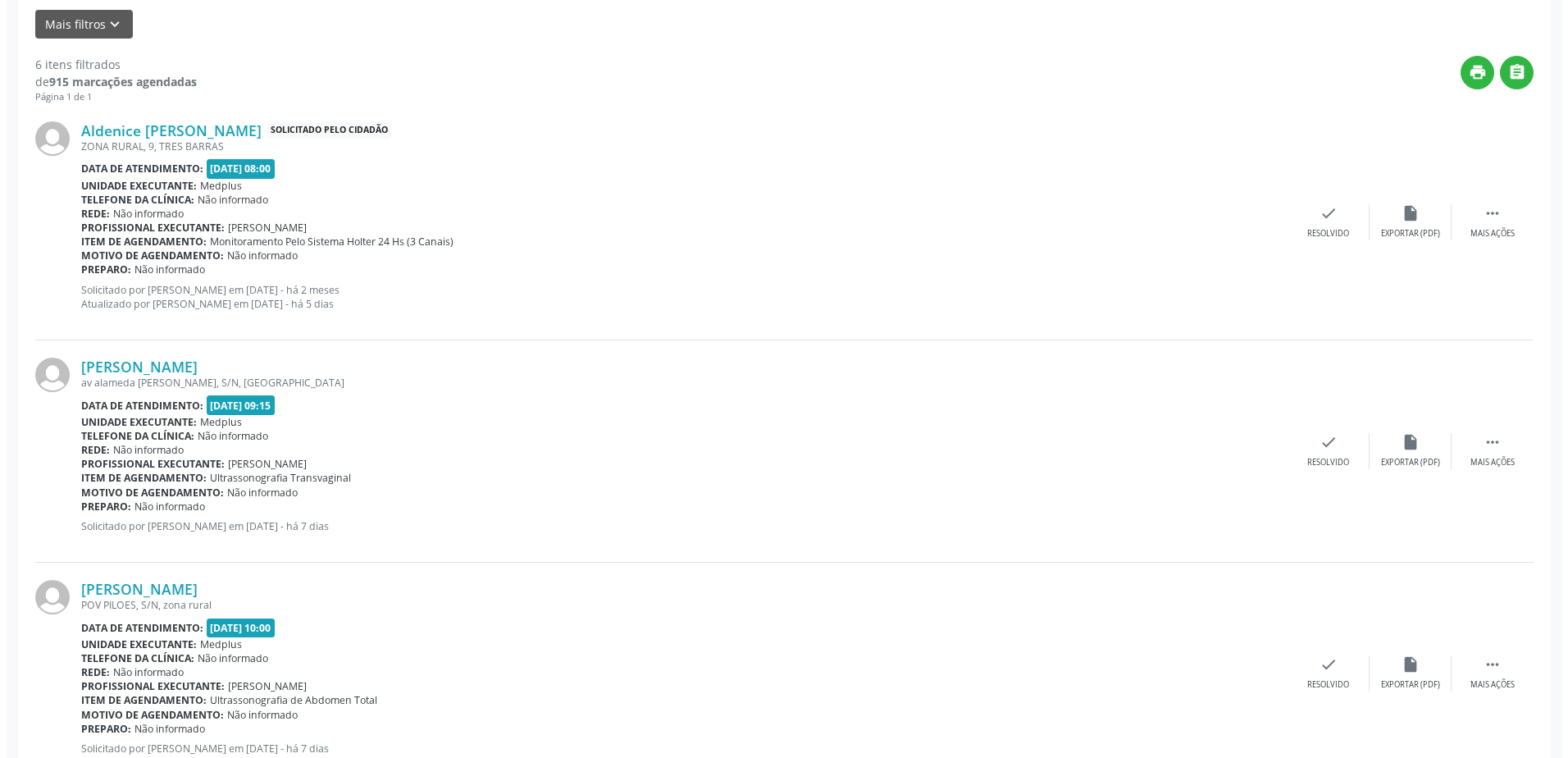
scroll to position [410, 0]
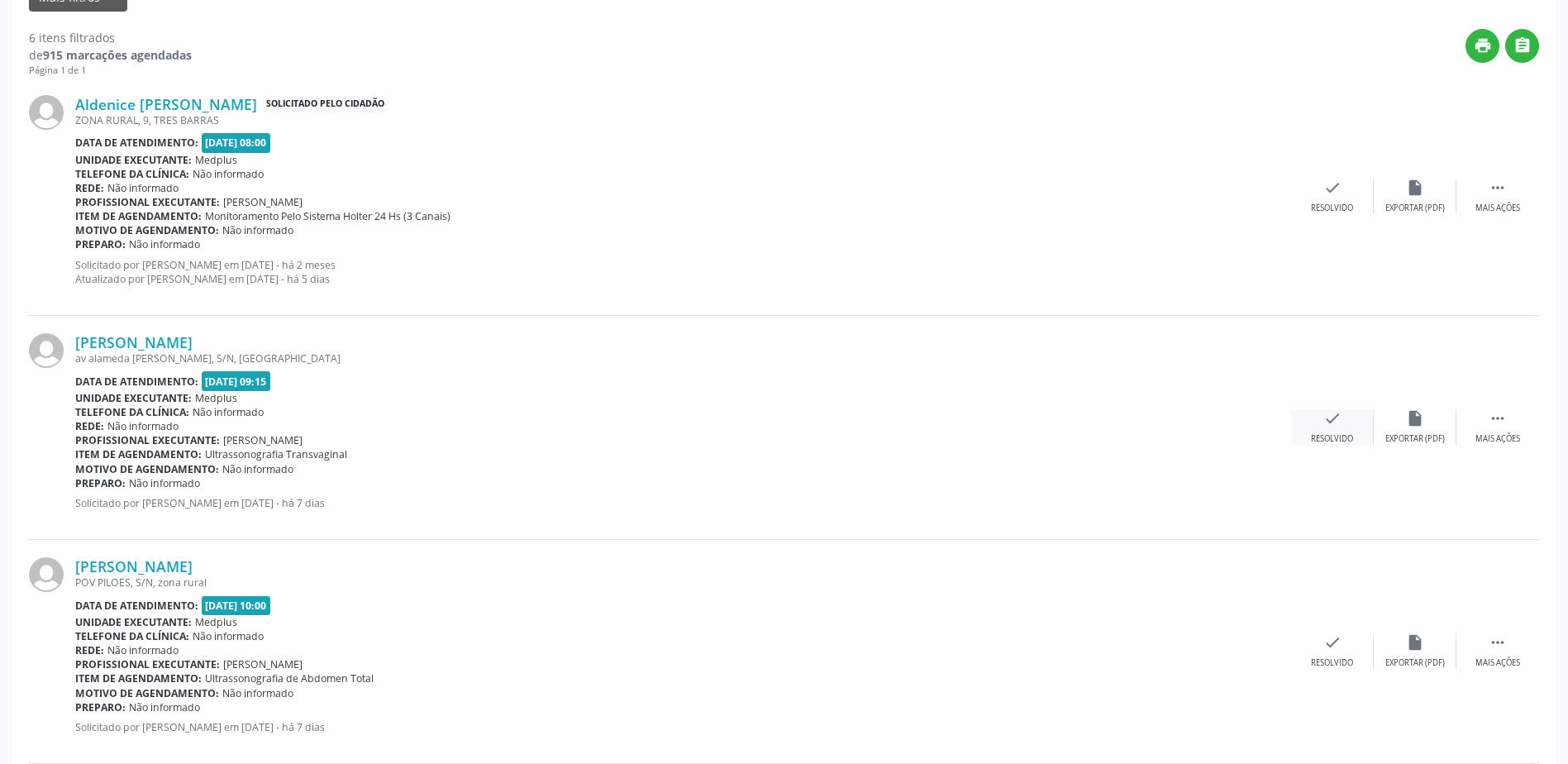
click at [1339, 417] on icon "check" at bounding box center [1332, 418] width 19 height 19
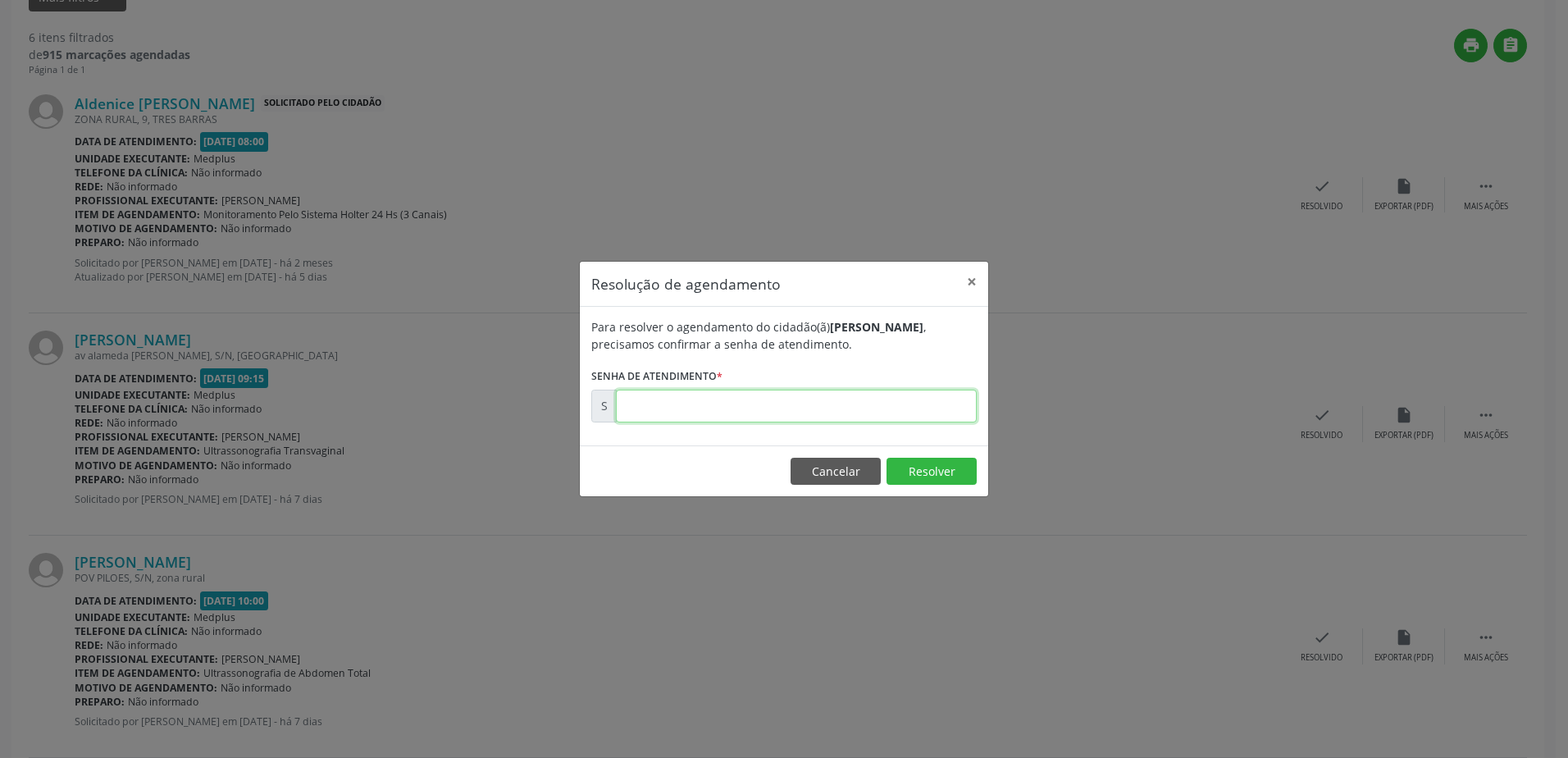
click at [744, 411] on input "text" at bounding box center [796, 405] width 361 height 33
type input "00177002"
click at [925, 470] on button "Resolver" at bounding box center [931, 471] width 91 height 28
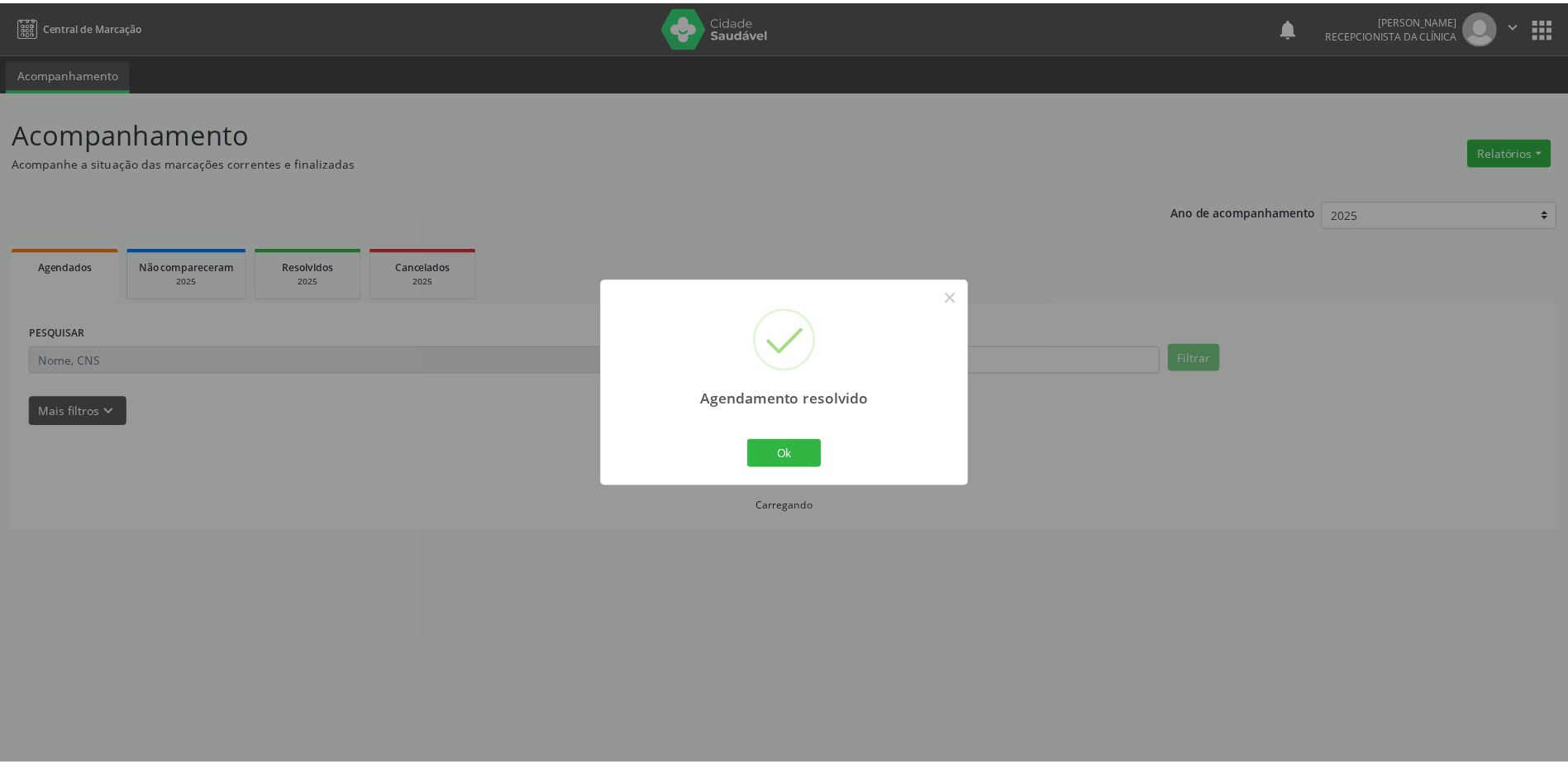
scroll to position [0, 0]
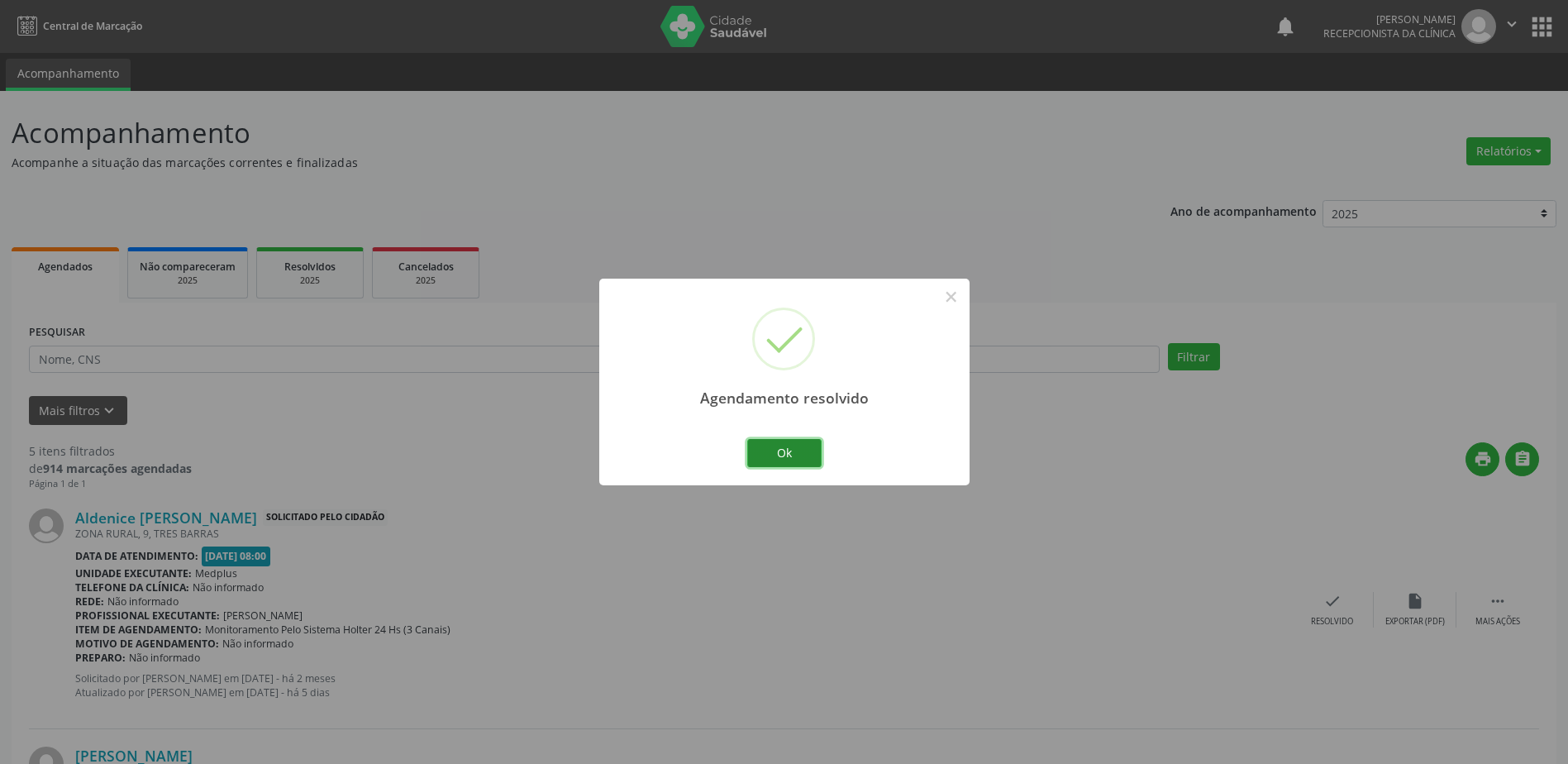
click at [764, 445] on button "Ok" at bounding box center [784, 453] width 74 height 28
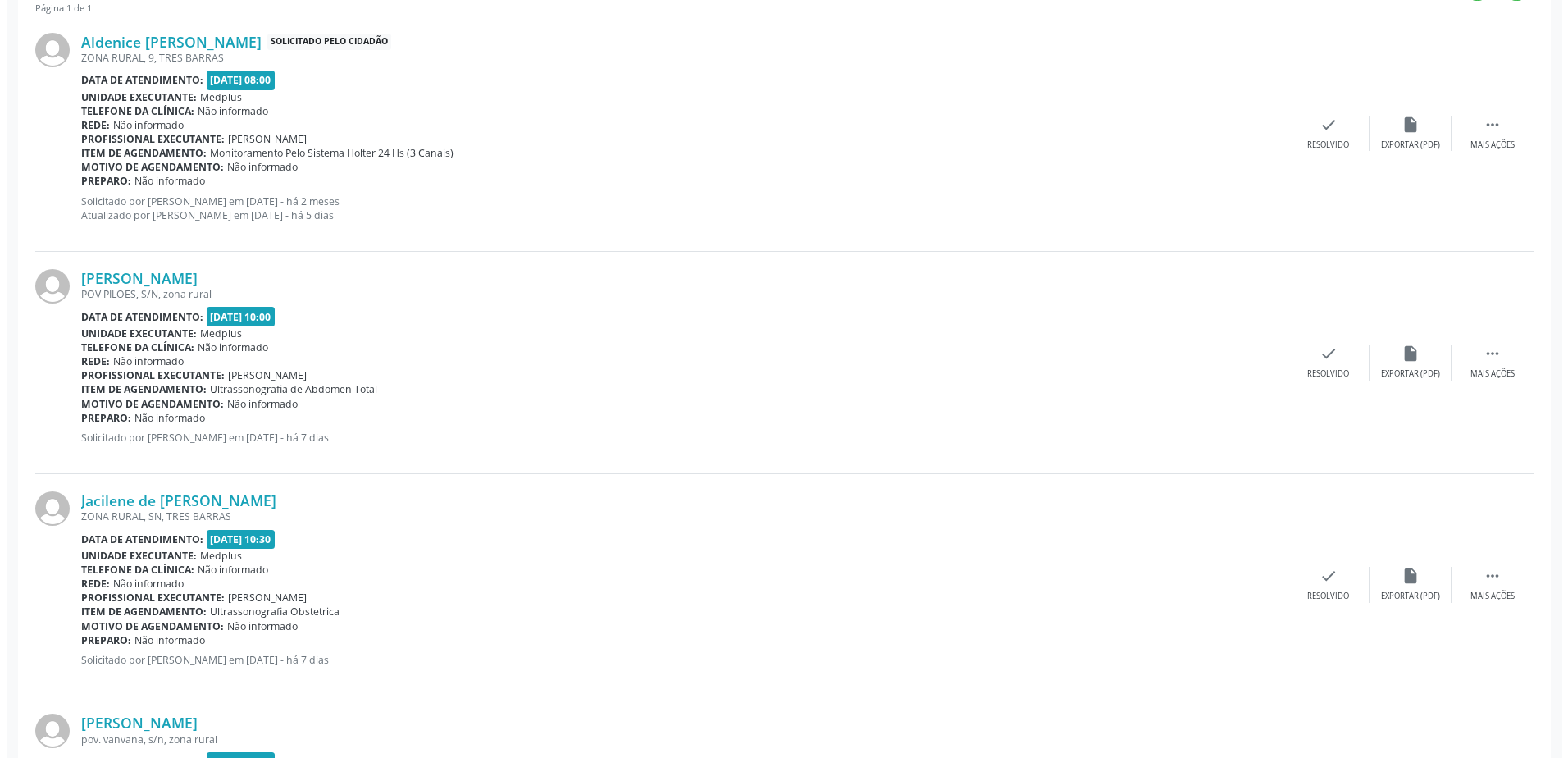
scroll to position [472, 0]
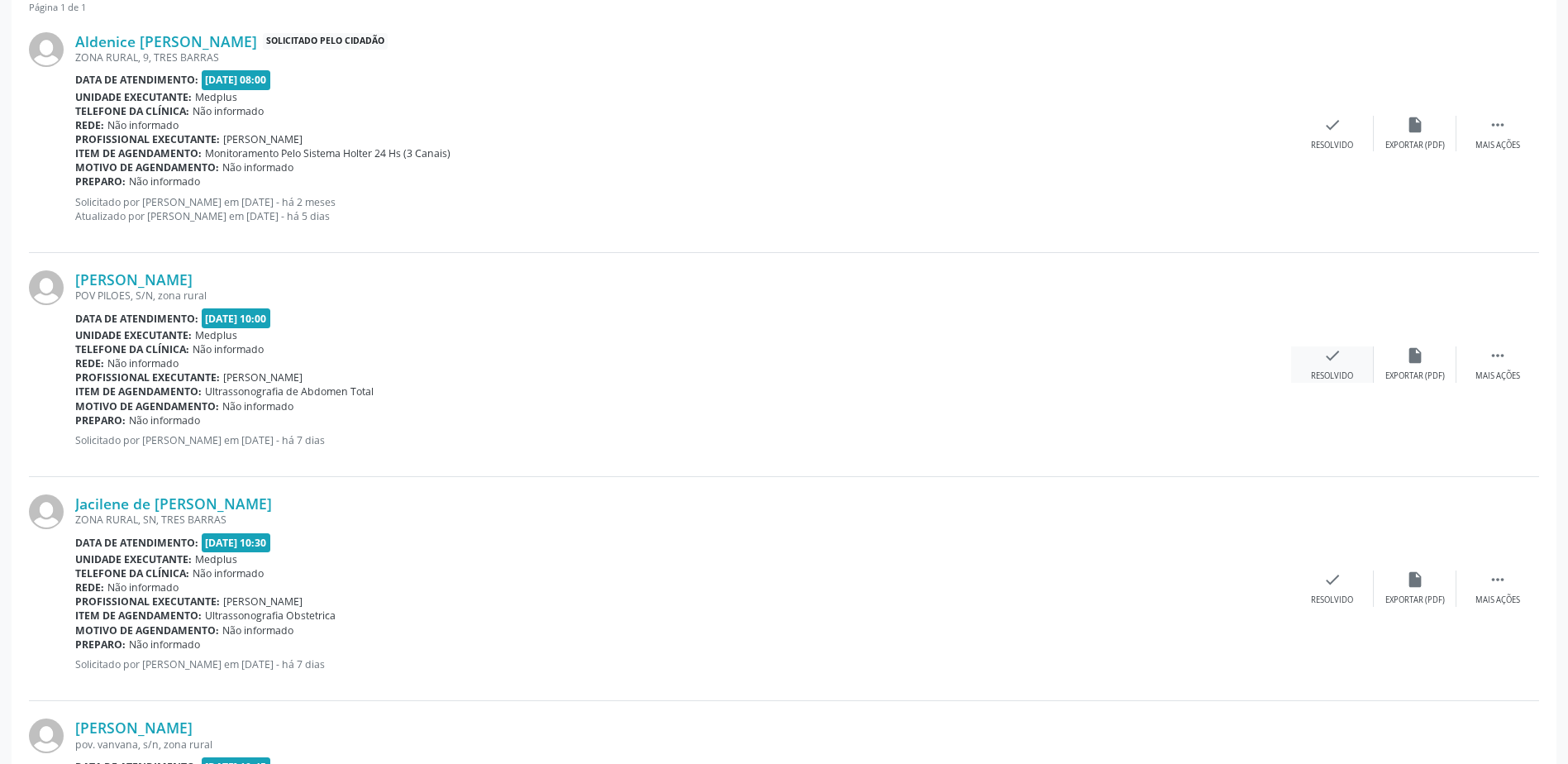
click at [1326, 368] on div "check Resolvido" at bounding box center [1332, 364] width 82 height 35
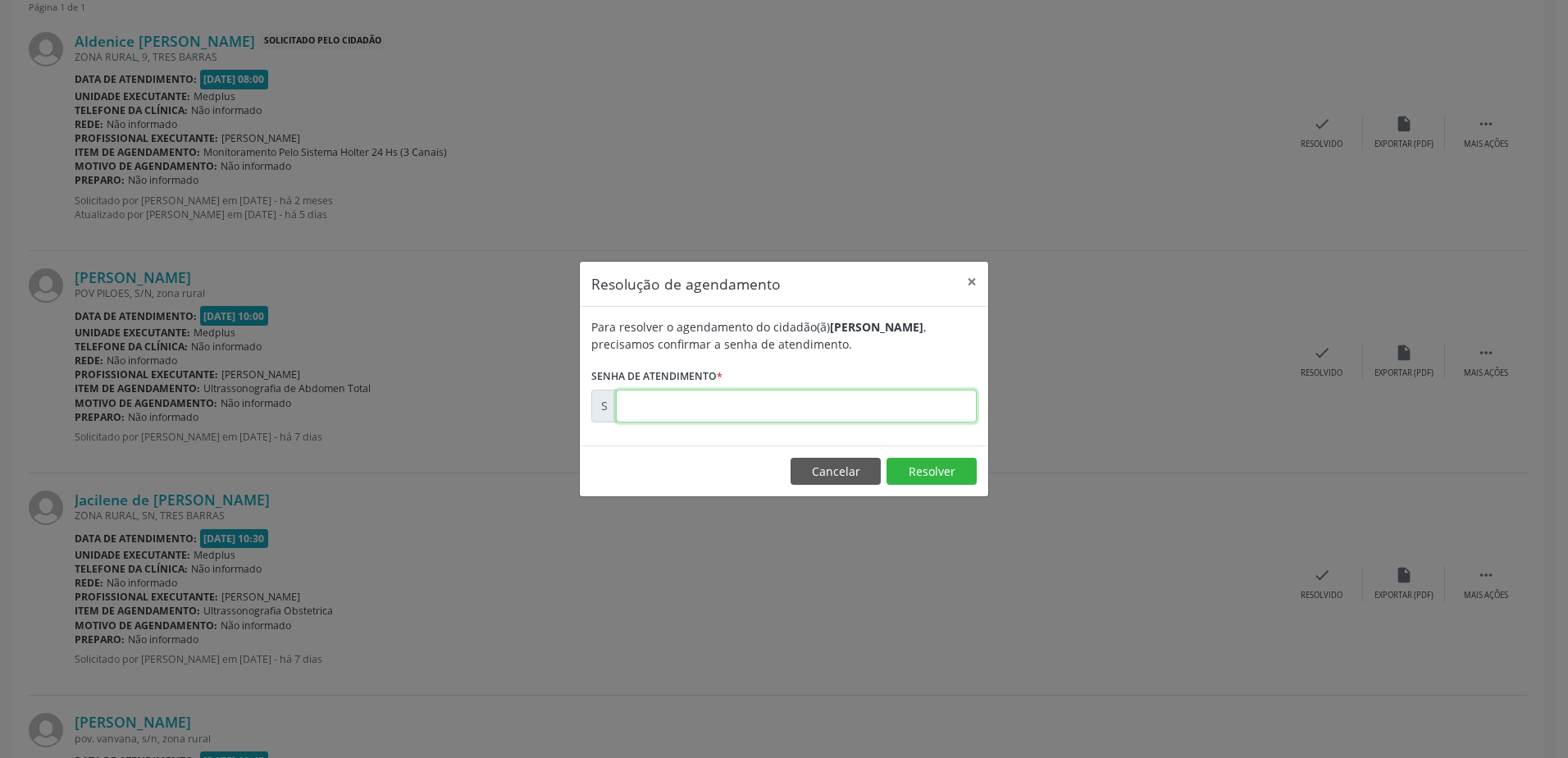
click at [636, 409] on input "text" at bounding box center [796, 405] width 361 height 33
type input "00177009"
click at [923, 463] on button "Resolver" at bounding box center [931, 471] width 91 height 28
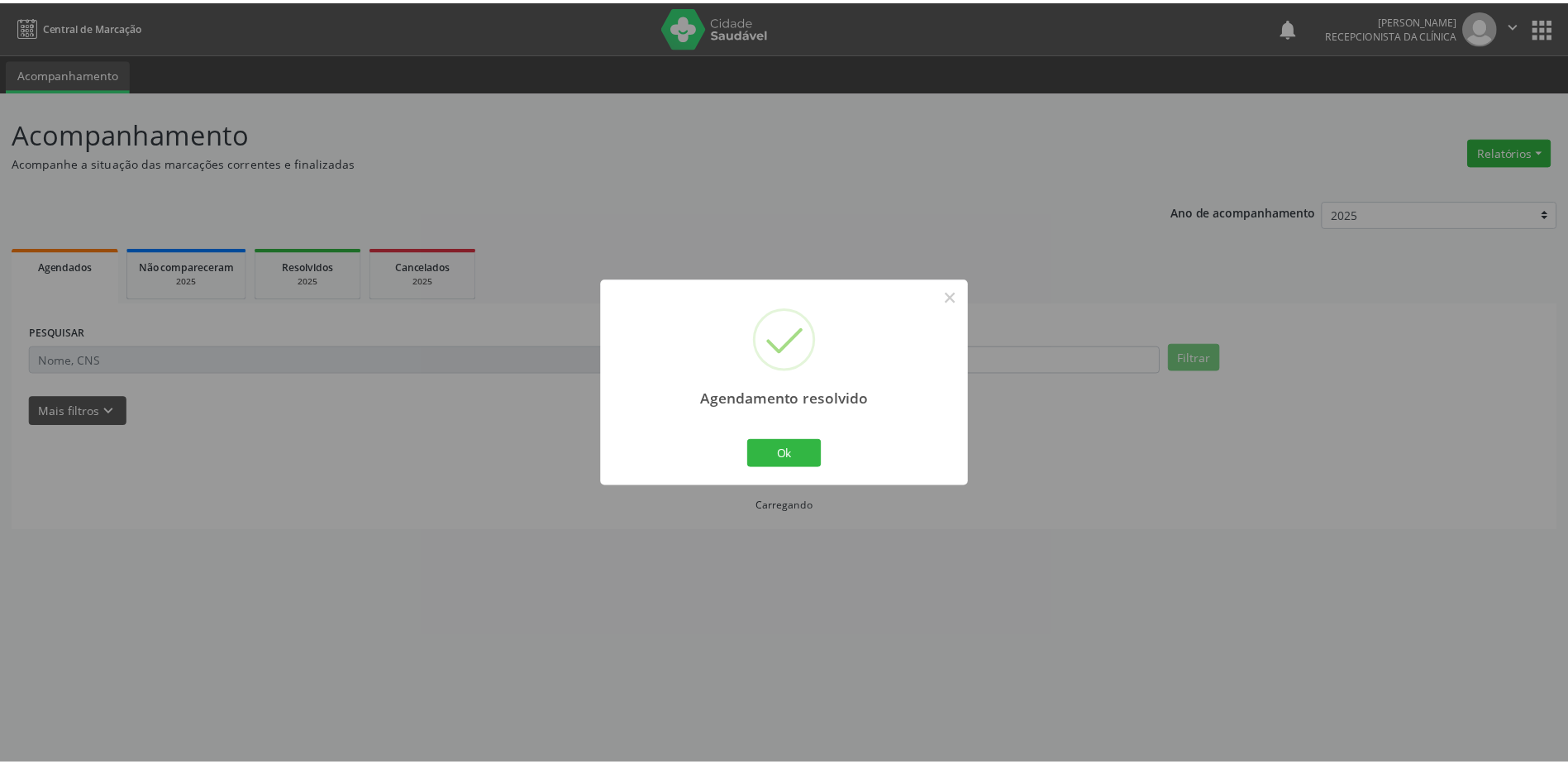
scroll to position [0, 0]
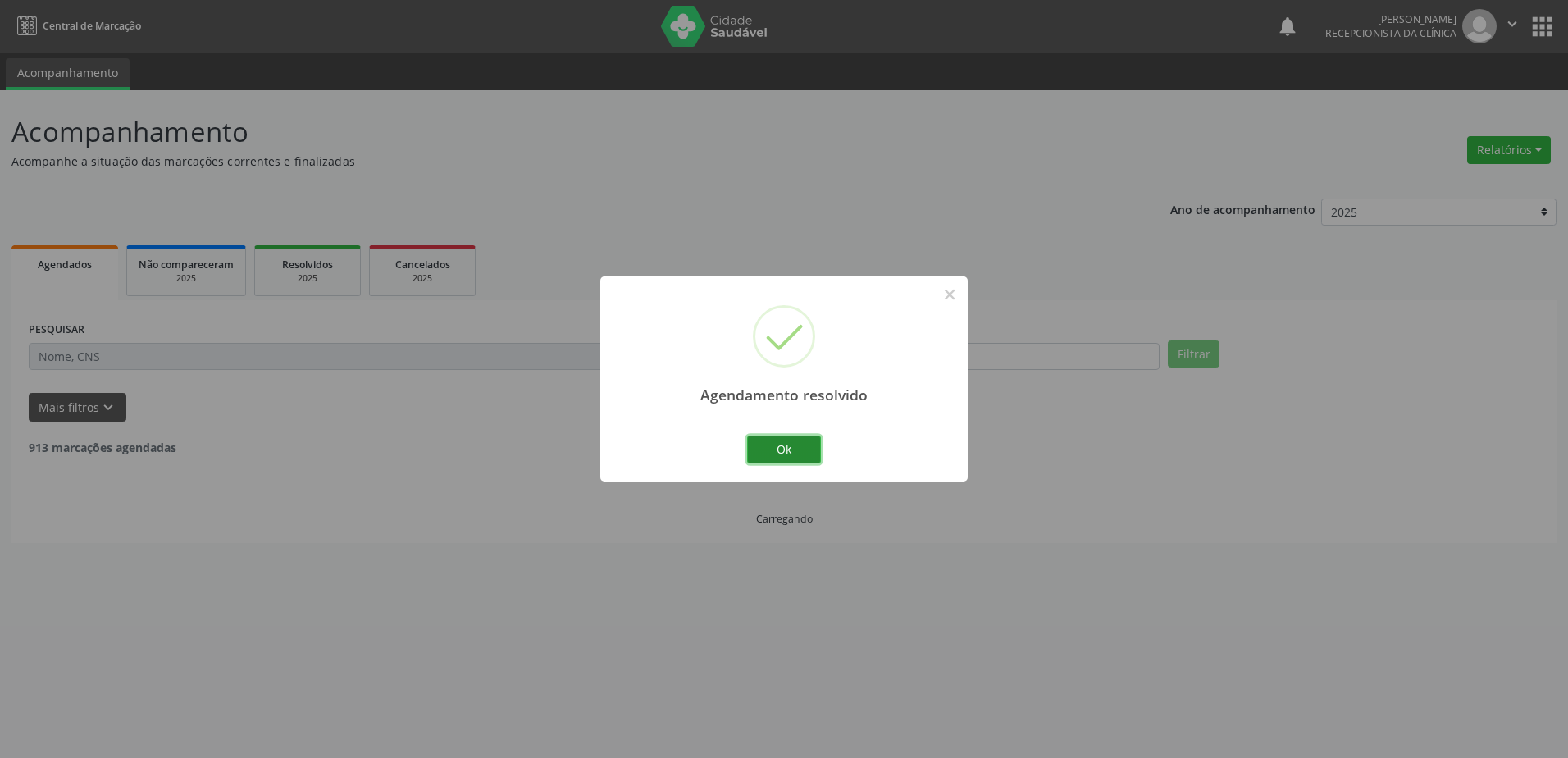
click at [774, 450] on button "Ok" at bounding box center [784, 449] width 74 height 28
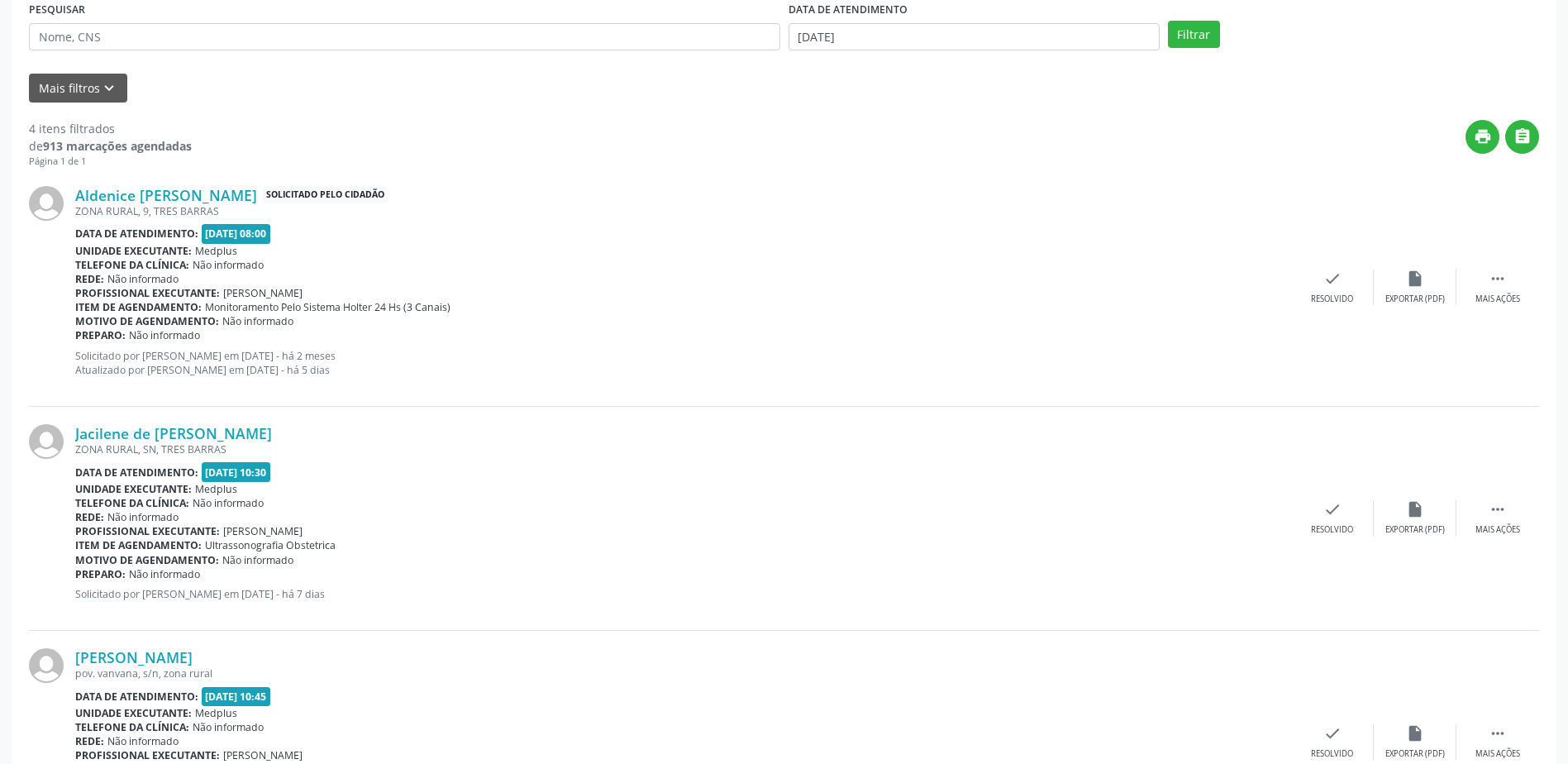
scroll to position [252, 0]
